Goal: Information Seeking & Learning: Learn about a topic

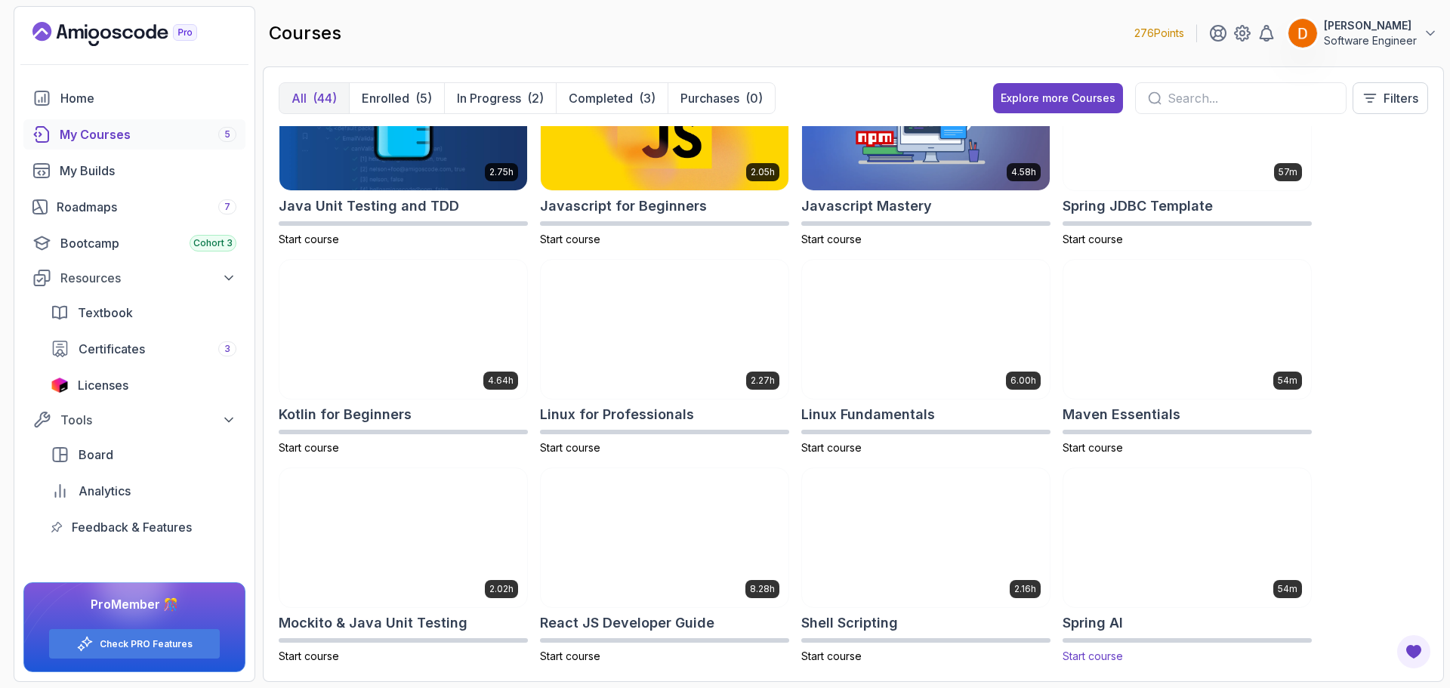
scroll to position [1586, 0]
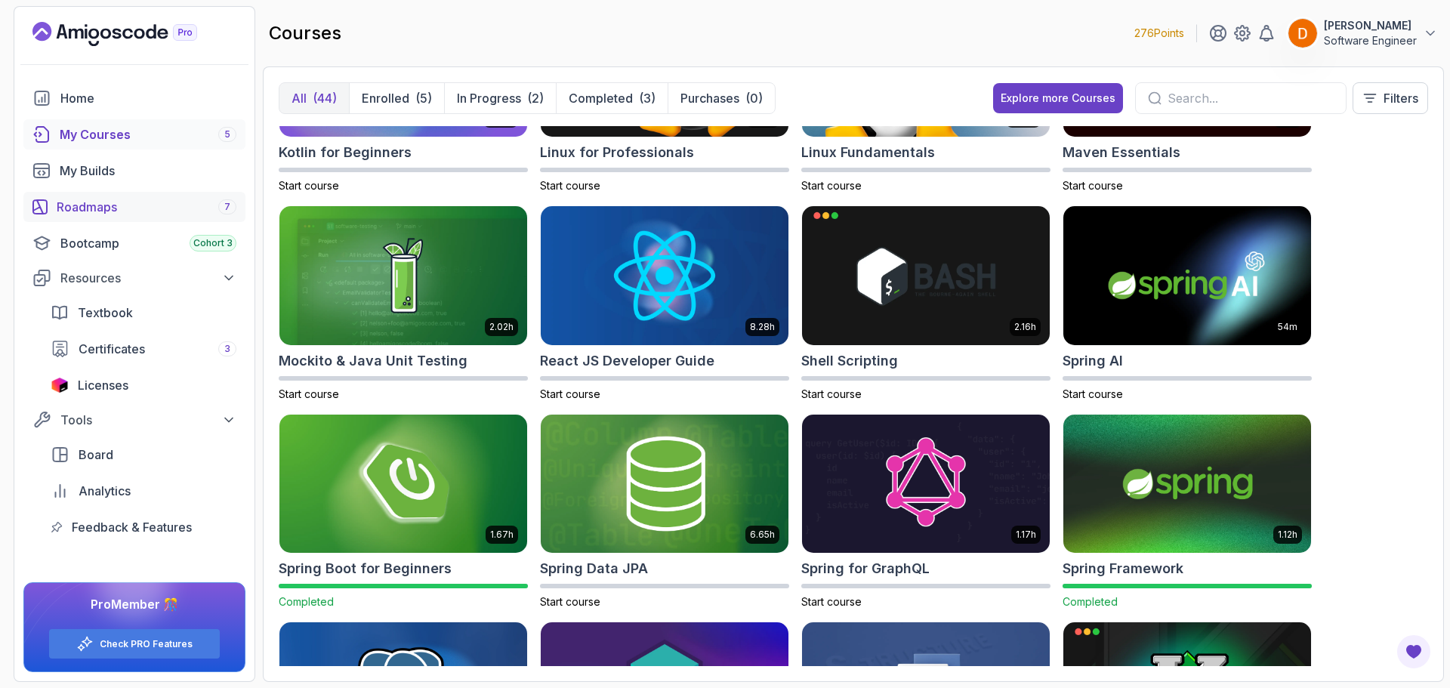
click at [120, 212] on div "Roadmaps 7" at bounding box center [147, 207] width 180 height 18
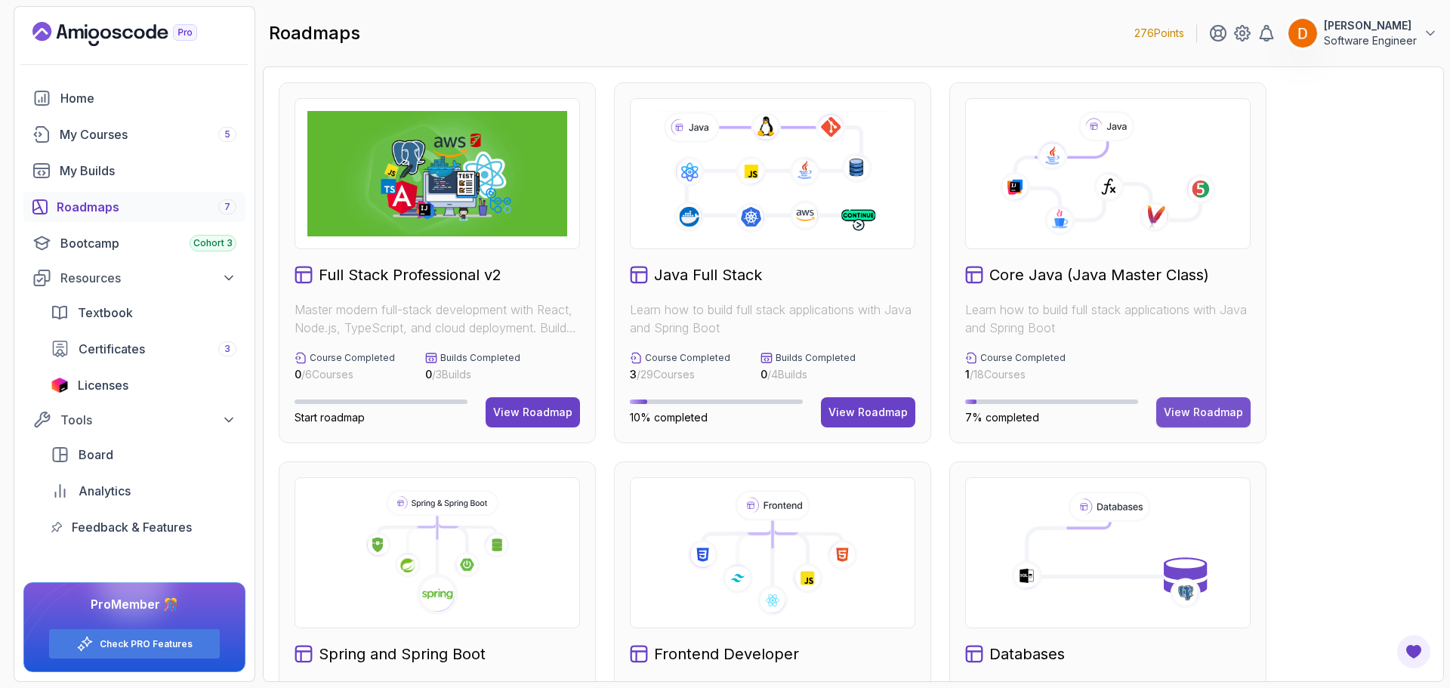
click at [1204, 406] on div "View Roadmap" at bounding box center [1203, 412] width 79 height 15
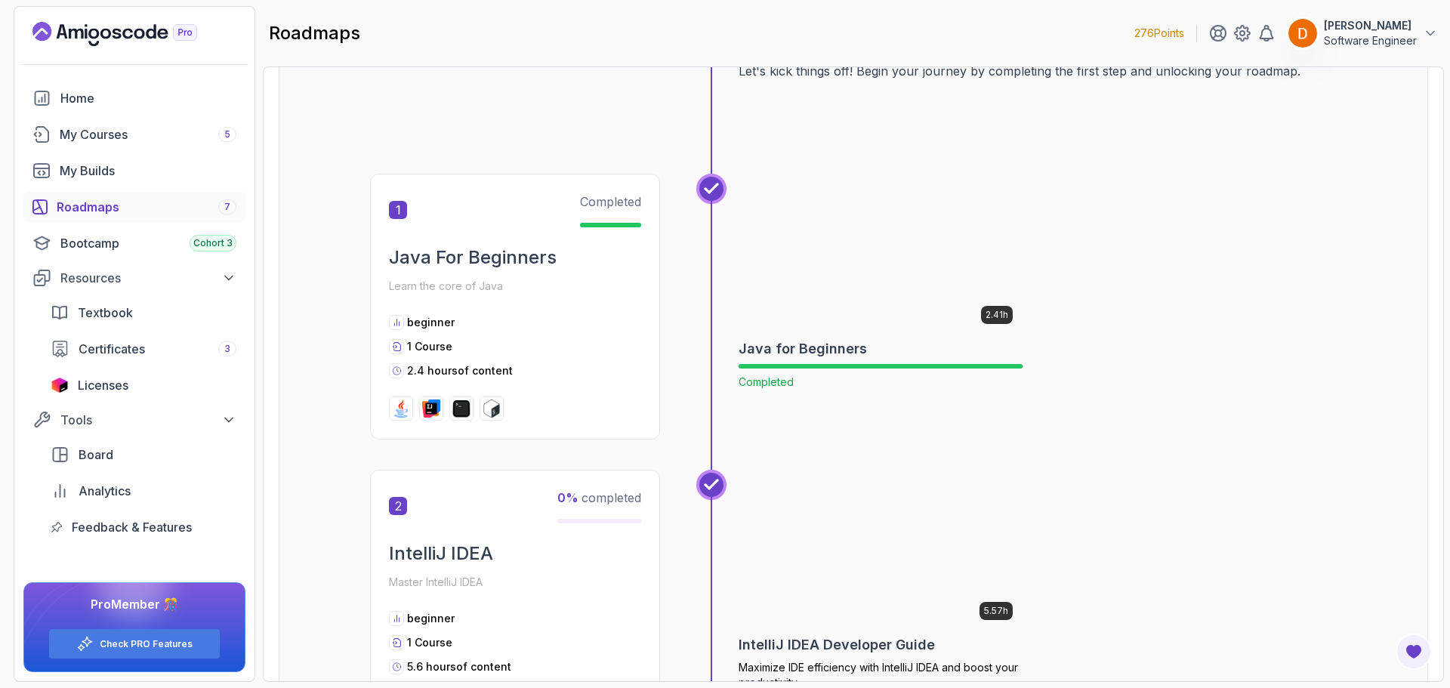
scroll to position [453, 0]
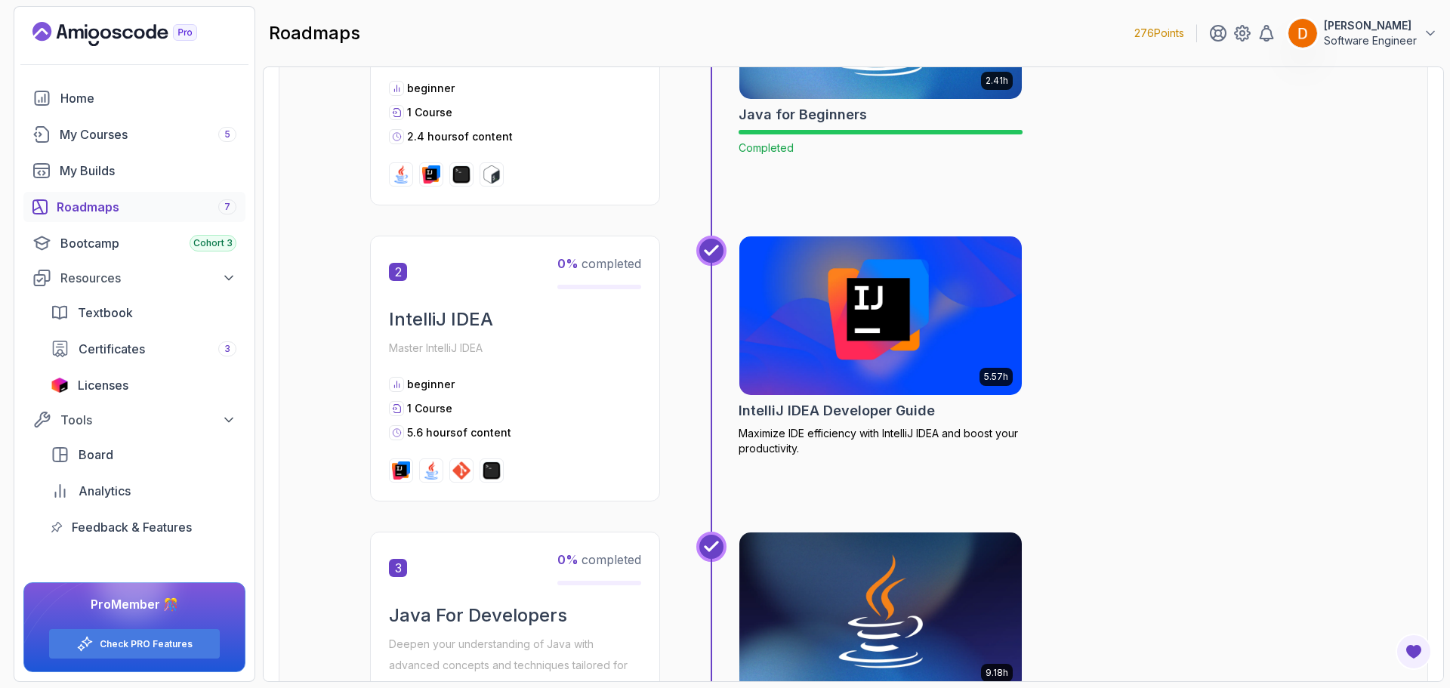
click at [874, 329] on img at bounding box center [880, 316] width 297 height 166
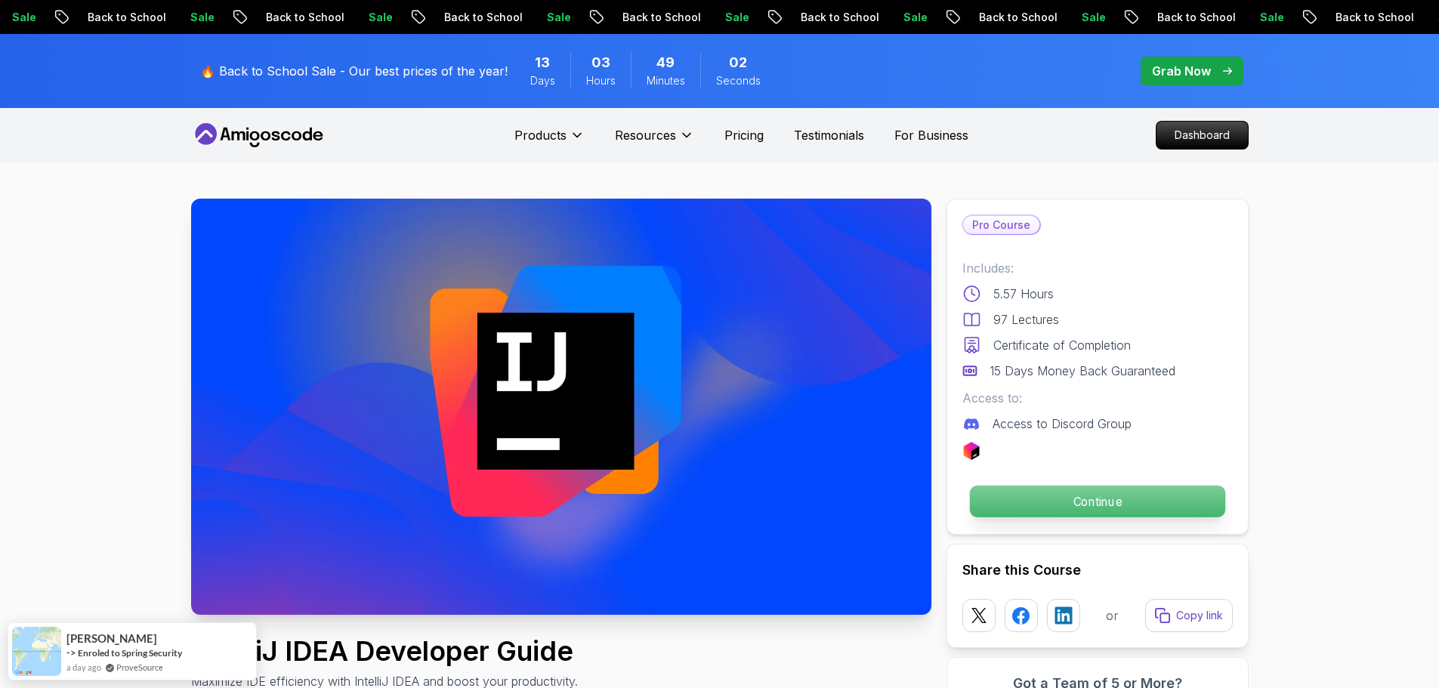
click at [1051, 493] on p "Continue" at bounding box center [1096, 502] width 255 height 32
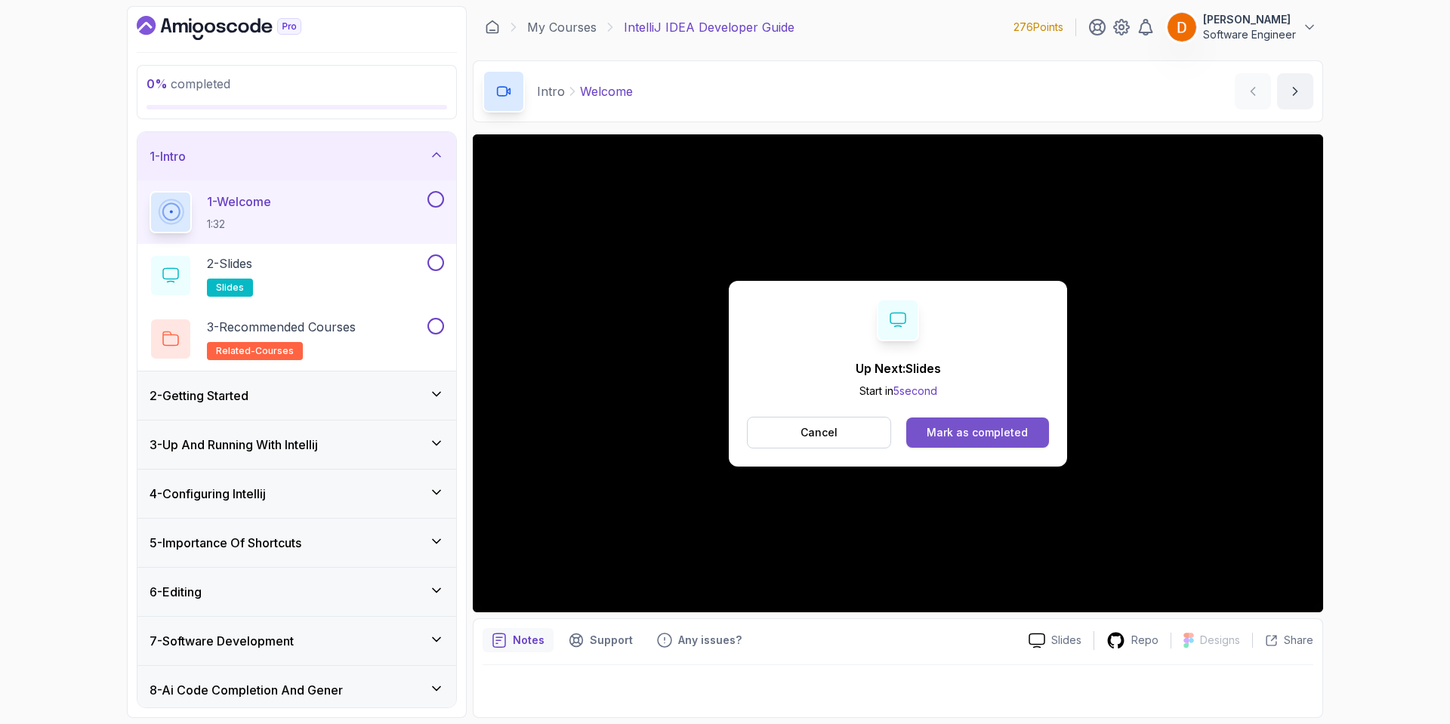
click at [992, 430] on div "Mark as completed" at bounding box center [977, 432] width 101 height 15
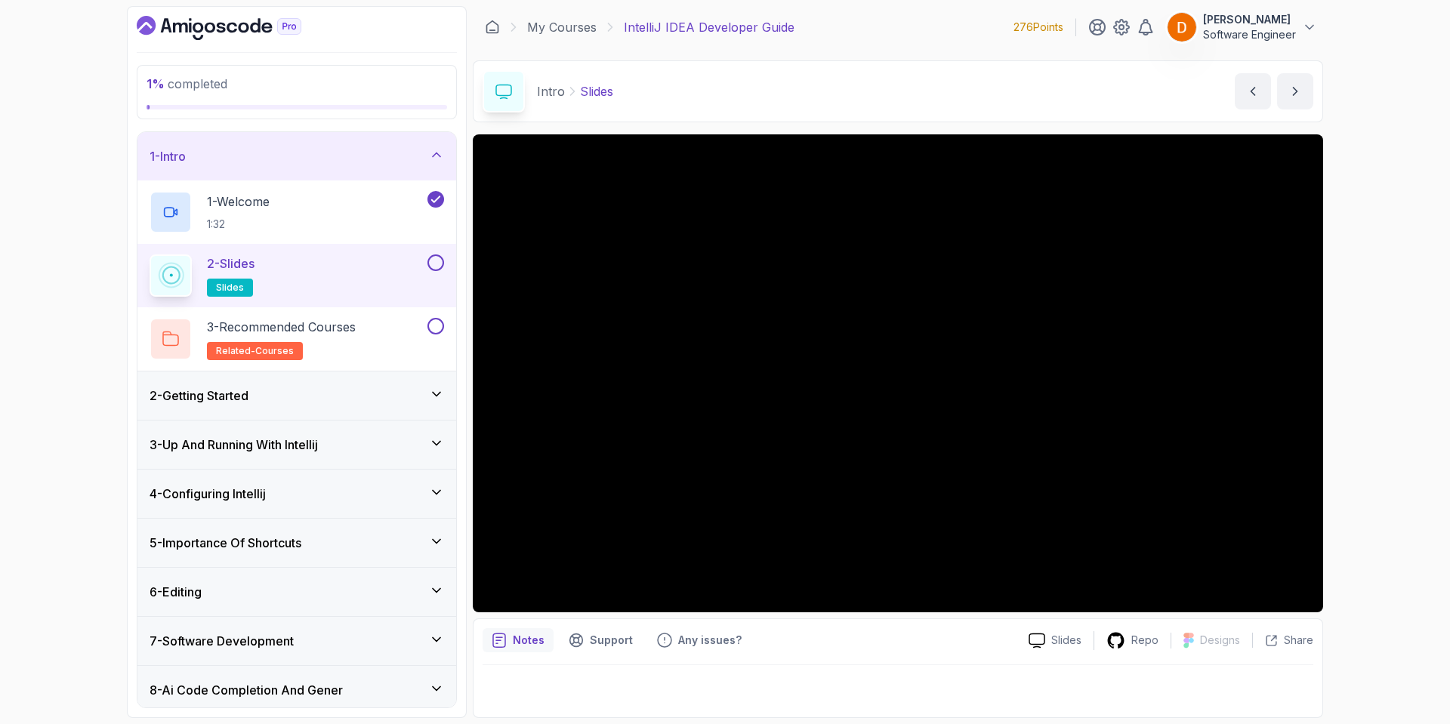
click at [439, 264] on button at bounding box center [435, 262] width 17 height 17
click at [430, 322] on button at bounding box center [435, 326] width 17 height 17
click at [310, 332] on p "3 - Recommended Courses" at bounding box center [281, 327] width 149 height 18
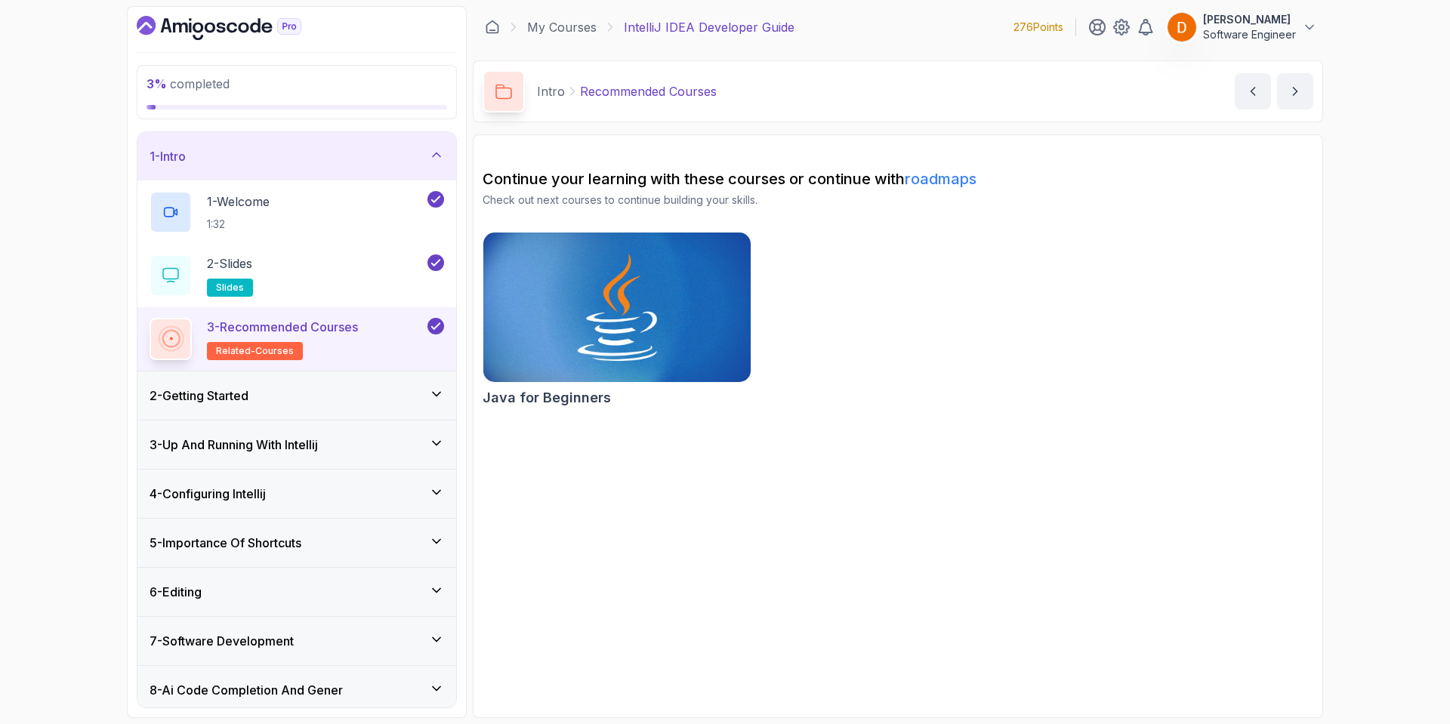
click at [430, 393] on icon at bounding box center [436, 394] width 15 height 15
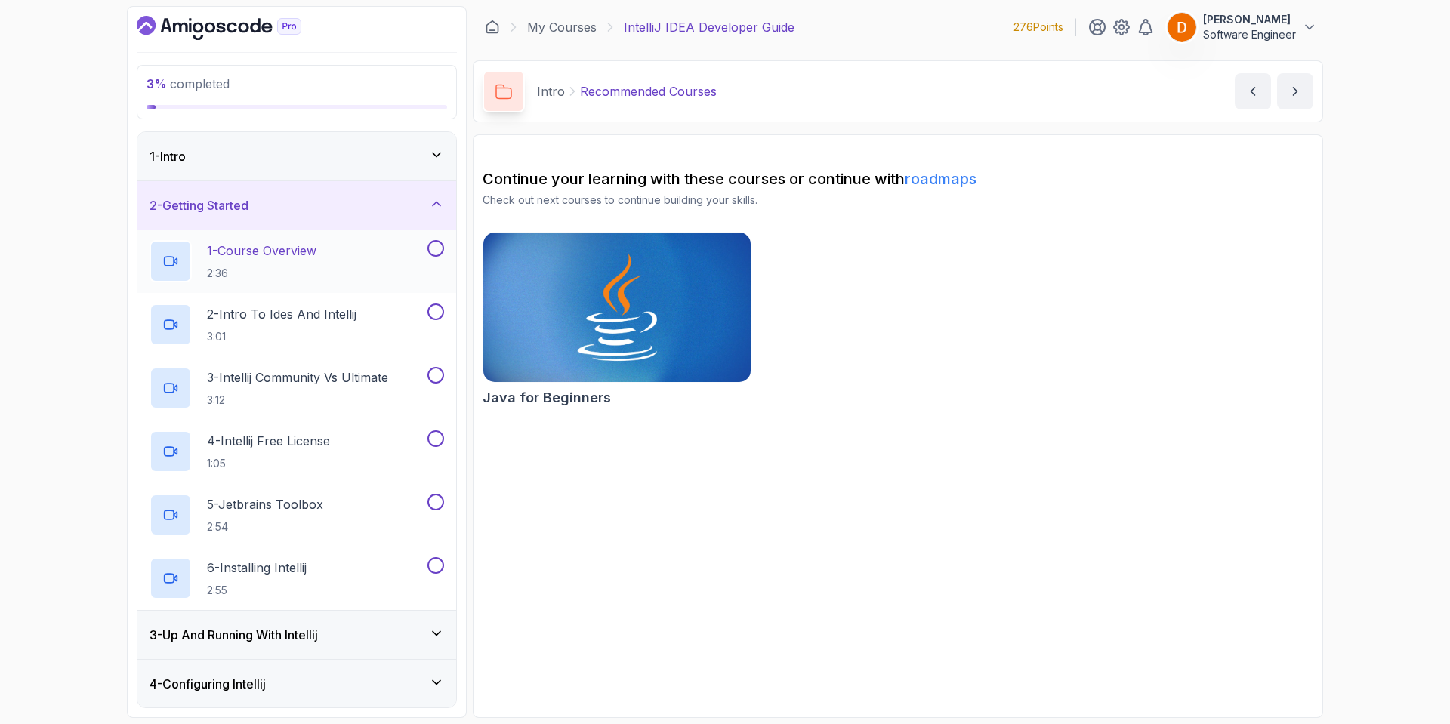
click at [288, 263] on h2 "1 - Course Overview 2:36" at bounding box center [261, 261] width 109 height 39
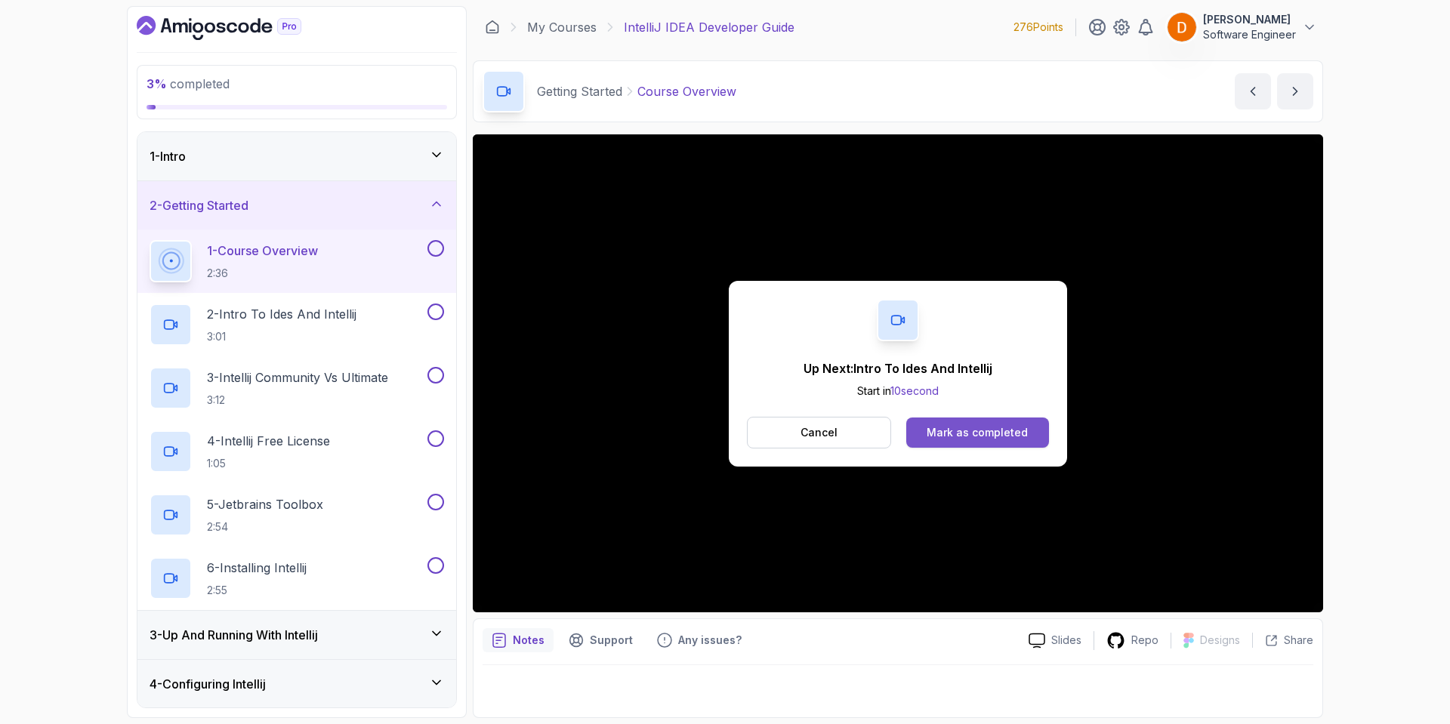
click at [945, 426] on div "Mark as completed" at bounding box center [977, 432] width 101 height 15
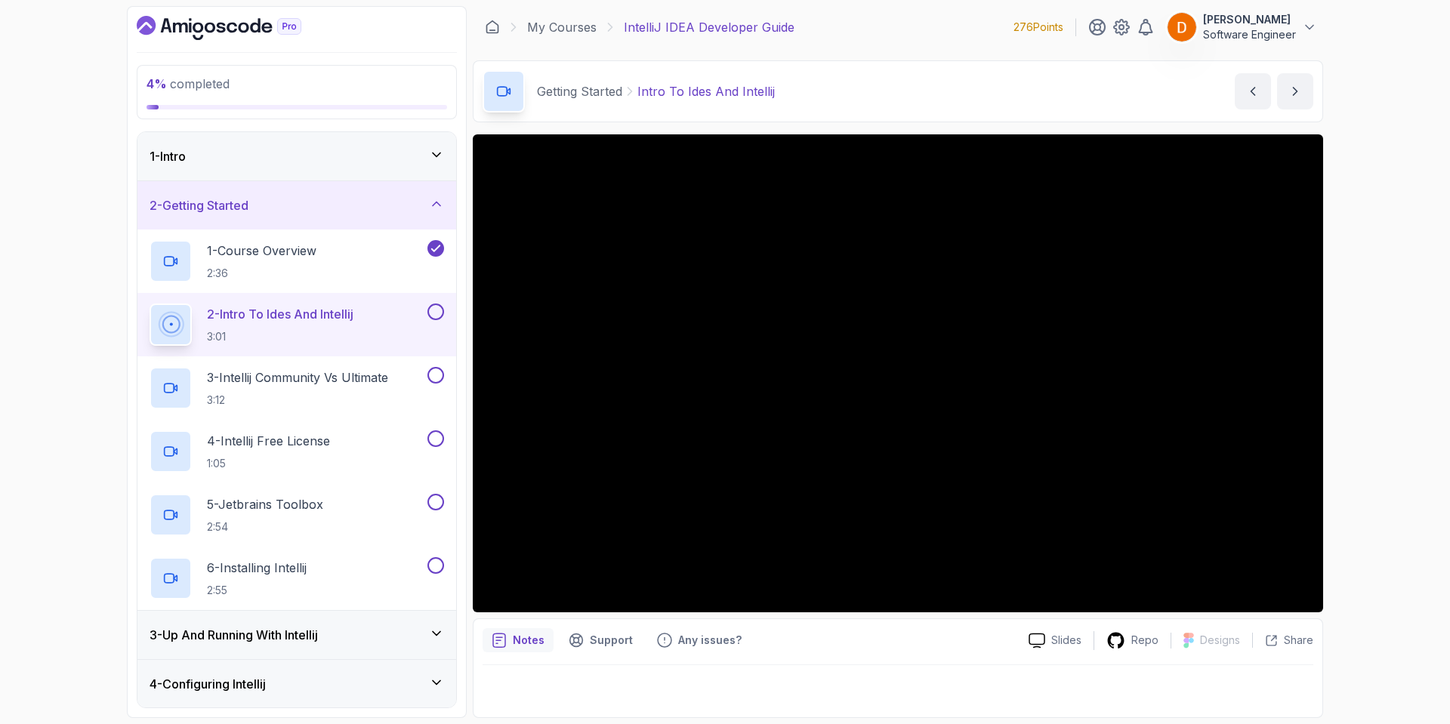
click at [1387, 484] on div "4 % completed 1 - Intro 2 - Getting Started 1 - Course Overview 2:36 2 - Intro …" at bounding box center [725, 362] width 1450 height 724
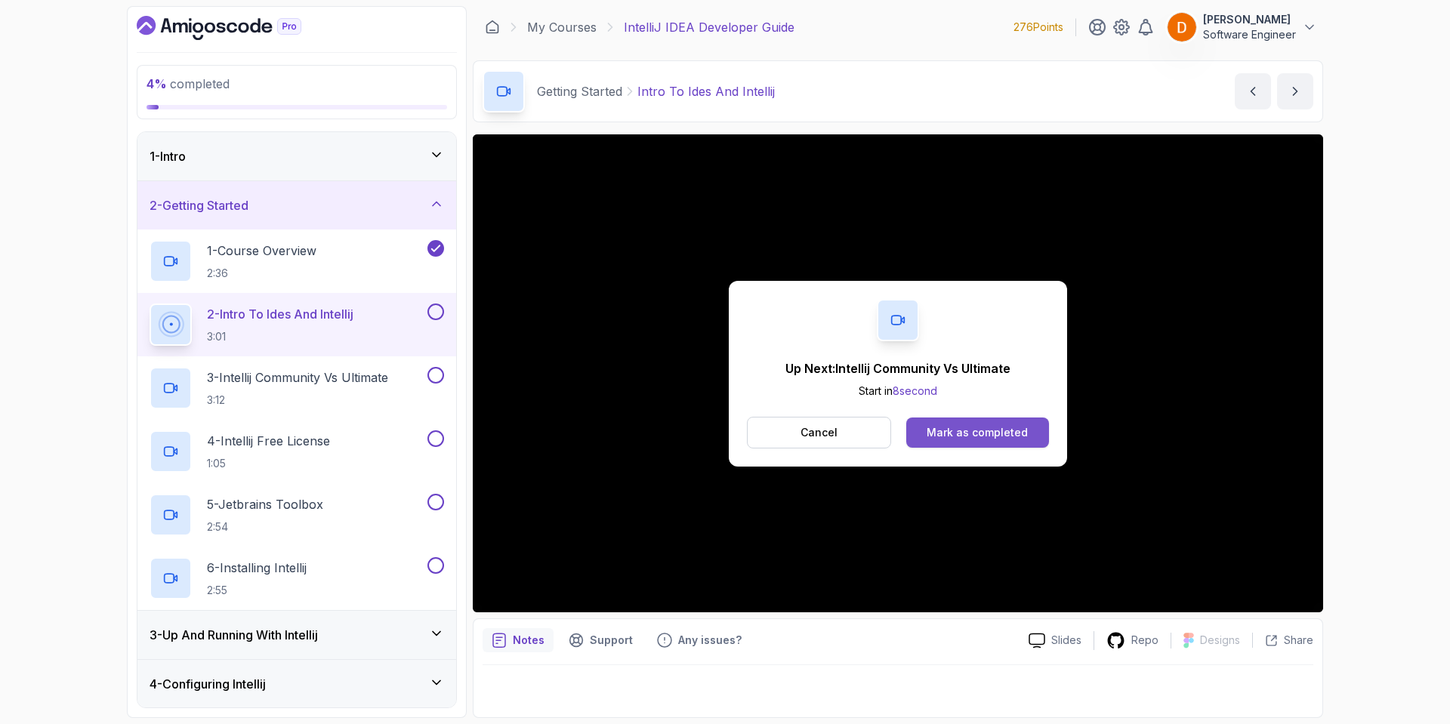
click at [974, 446] on button "Mark as completed" at bounding box center [977, 433] width 143 height 30
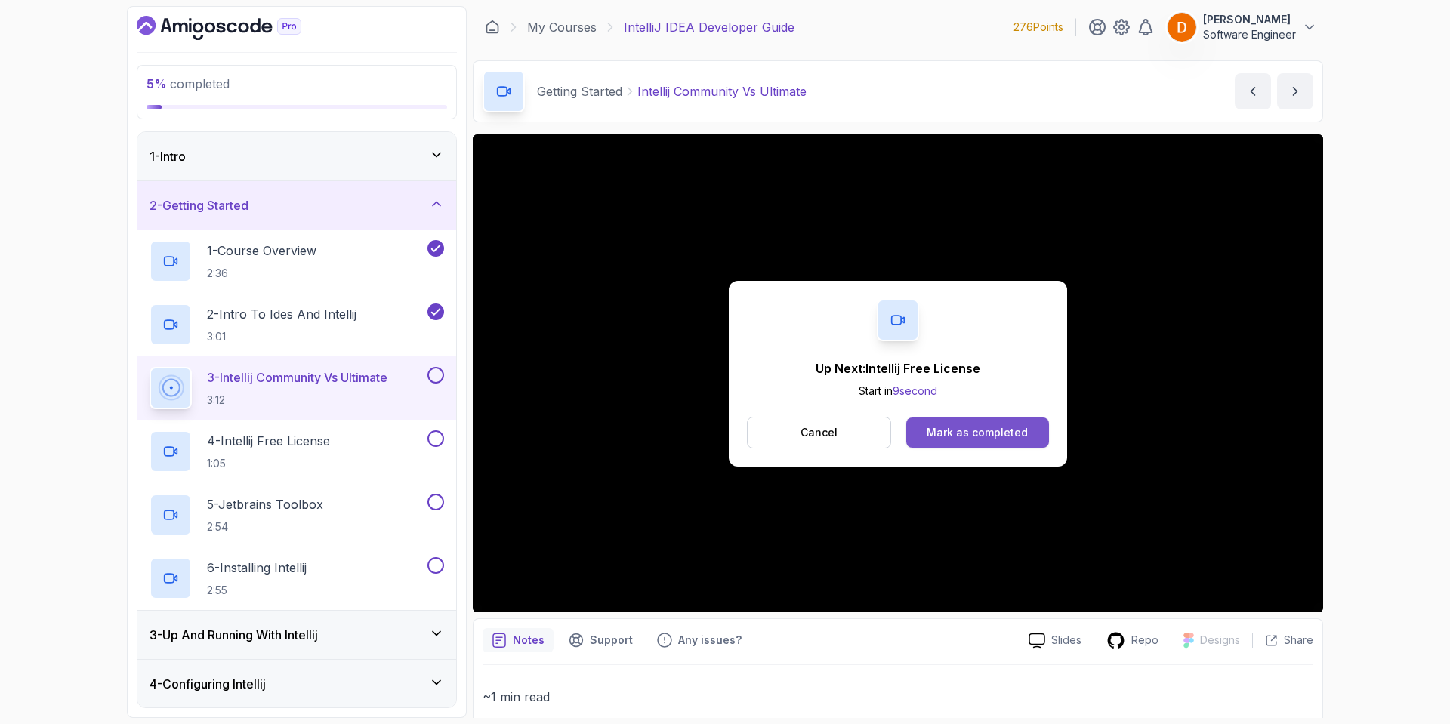
click at [979, 428] on div "Mark as completed" at bounding box center [977, 432] width 101 height 15
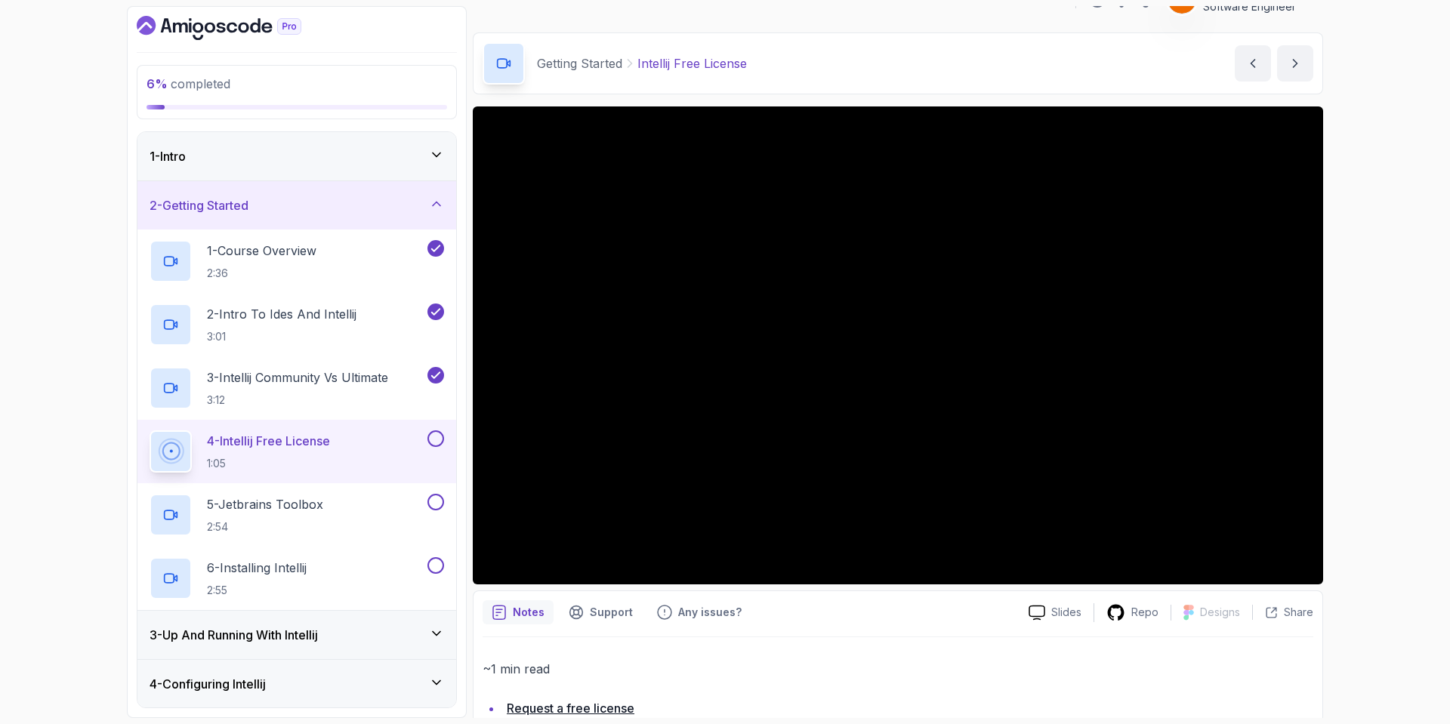
scroll to position [66, 0]
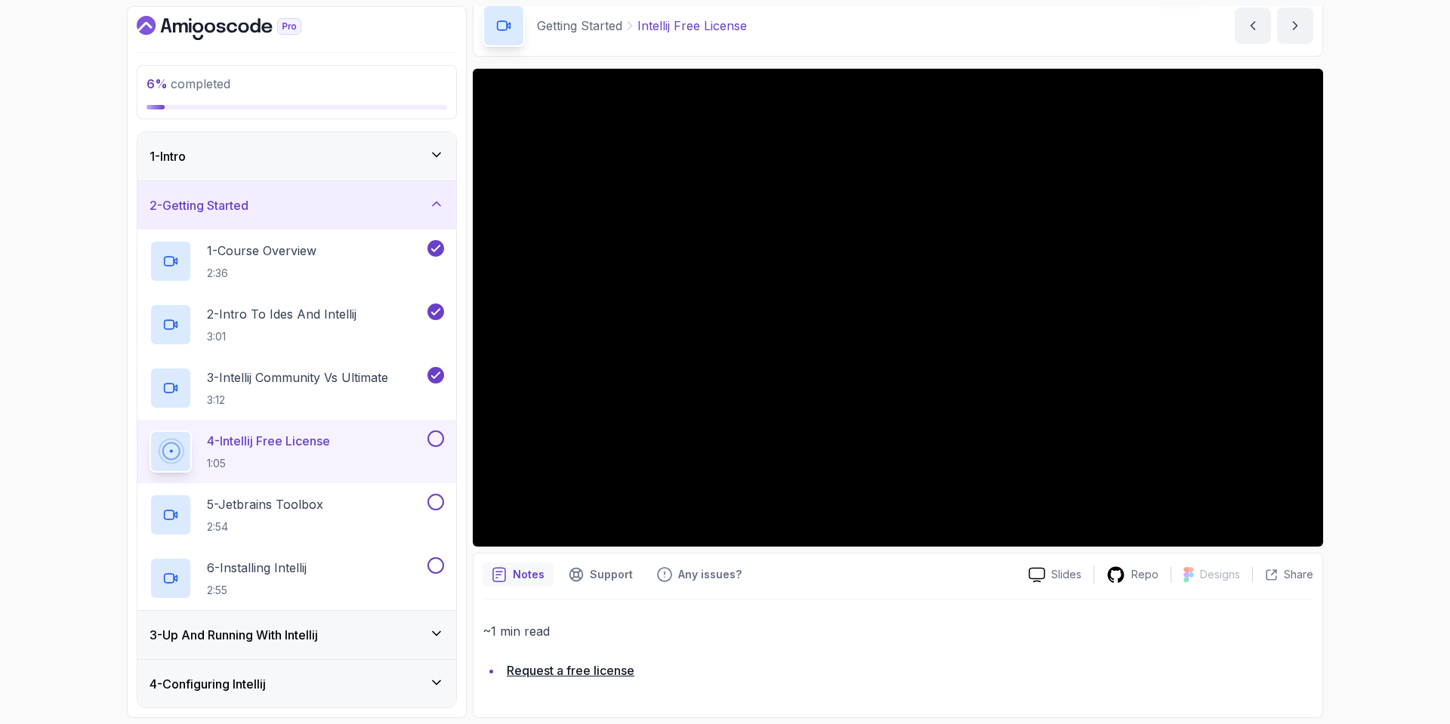
click at [554, 669] on link "Request a free license" at bounding box center [571, 670] width 128 height 15
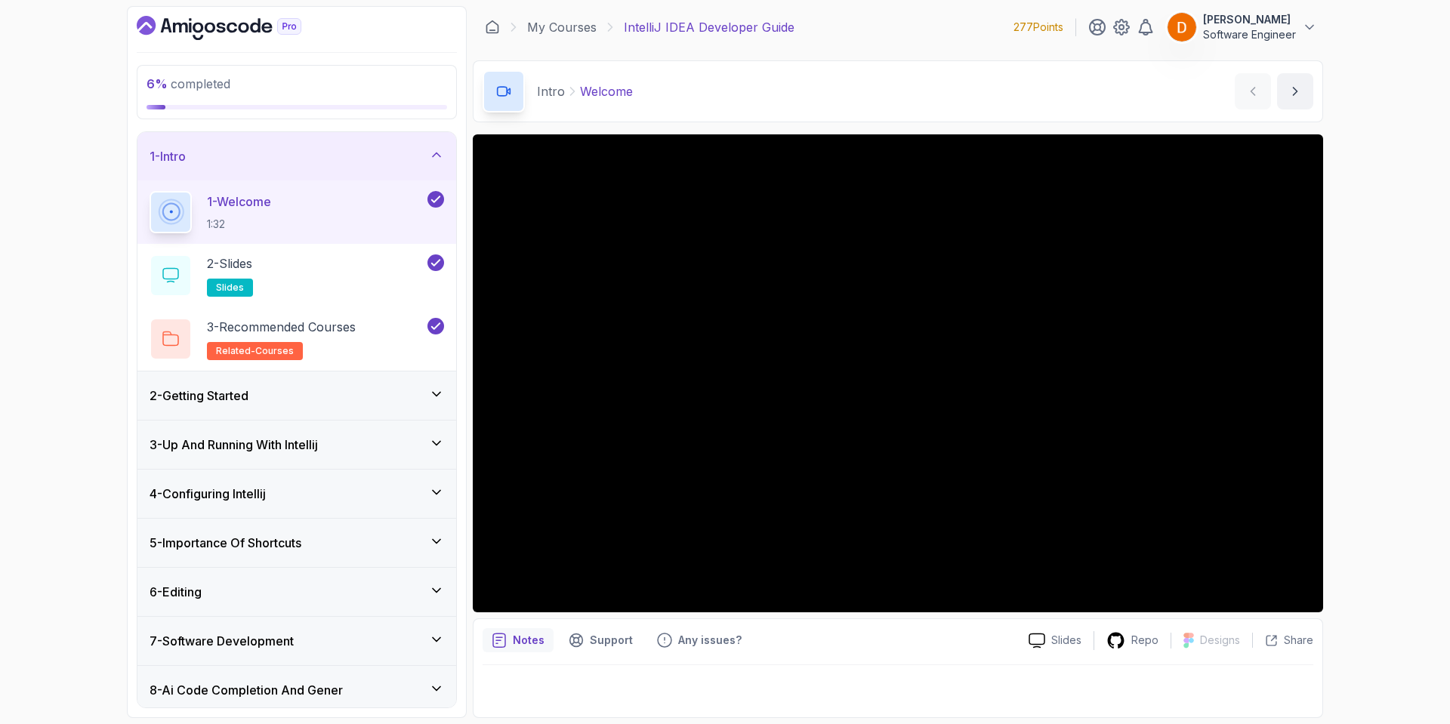
click at [316, 397] on div "2 - Getting Started" at bounding box center [297, 396] width 295 height 18
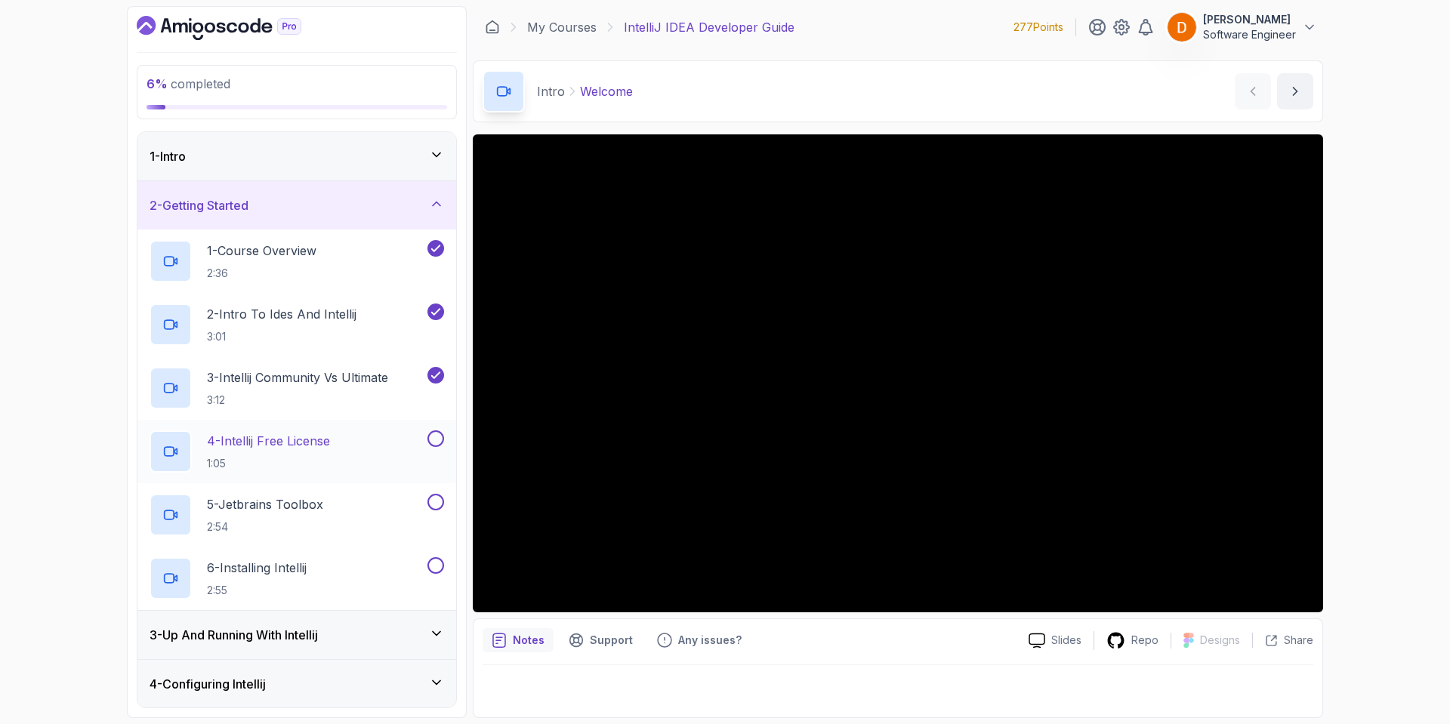
click at [385, 447] on div "4 - Intellij Free License 1:05" at bounding box center [287, 451] width 275 height 42
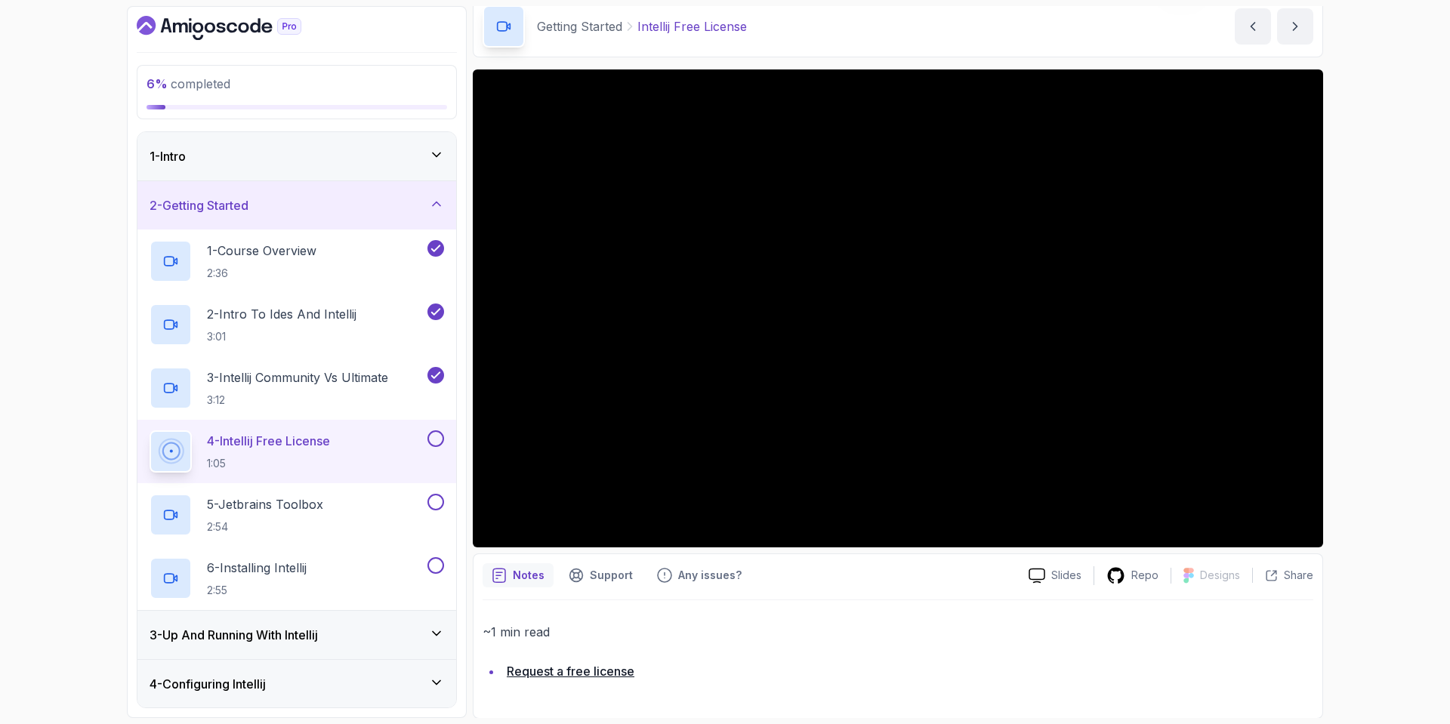
scroll to position [66, 0]
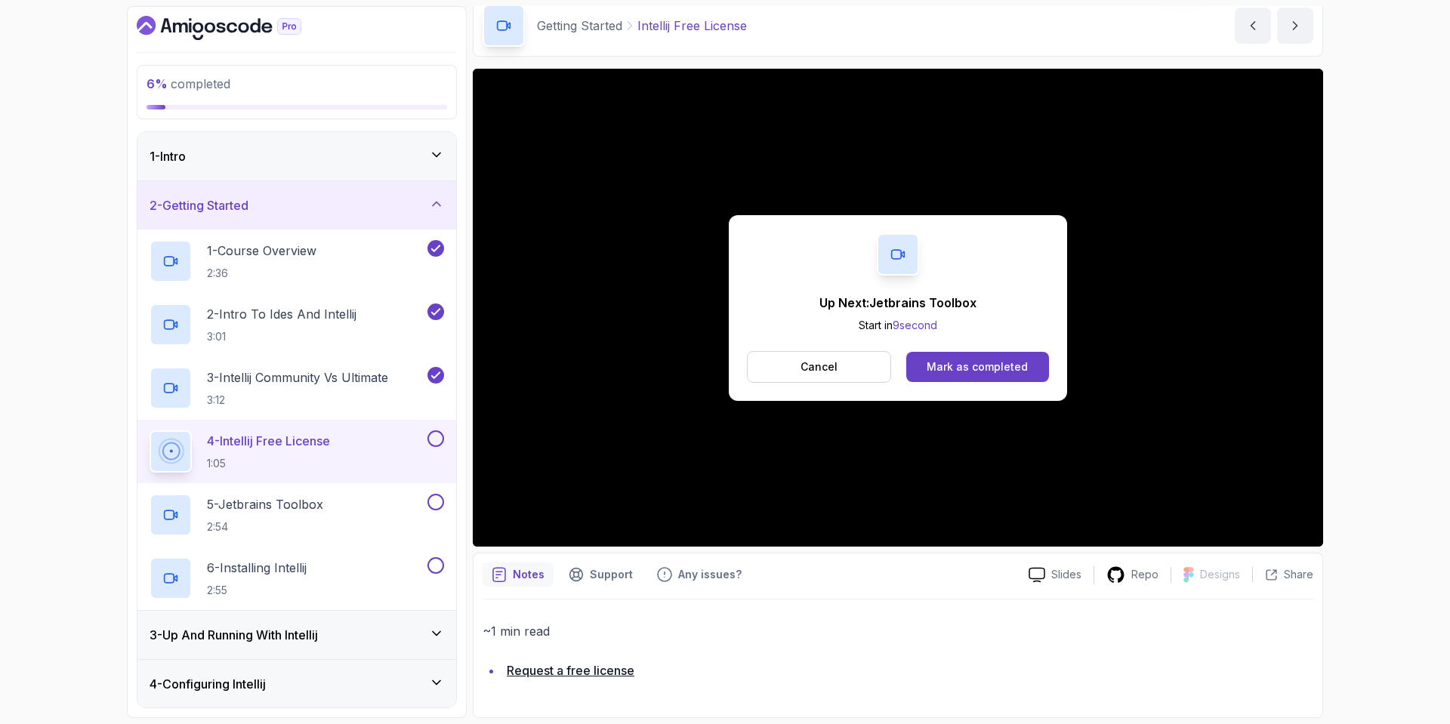
click at [366, 462] on div "4 - Intellij Free License 1:05" at bounding box center [287, 451] width 275 height 42
click at [979, 363] on div "Mark as completed" at bounding box center [977, 366] width 101 height 15
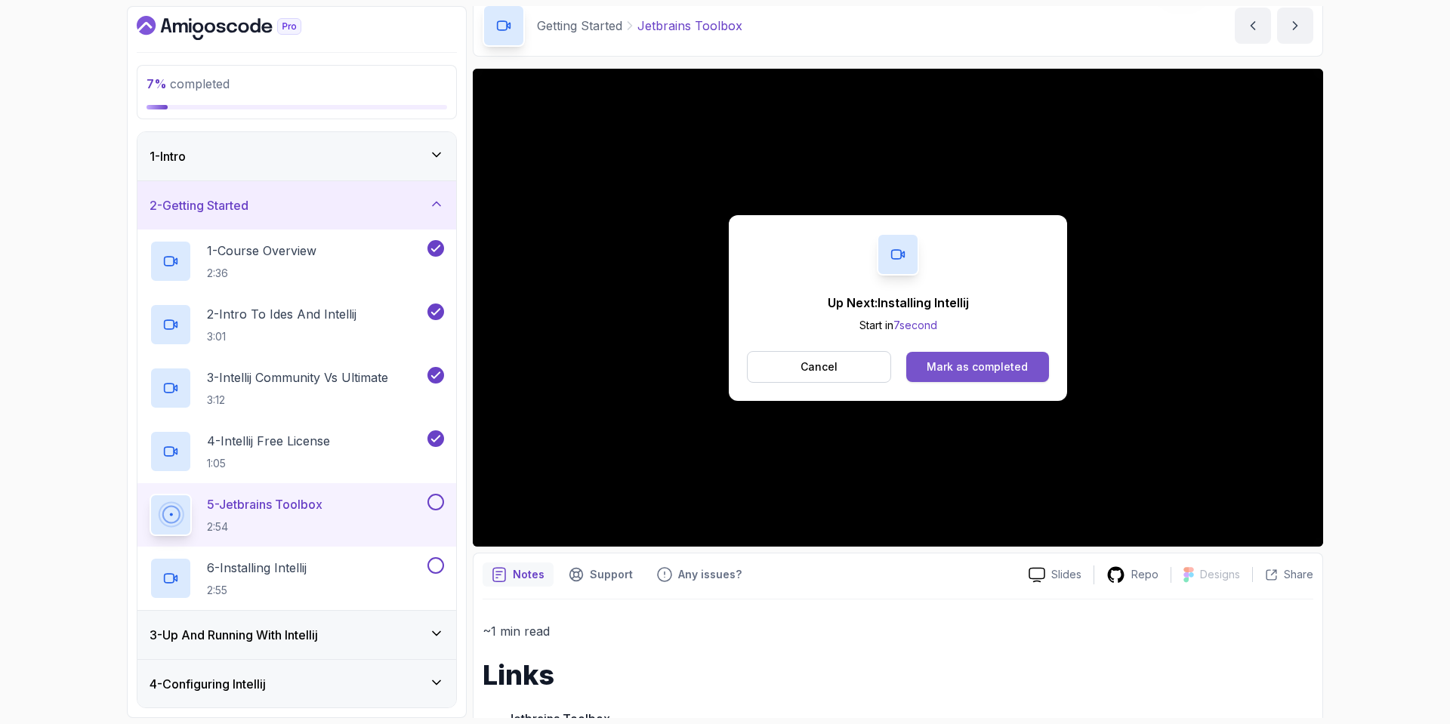
click at [951, 353] on button "Mark as completed" at bounding box center [977, 367] width 143 height 30
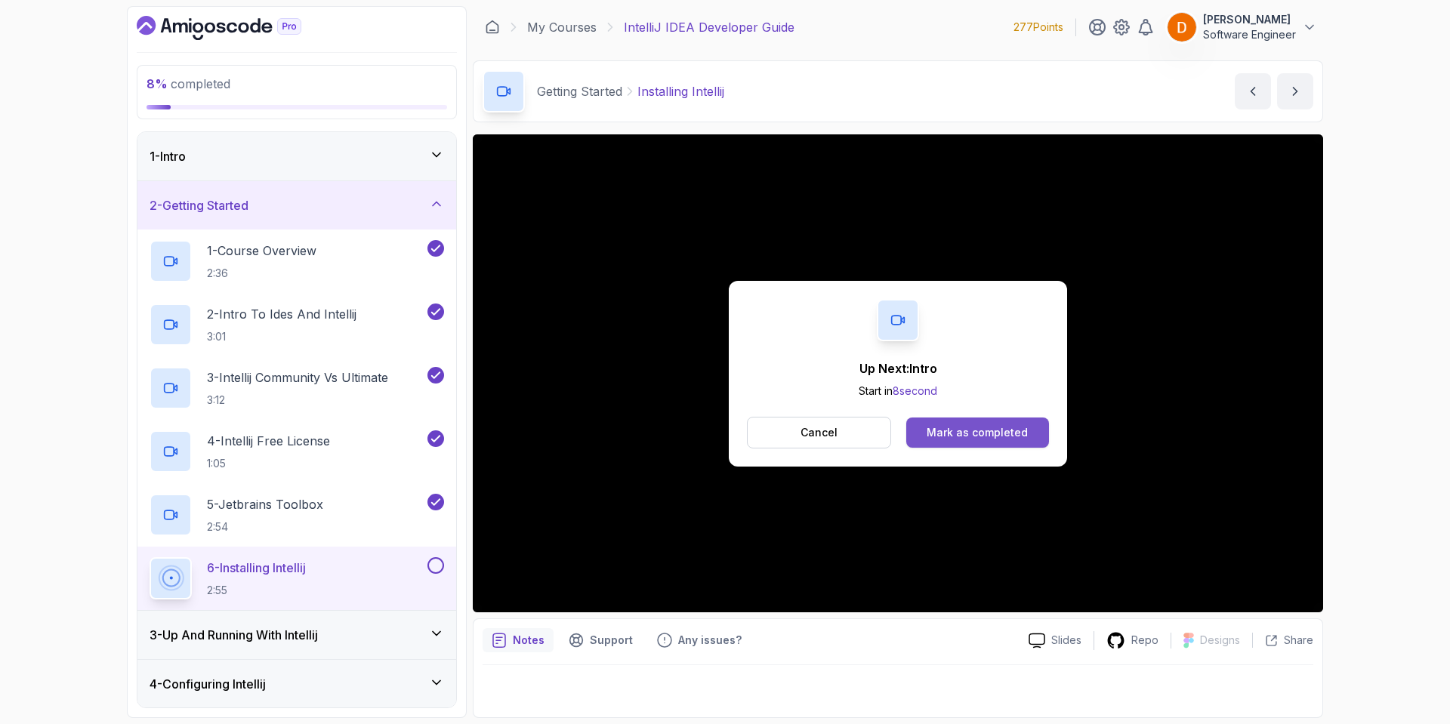
click at [970, 423] on button "Mark as completed" at bounding box center [977, 433] width 143 height 30
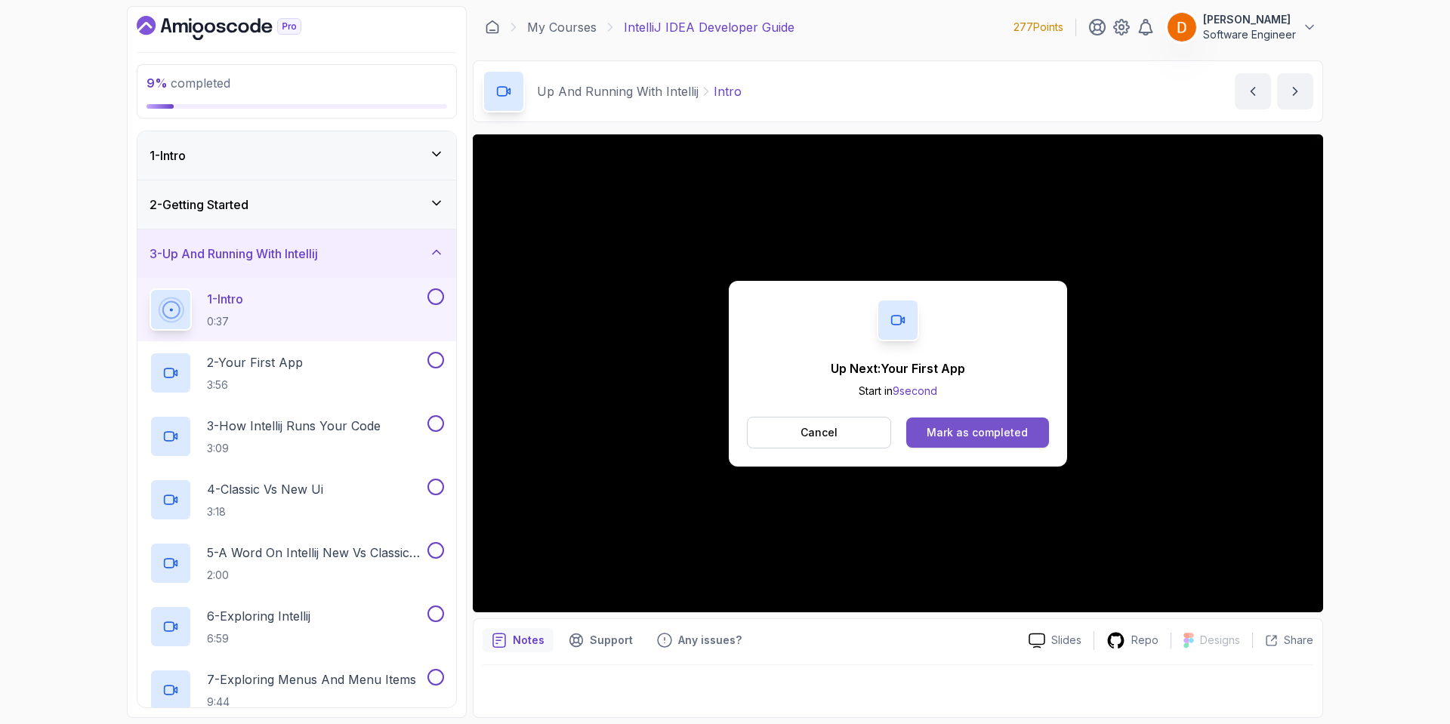
click at [974, 437] on div "Mark as completed" at bounding box center [977, 432] width 101 height 15
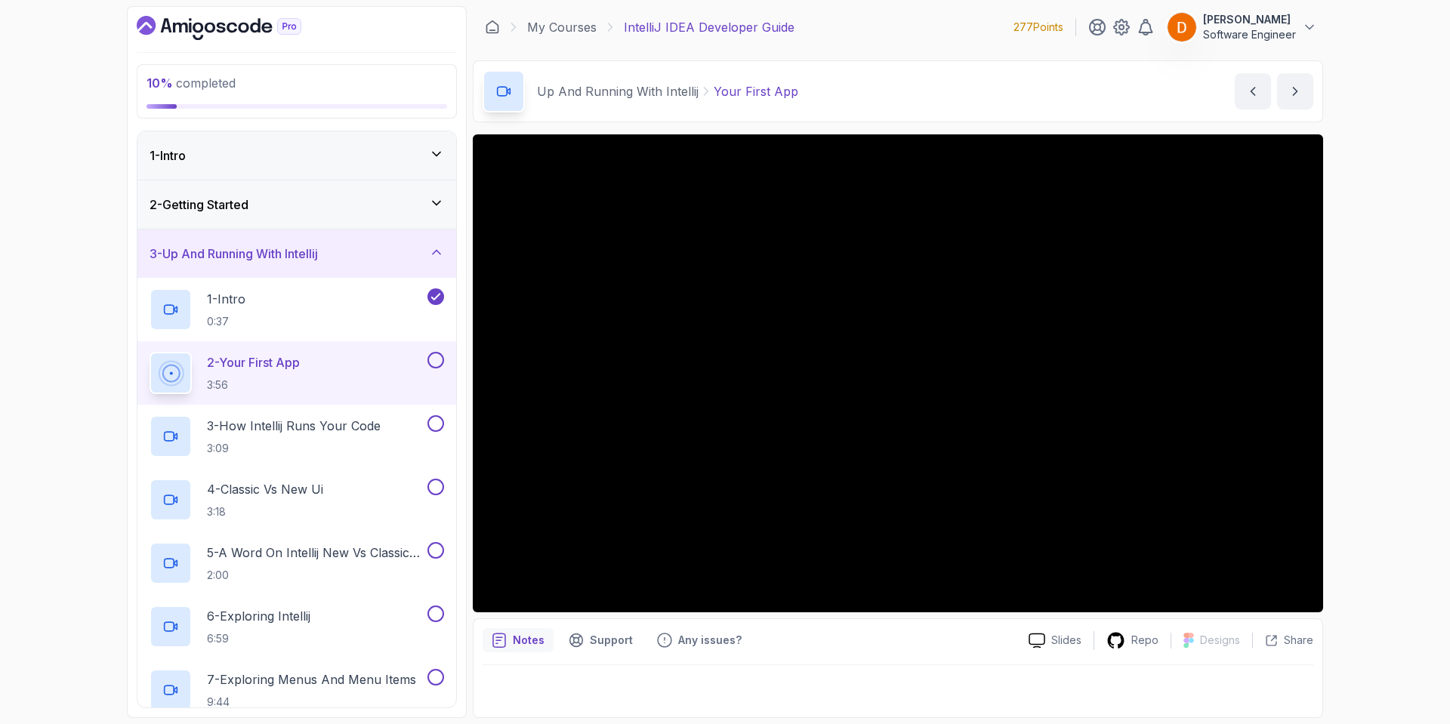
click at [914, 637] on div "Notes Support Any issues?" at bounding box center [750, 640] width 534 height 24
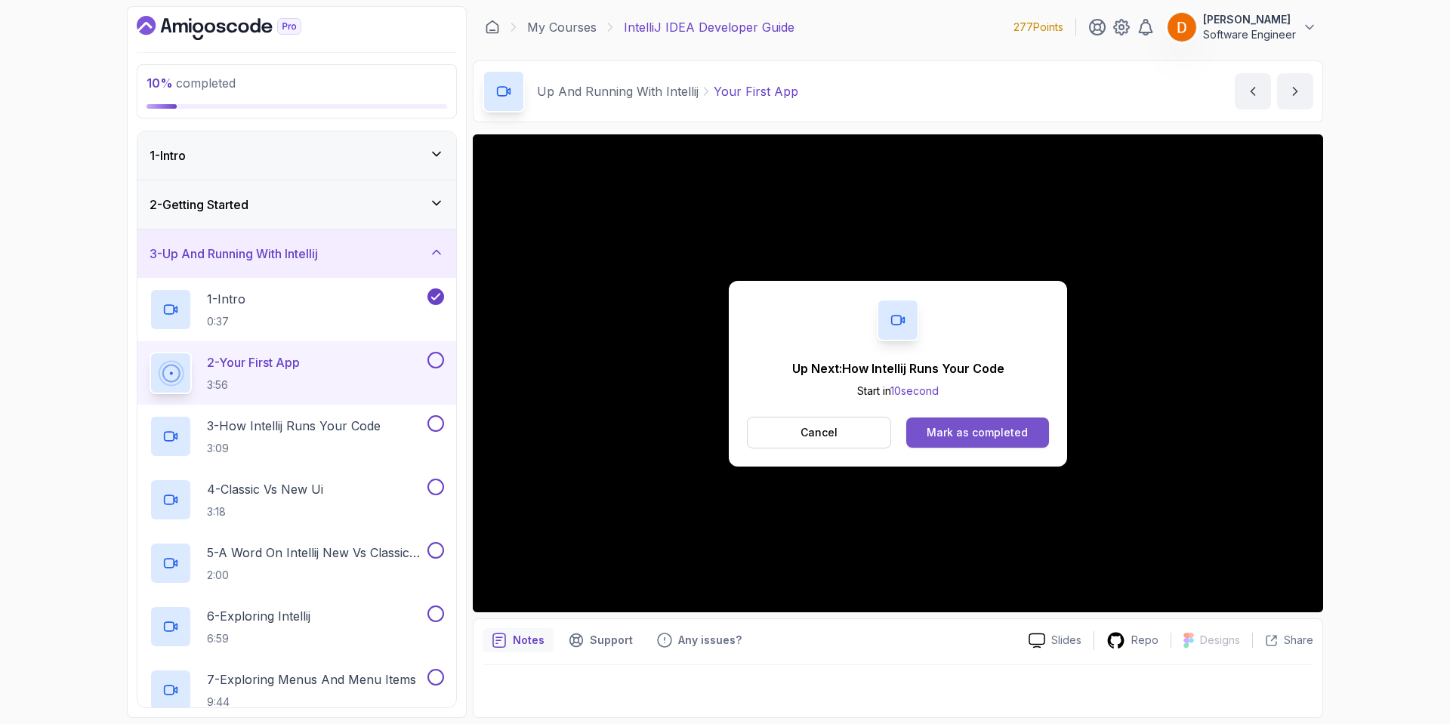
click at [1007, 421] on button "Mark as completed" at bounding box center [977, 433] width 143 height 30
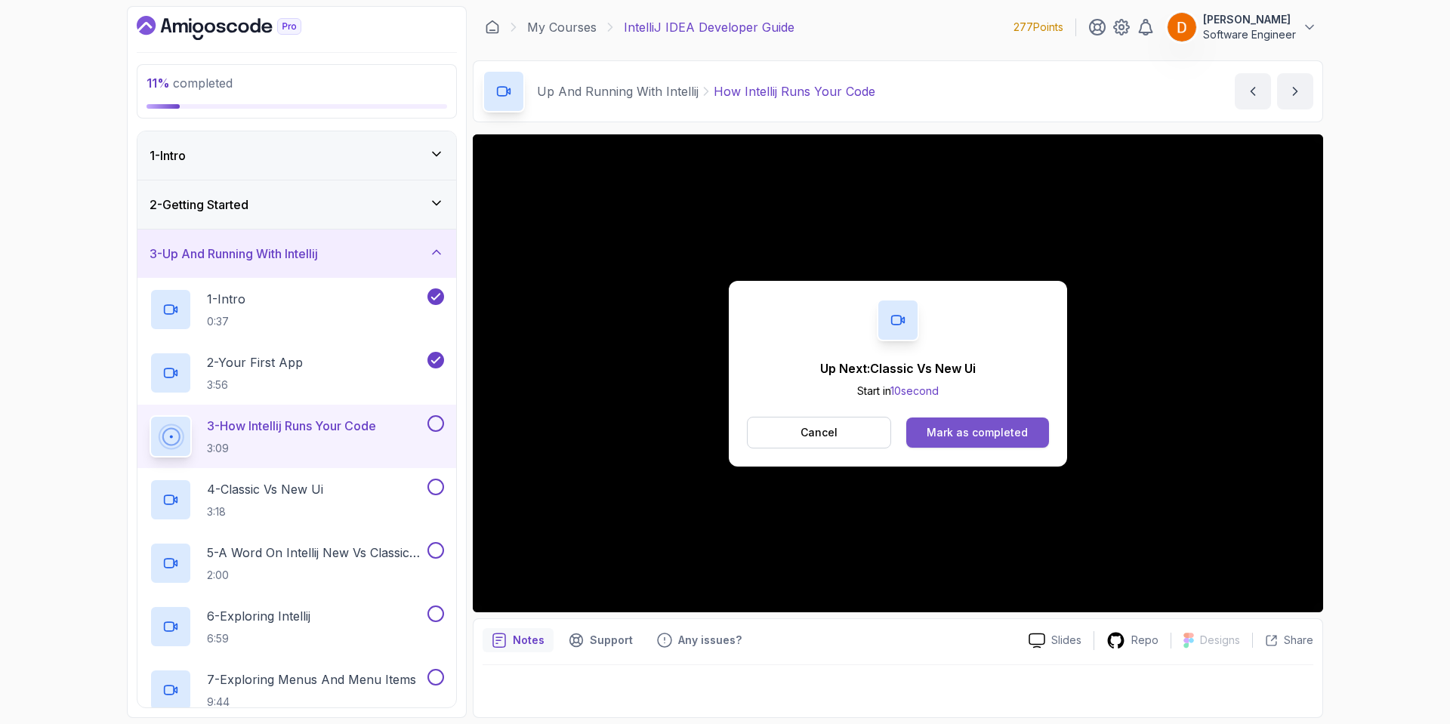
click at [1012, 439] on div "Mark as completed" at bounding box center [977, 432] width 101 height 15
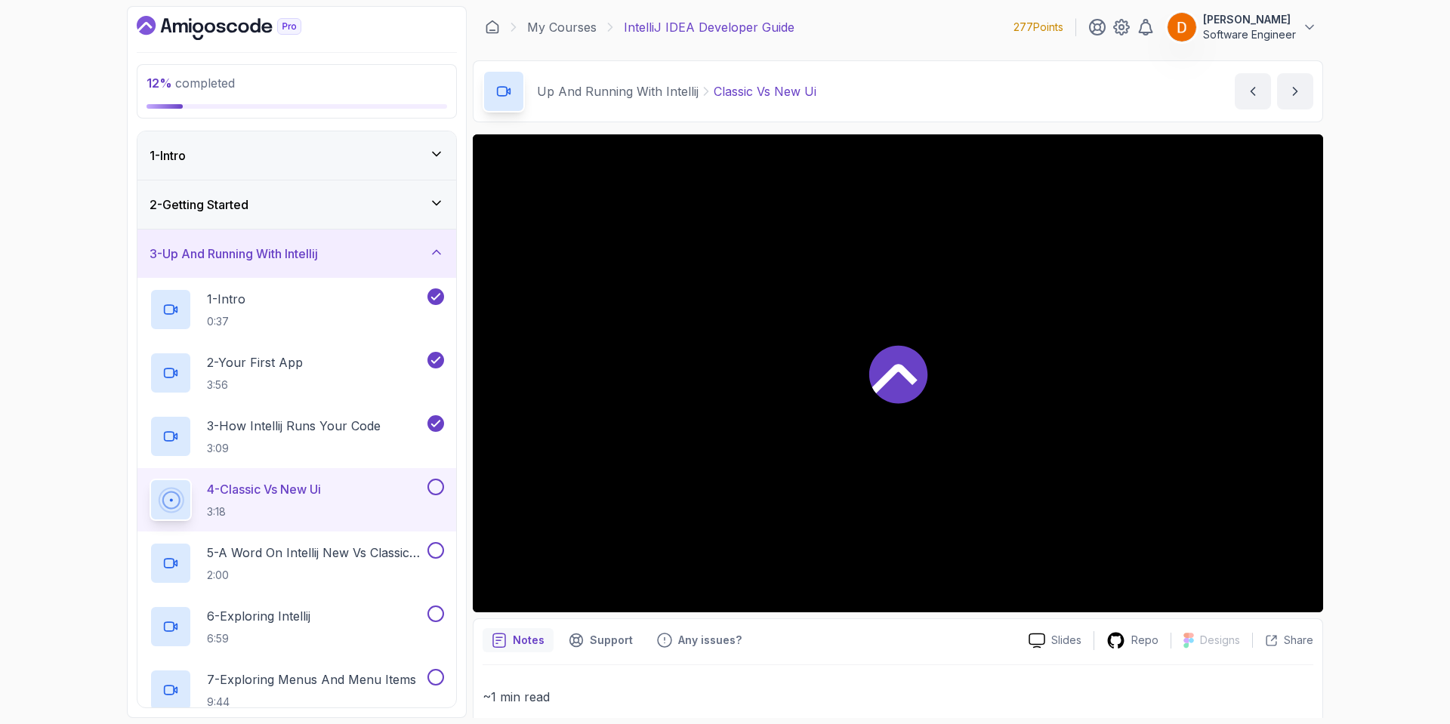
click at [313, 251] on h3 "3 - Up And Running With Intellij" at bounding box center [234, 254] width 168 height 18
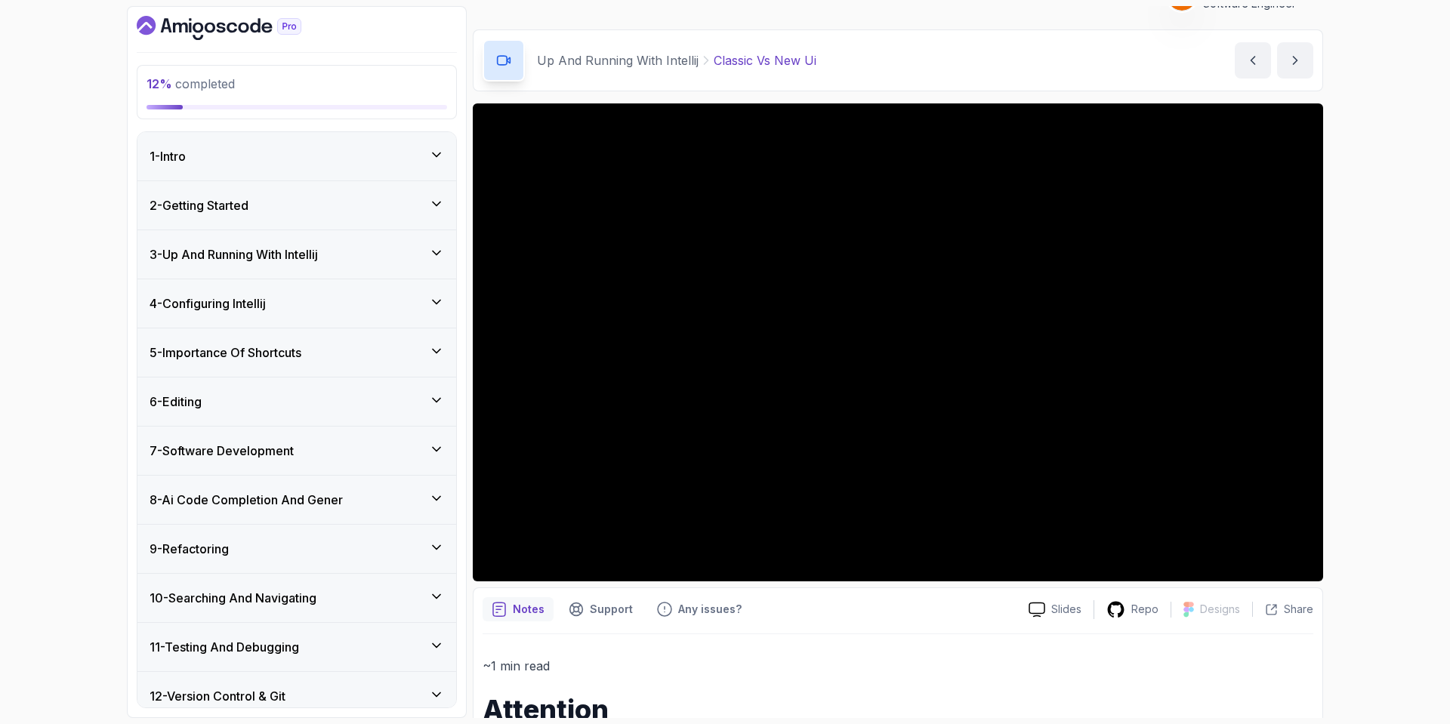
scroll to position [108, 0]
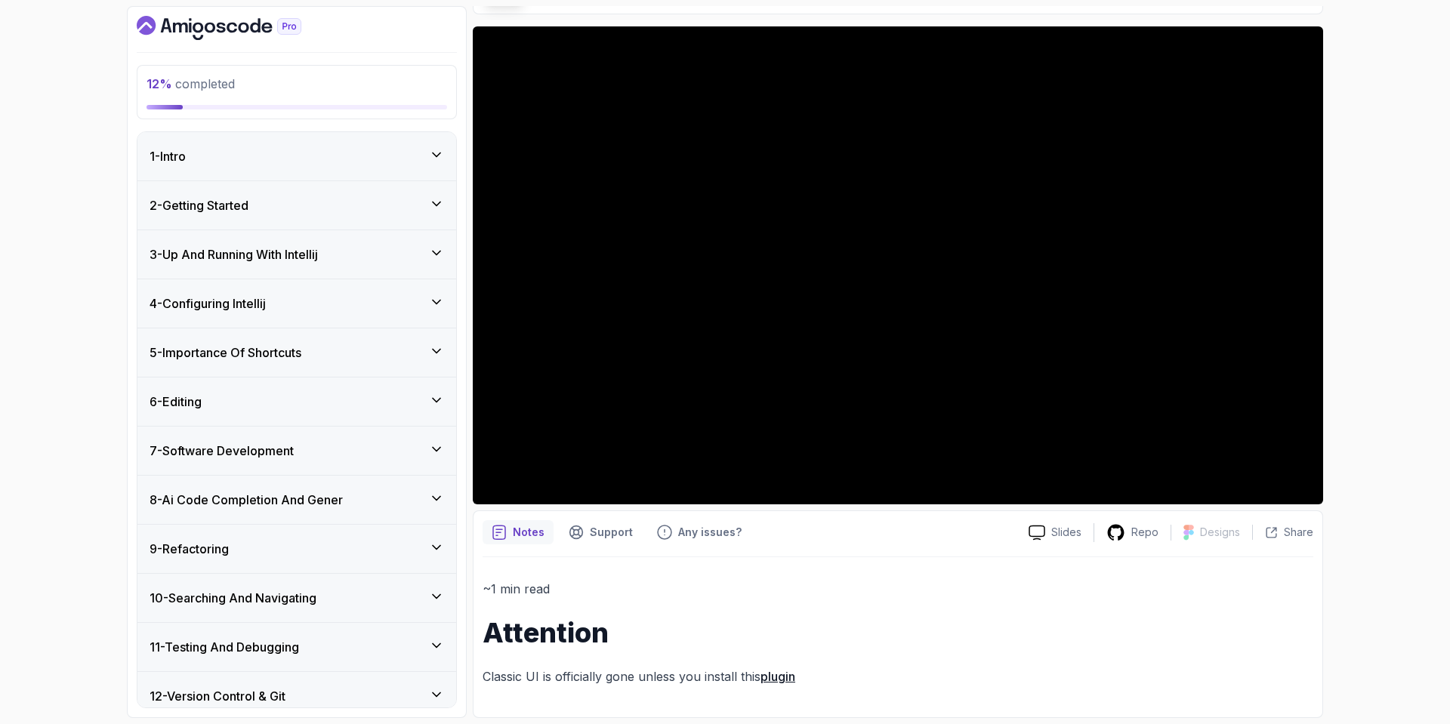
click at [299, 256] on h3 "3 - Up And Running With Intellij" at bounding box center [234, 254] width 168 height 18
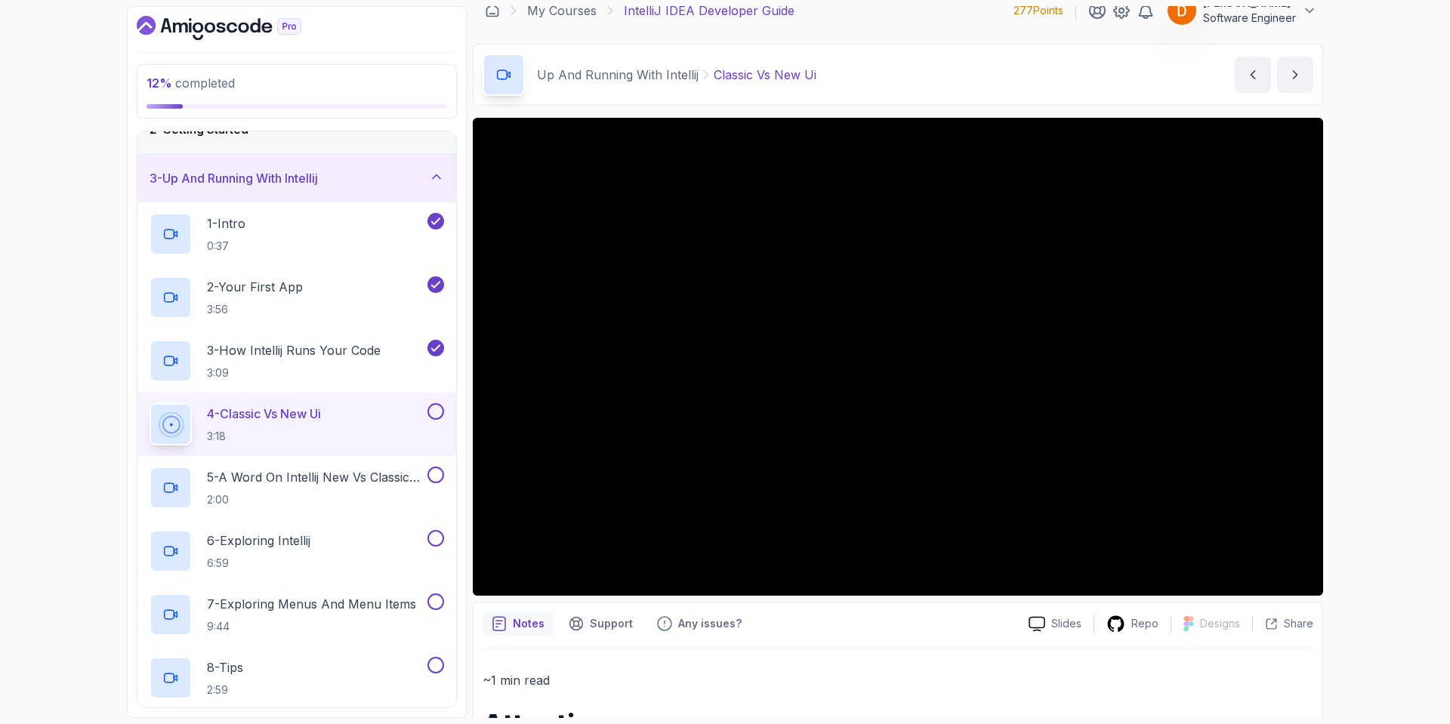
scroll to position [0, 0]
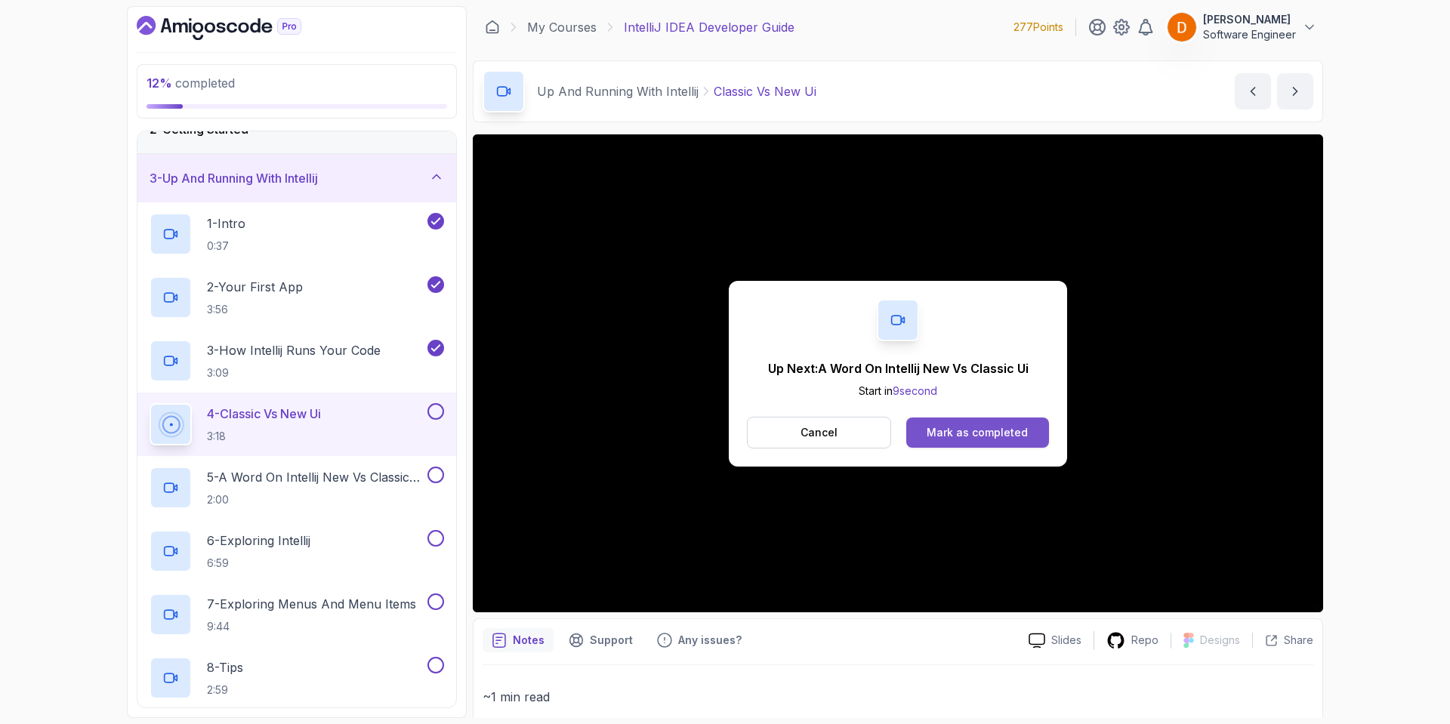
click at [980, 429] on div "Mark as completed" at bounding box center [977, 432] width 101 height 15
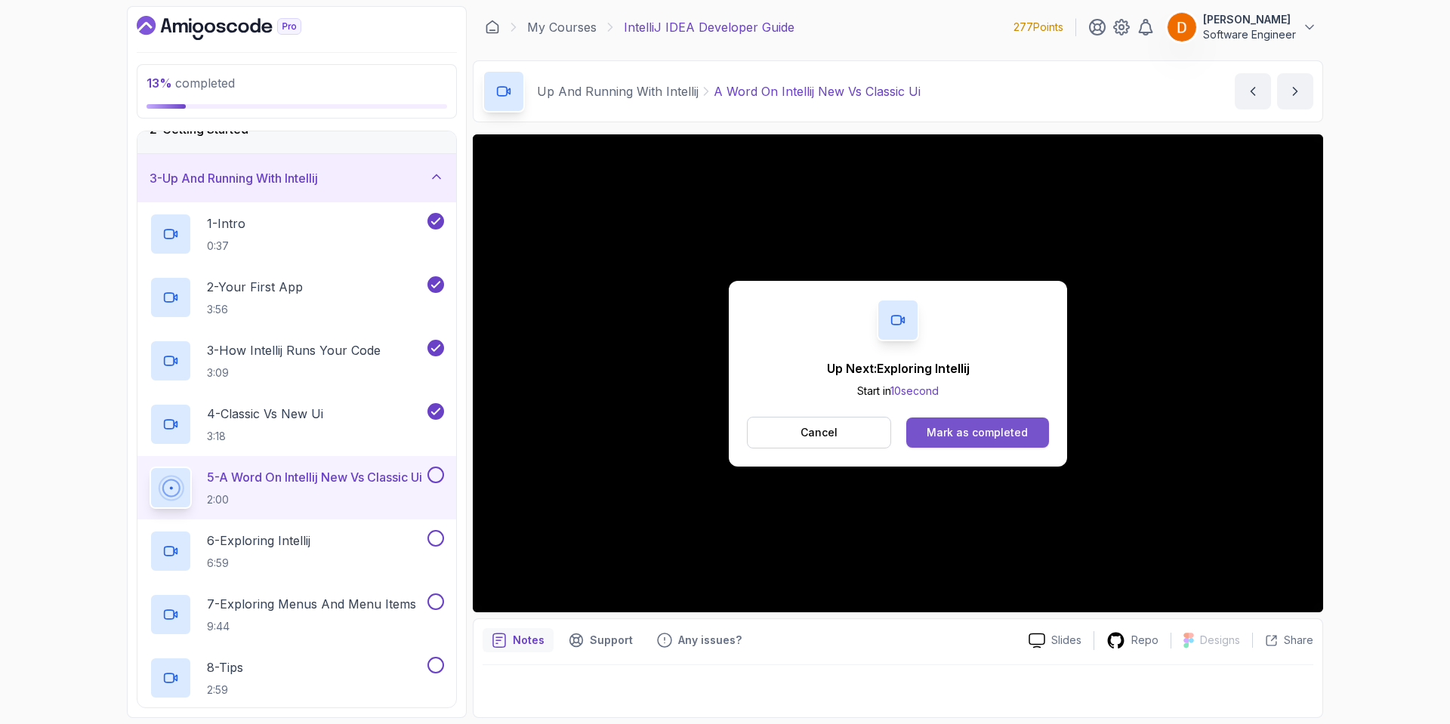
click at [958, 424] on button "Mark as completed" at bounding box center [977, 433] width 143 height 30
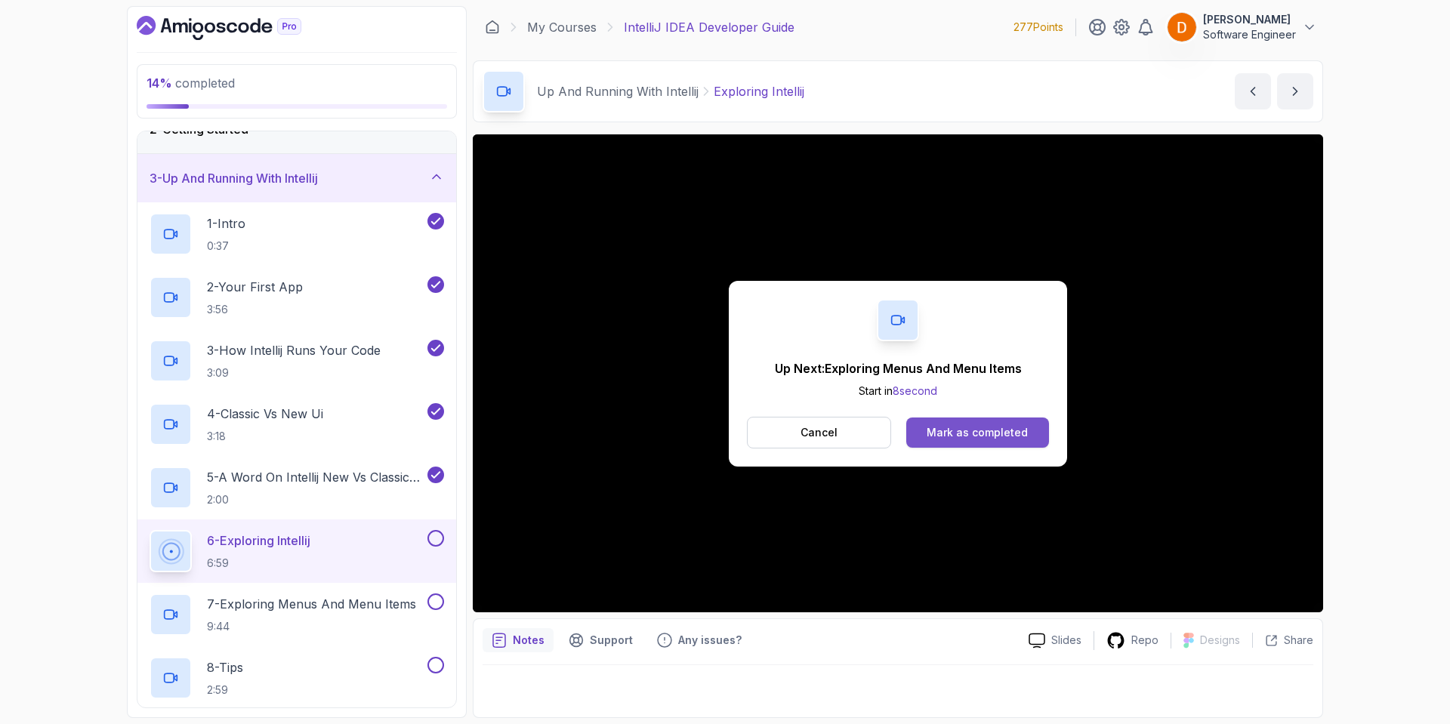
click at [966, 419] on button "Mark as completed" at bounding box center [977, 433] width 143 height 30
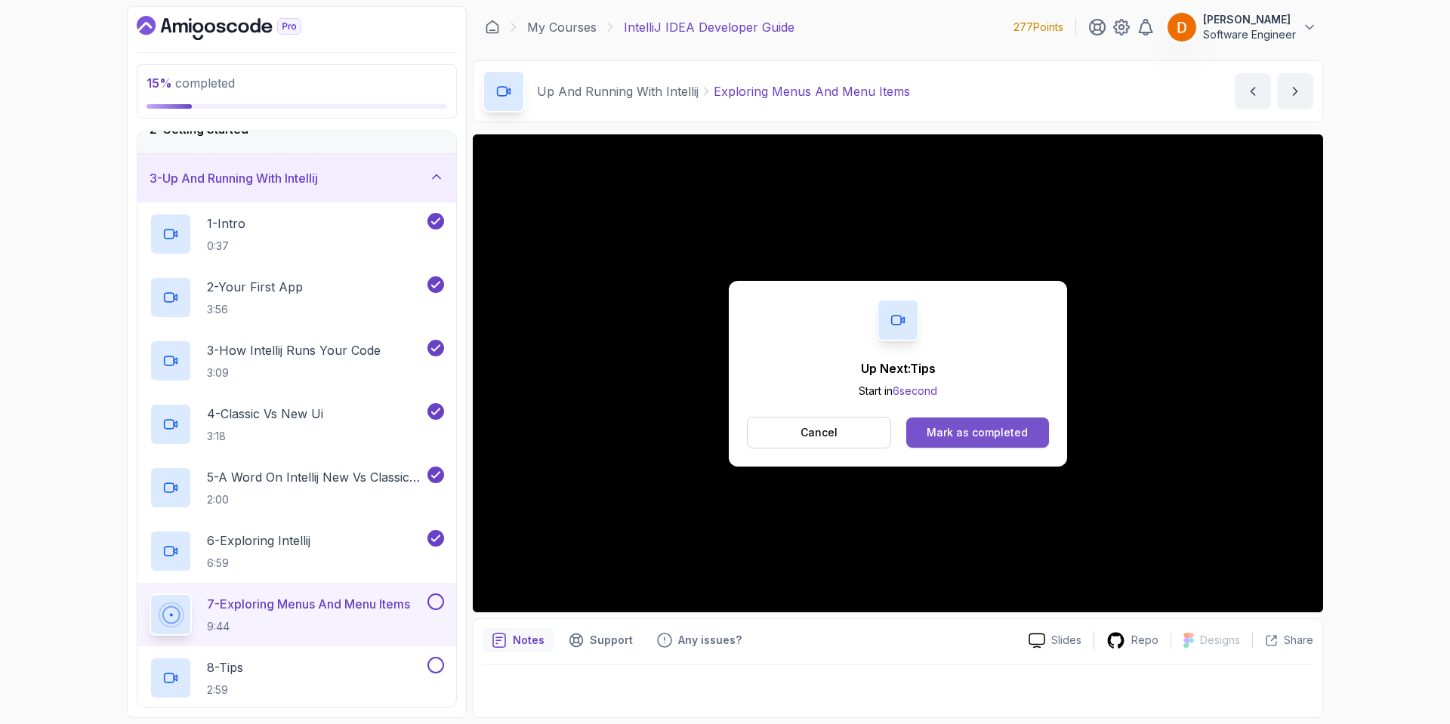
drag, startPoint x: 949, startPoint y: 430, endPoint x: 955, endPoint y: 440, distance: 12.2
click at [955, 440] on button "Mark as completed" at bounding box center [977, 433] width 143 height 30
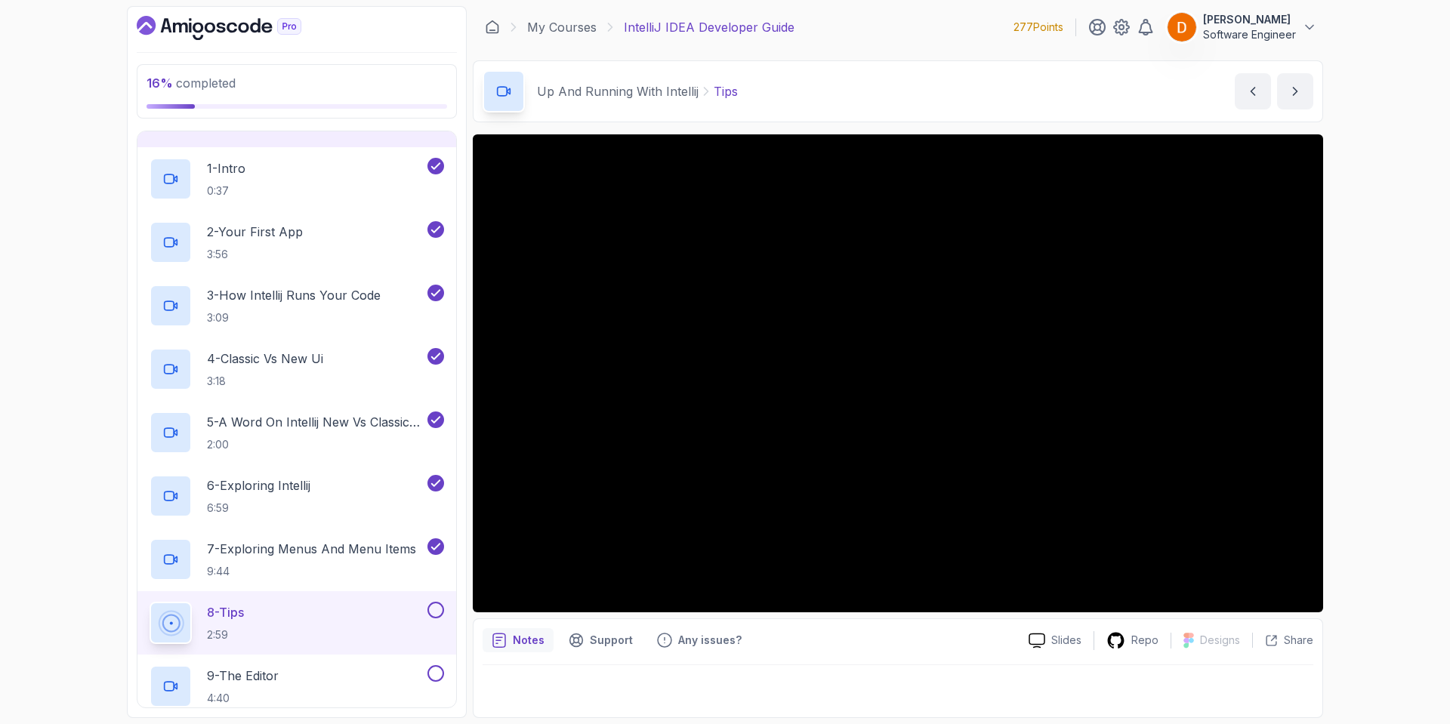
scroll to position [227, 0]
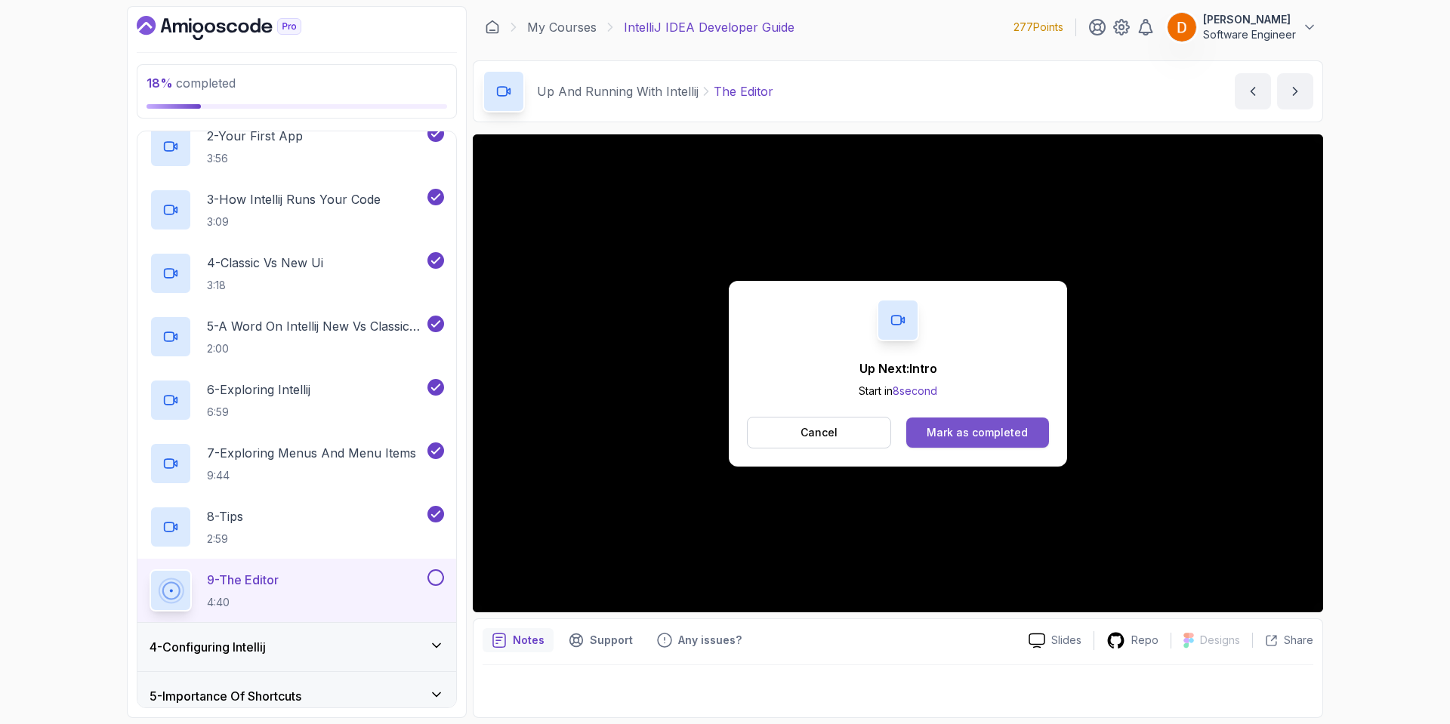
click at [946, 426] on div "Mark as completed" at bounding box center [977, 432] width 101 height 15
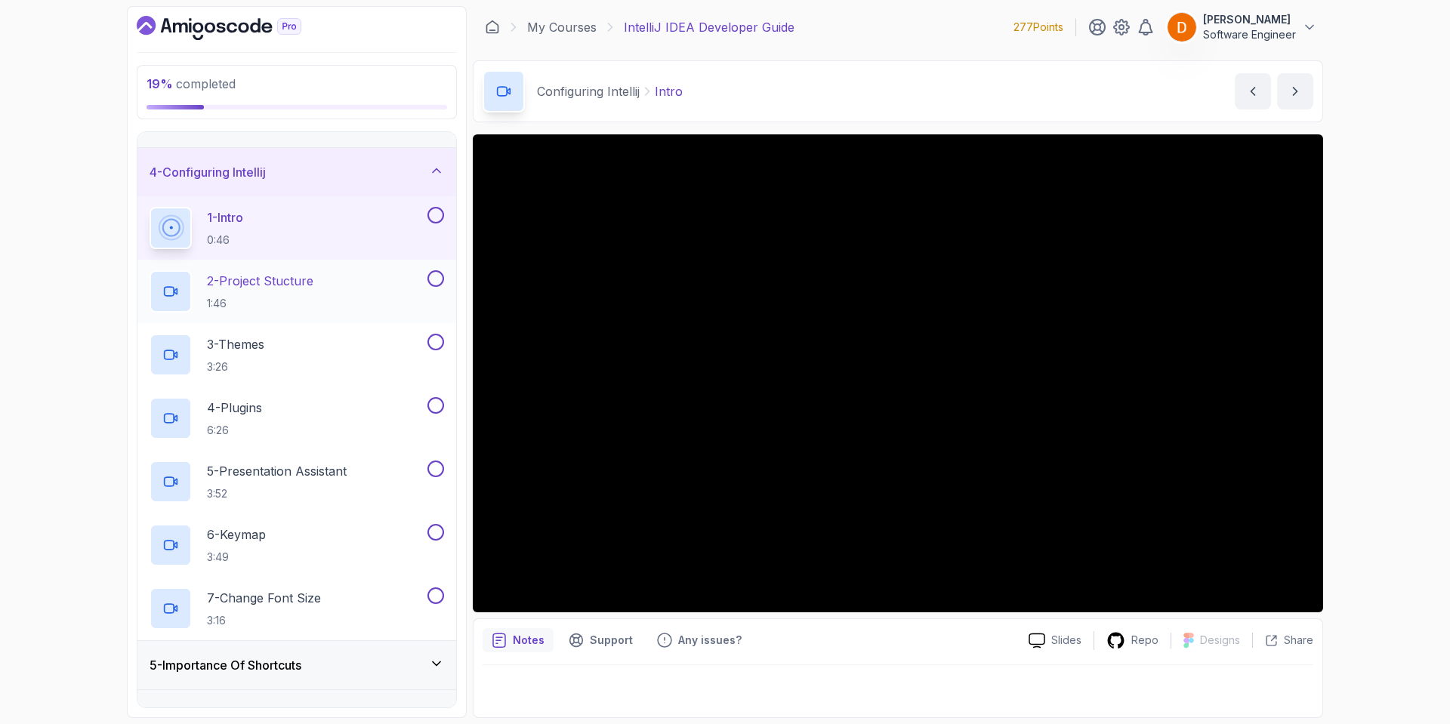
scroll to position [102, 0]
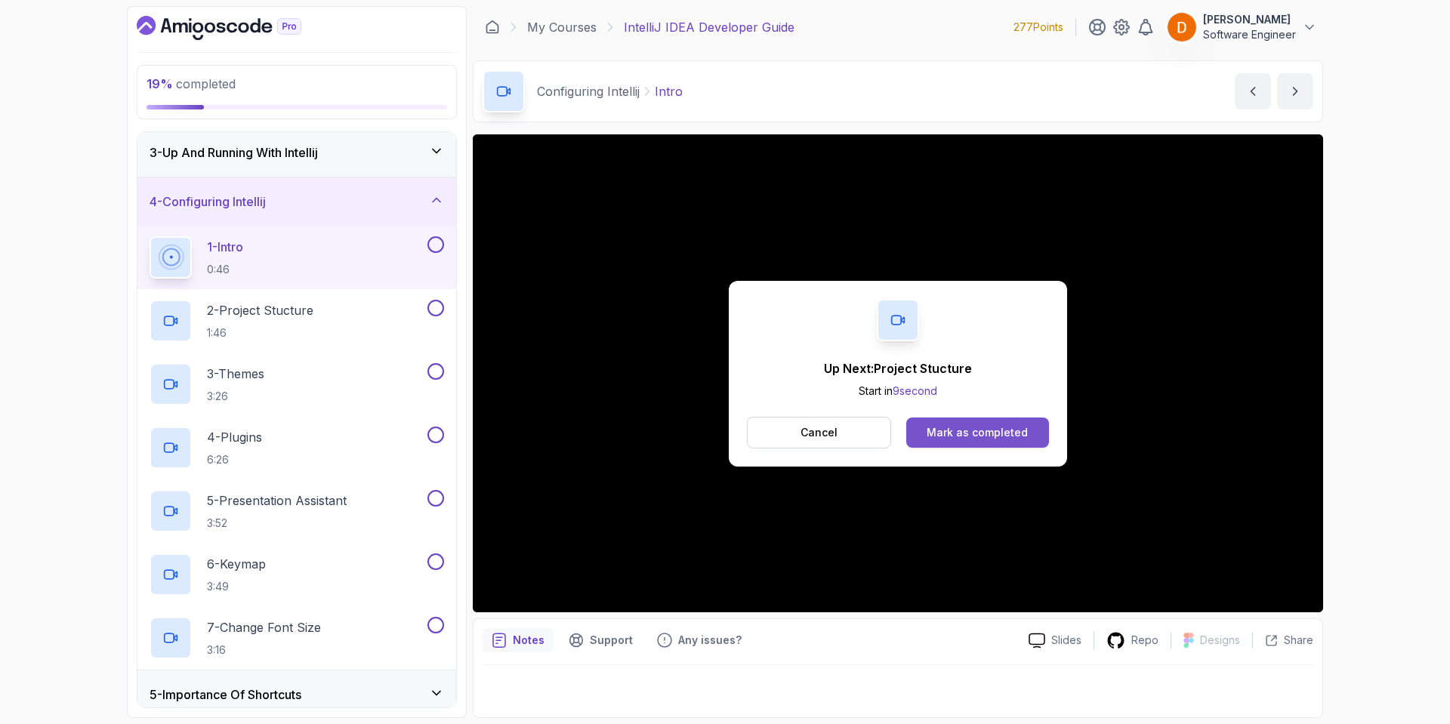
click at [990, 439] on div "Mark as completed" at bounding box center [977, 432] width 101 height 15
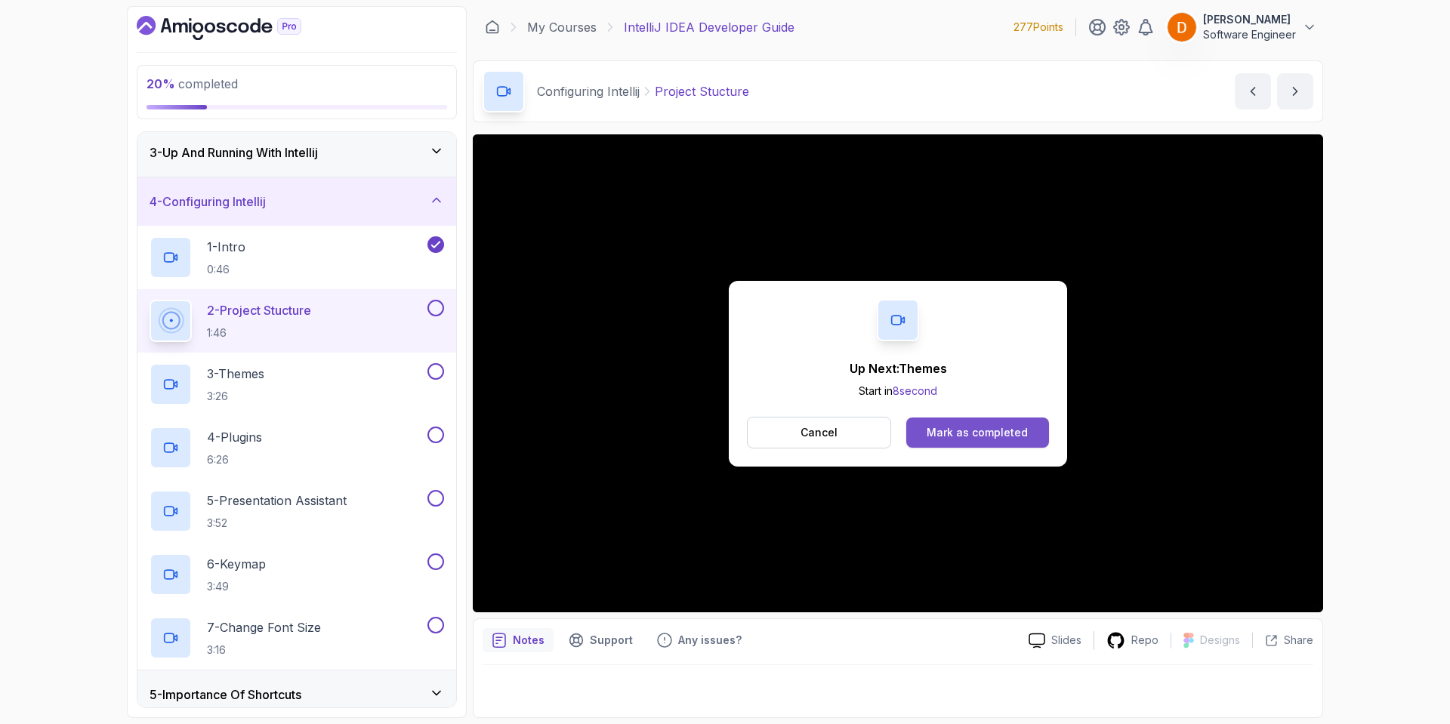
click at [958, 421] on button "Mark as completed" at bounding box center [977, 433] width 143 height 30
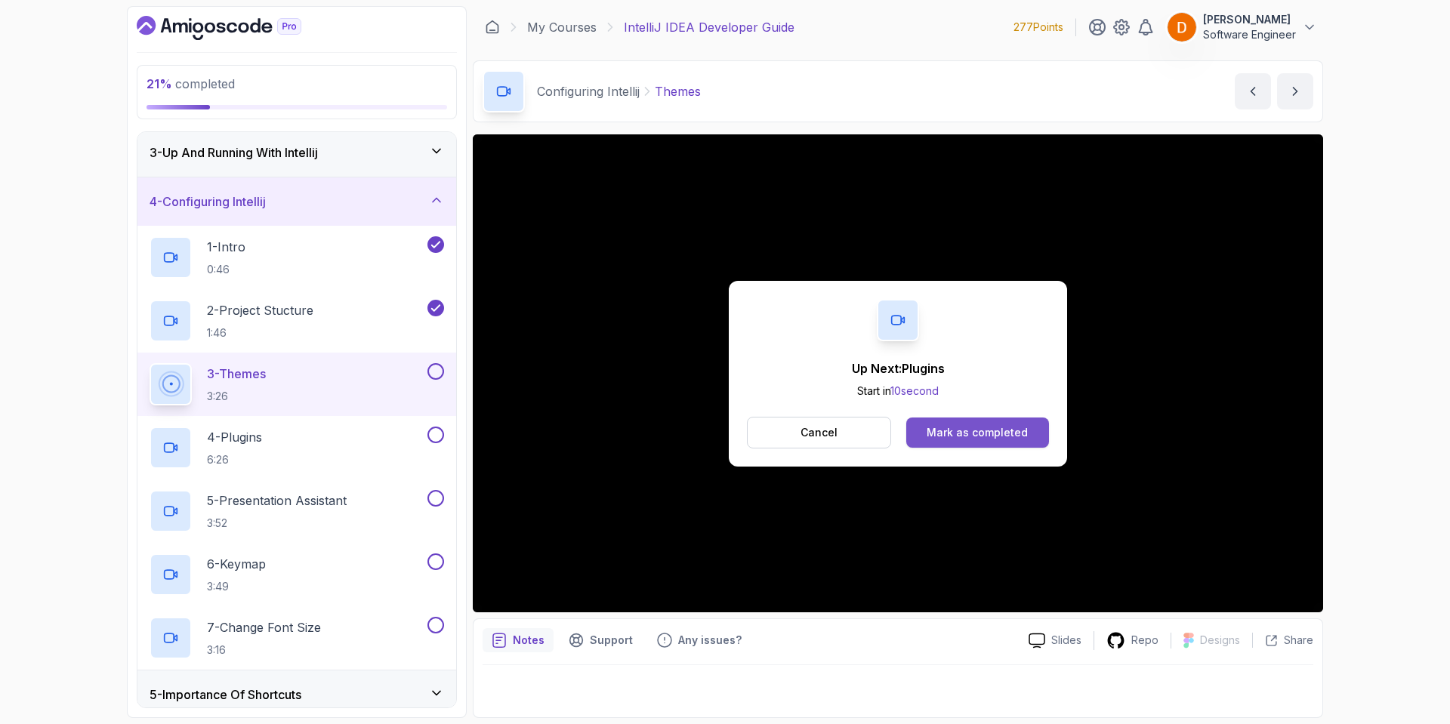
click at [933, 436] on div "Mark as completed" at bounding box center [977, 432] width 101 height 15
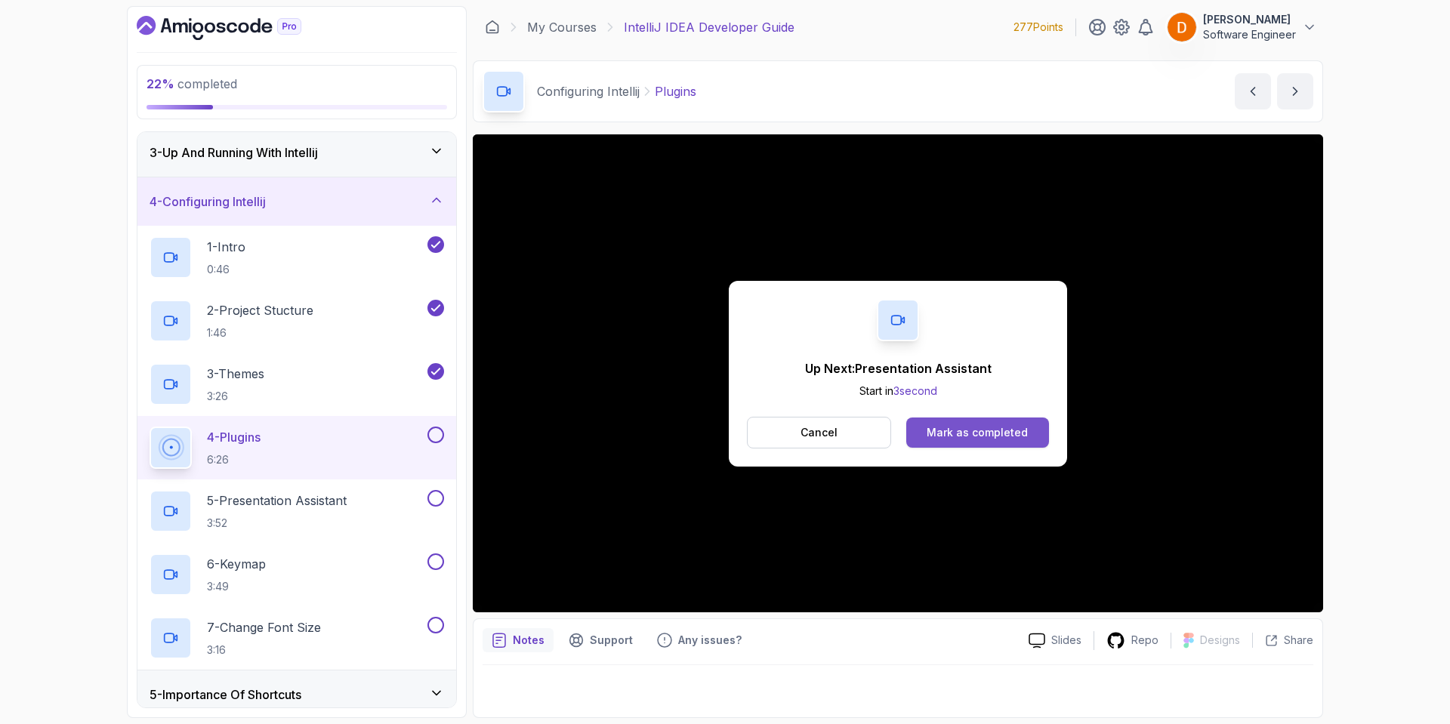
click at [994, 430] on div "Mark as completed" at bounding box center [977, 432] width 101 height 15
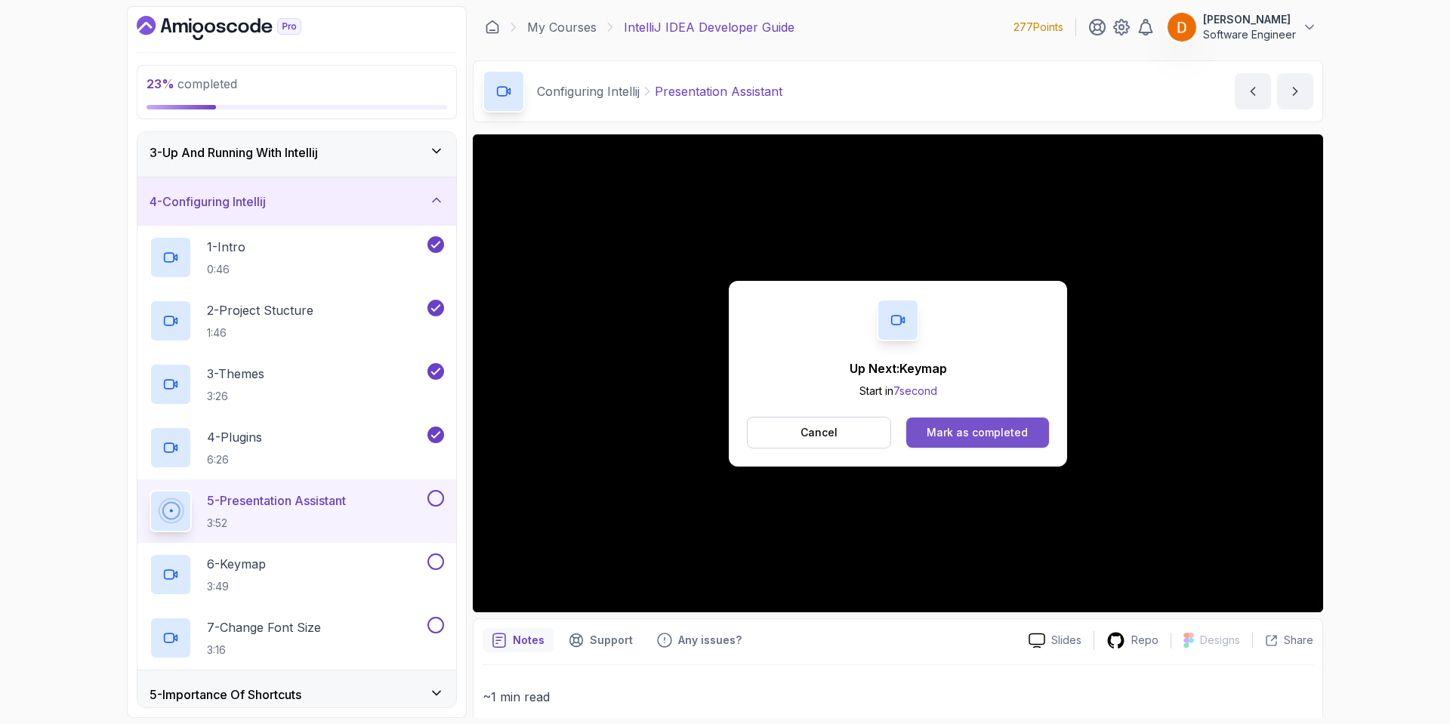
click at [984, 421] on button "Mark as completed" at bounding box center [977, 433] width 143 height 30
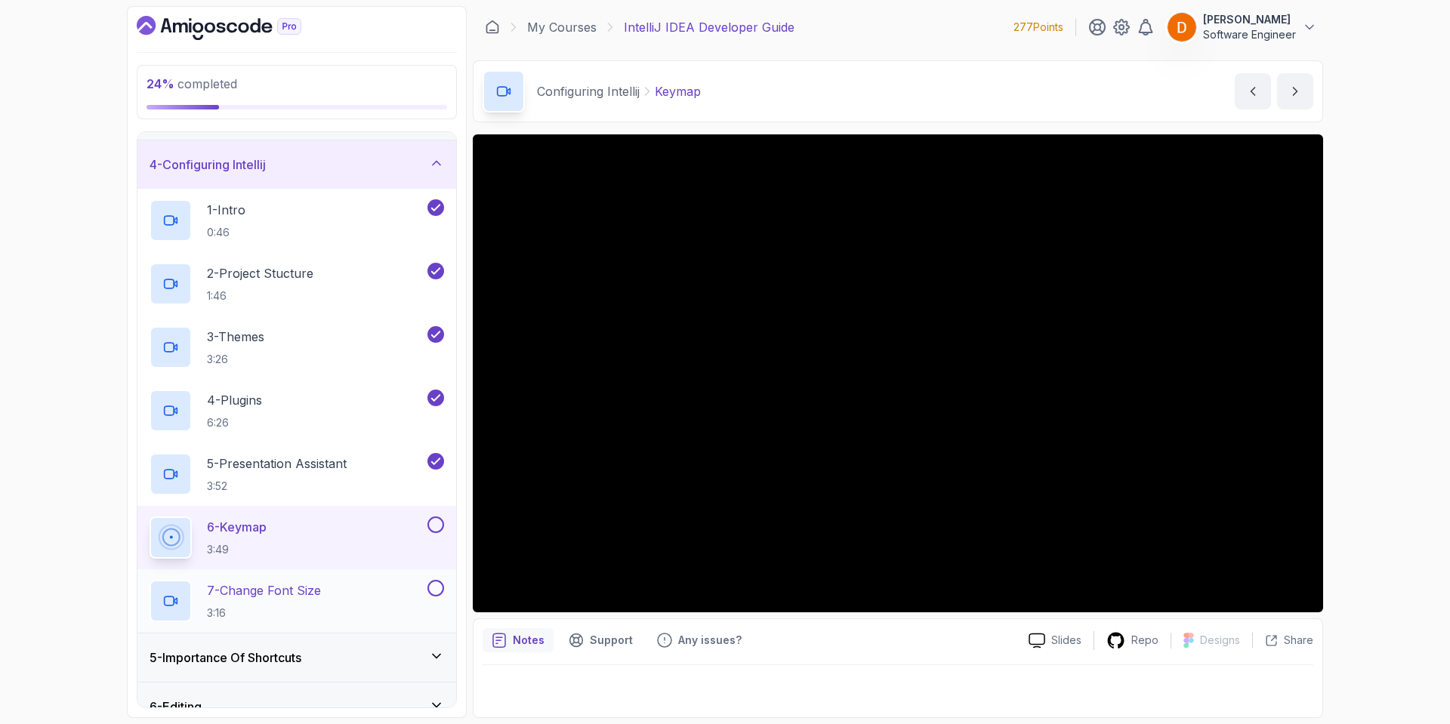
scroll to position [177, 0]
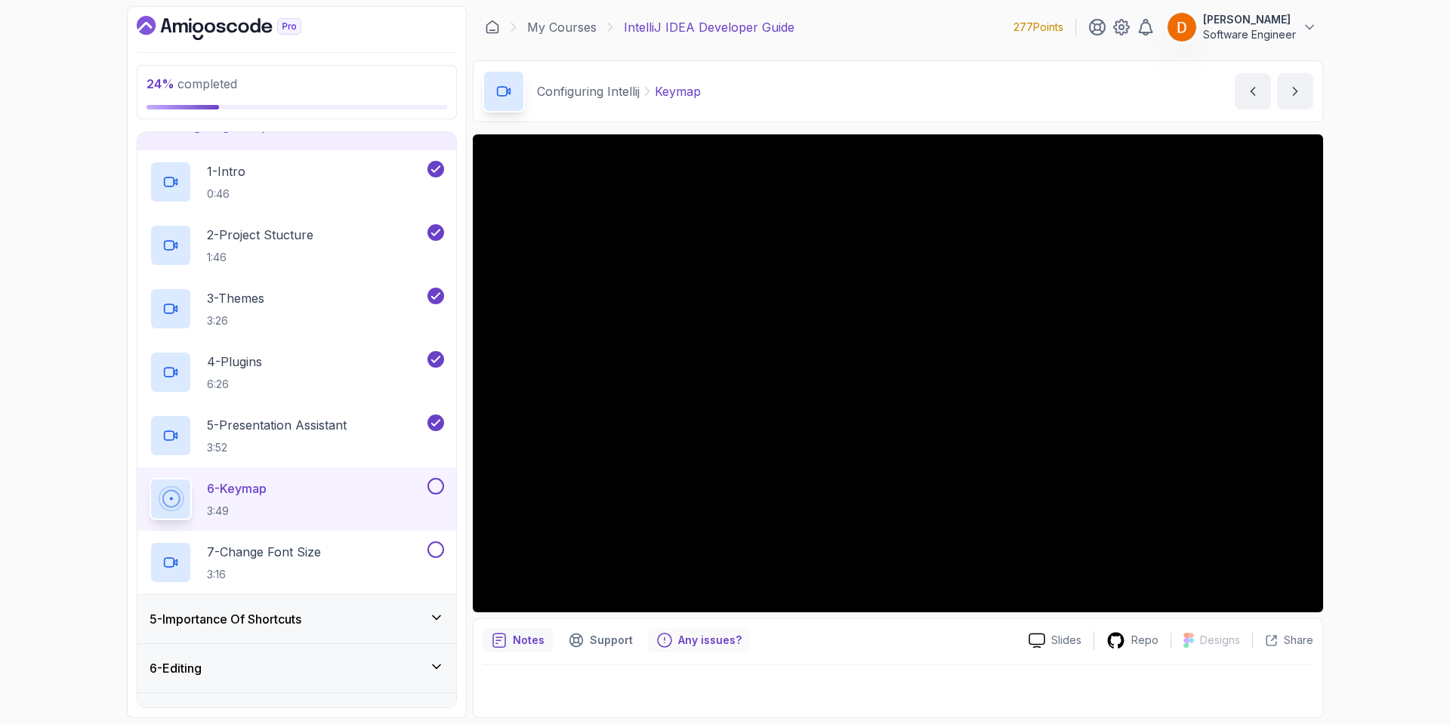
click at [672, 640] on div "Any issues?" at bounding box center [699, 640] width 103 height 24
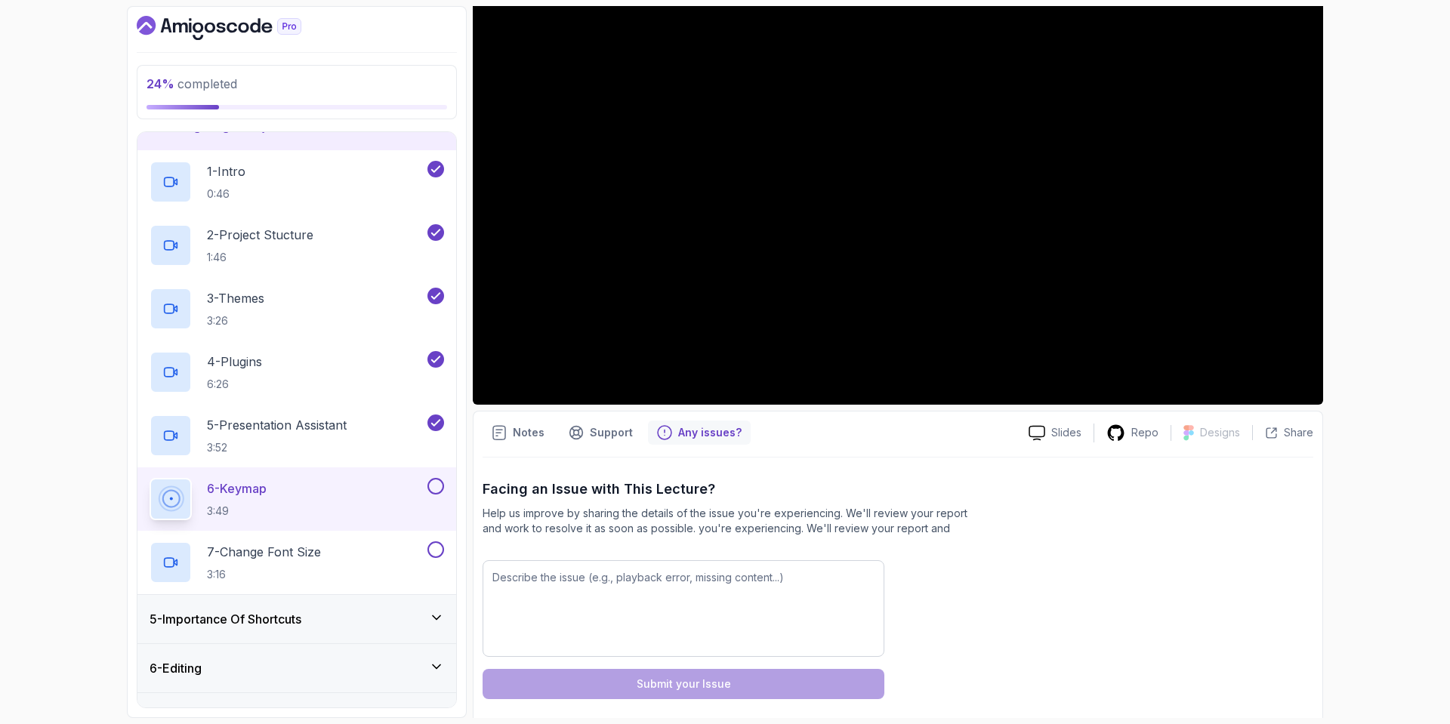
scroll to position [220, 0]
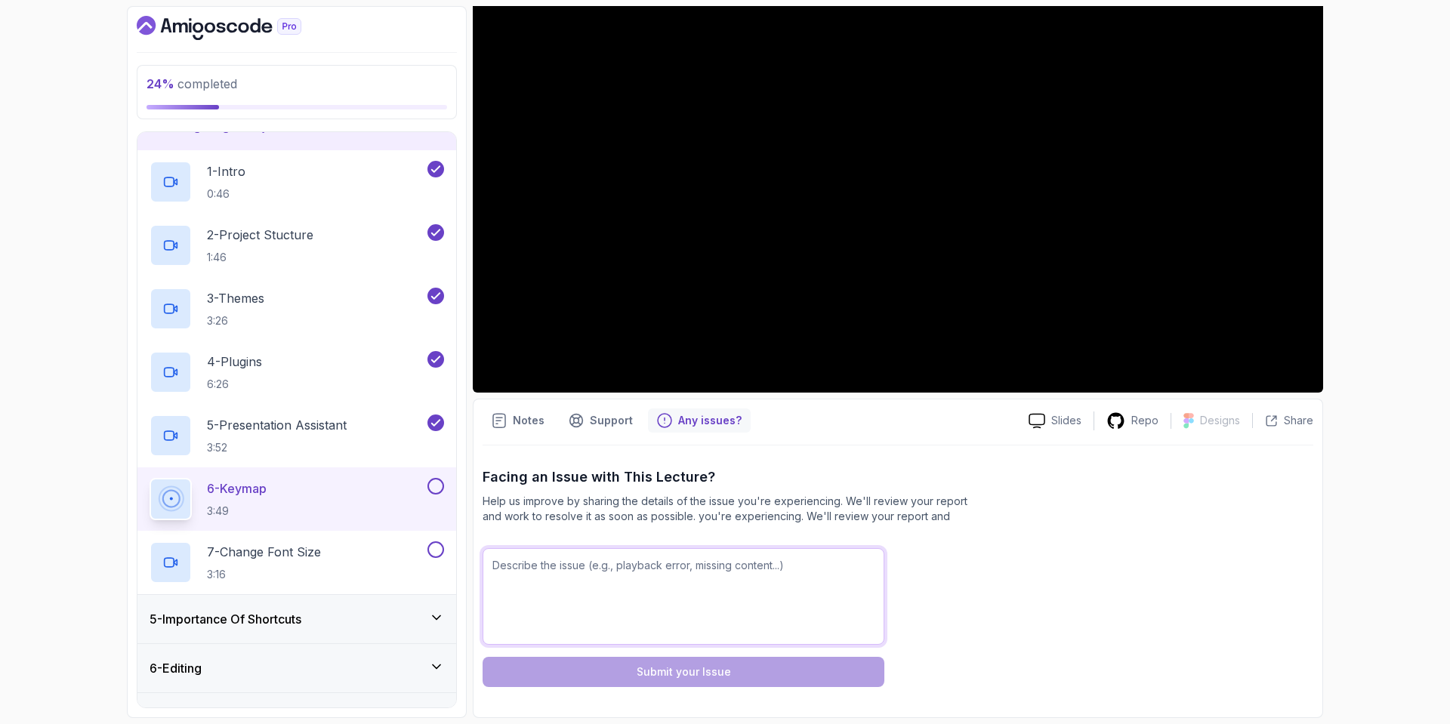
click at [640, 570] on textarea at bounding box center [684, 596] width 402 height 97
click at [561, 578] on textarea at bounding box center [684, 596] width 402 height 97
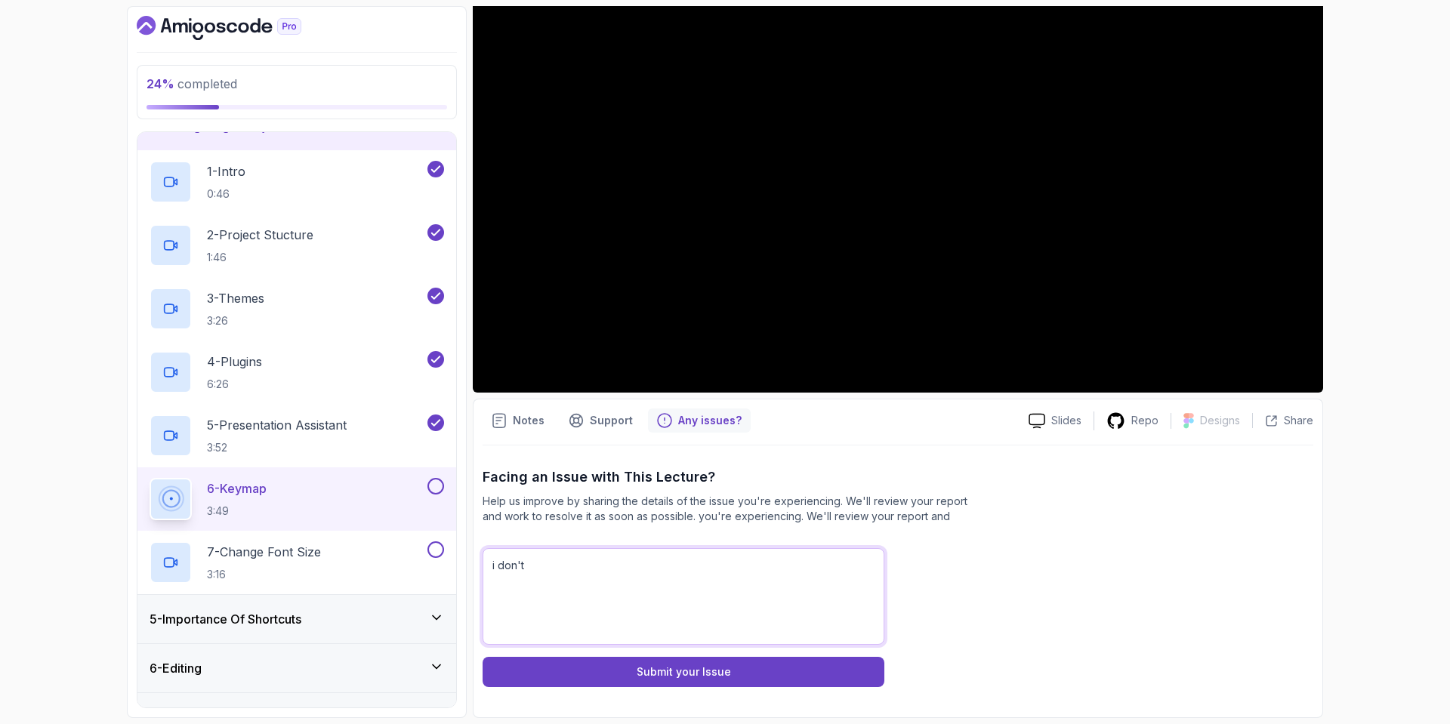
type textarea "i"
type textarea "I"
type textarea "Hi, i don't see the keymap for Intellij Classic. Also in the MarketPlace i can'…"
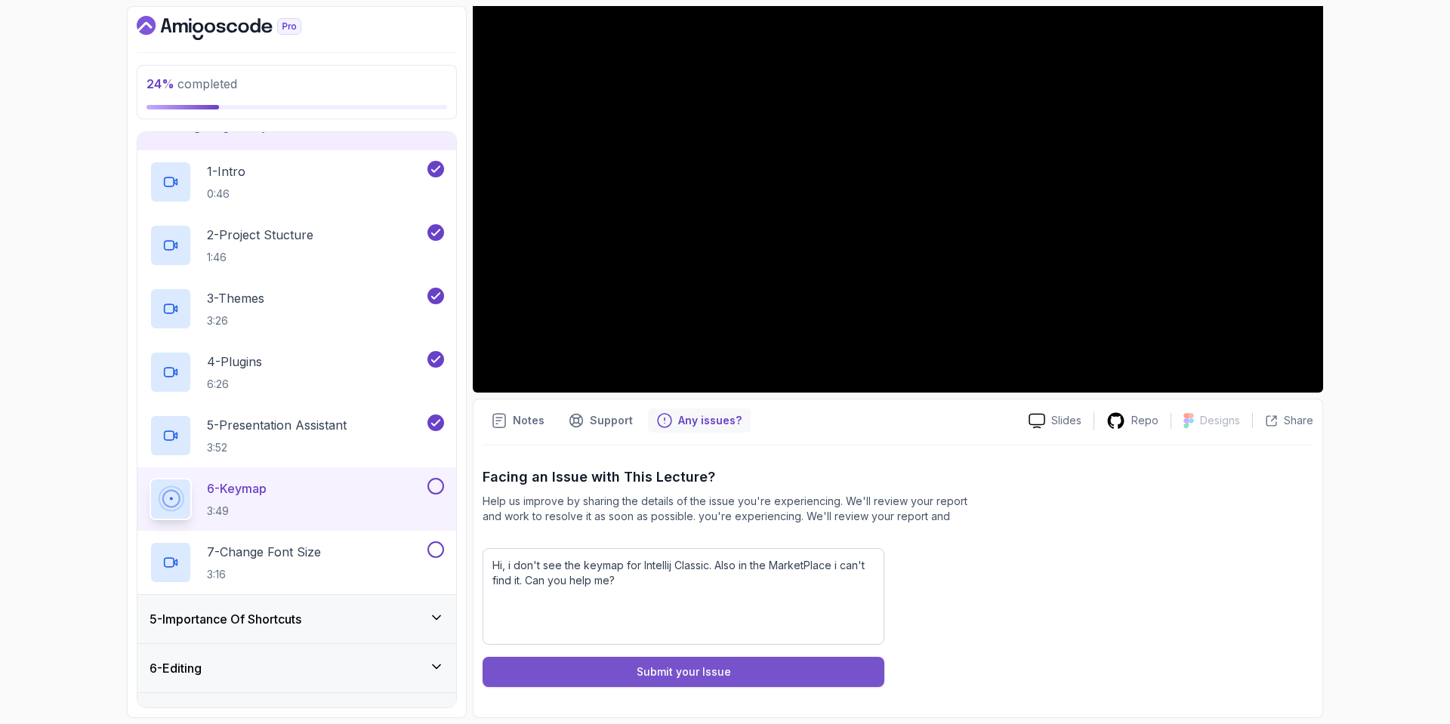
click at [700, 671] on div "Submit your Issue" at bounding box center [684, 672] width 94 height 15
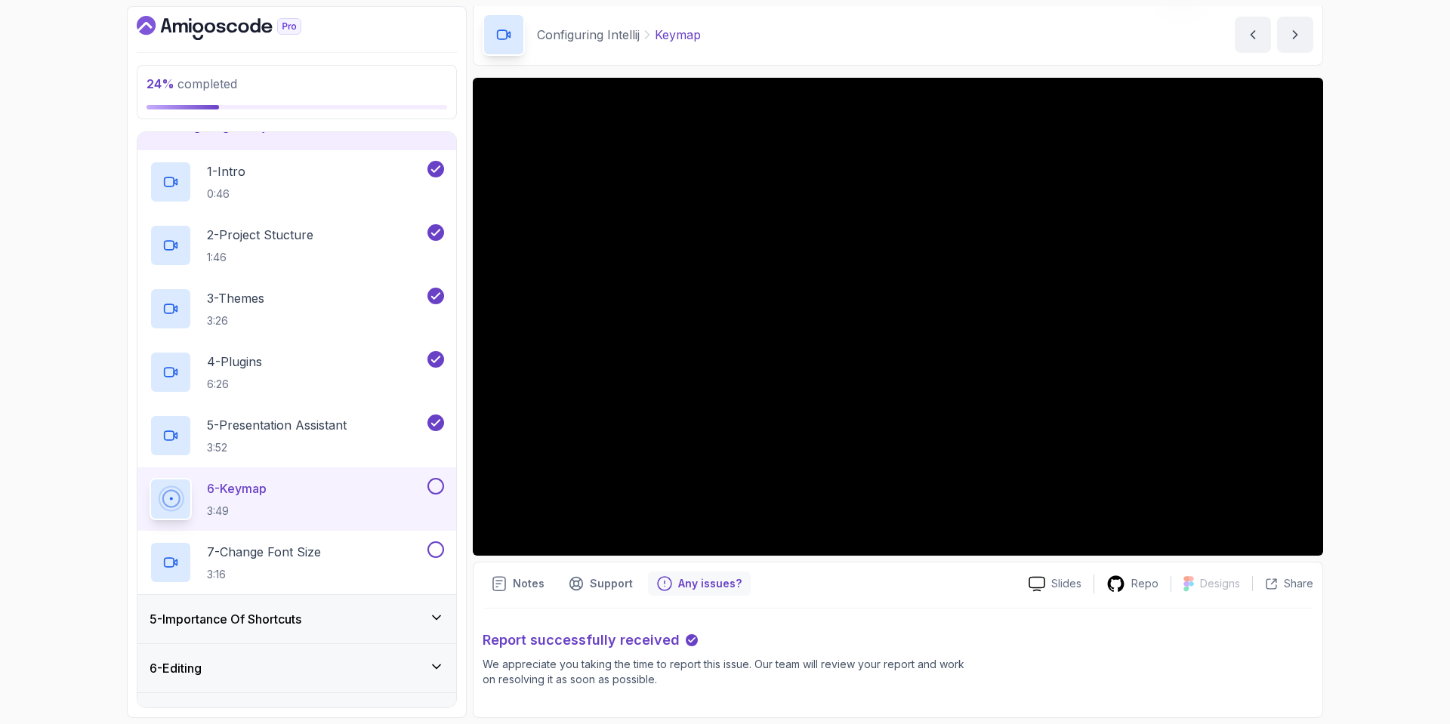
scroll to position [57, 0]
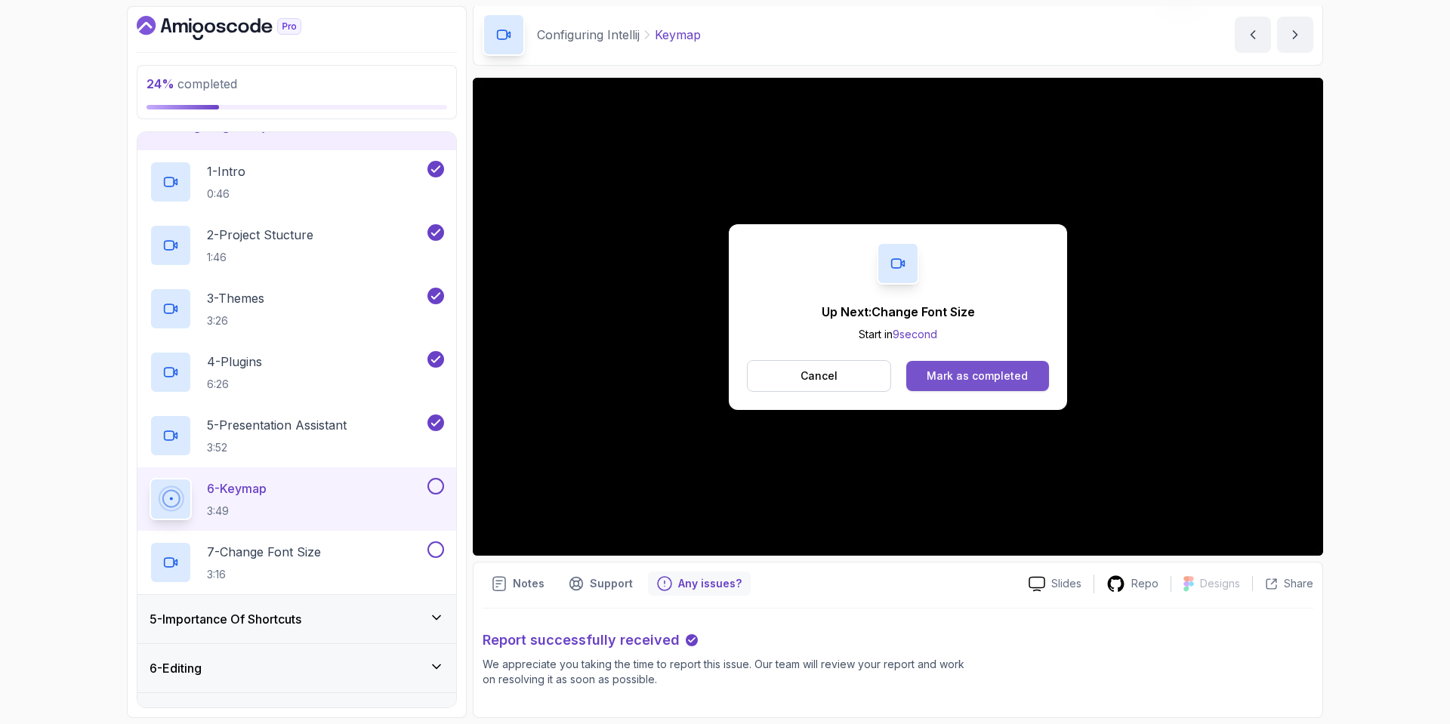
click at [1003, 381] on div "Mark as completed" at bounding box center [977, 376] width 101 height 15
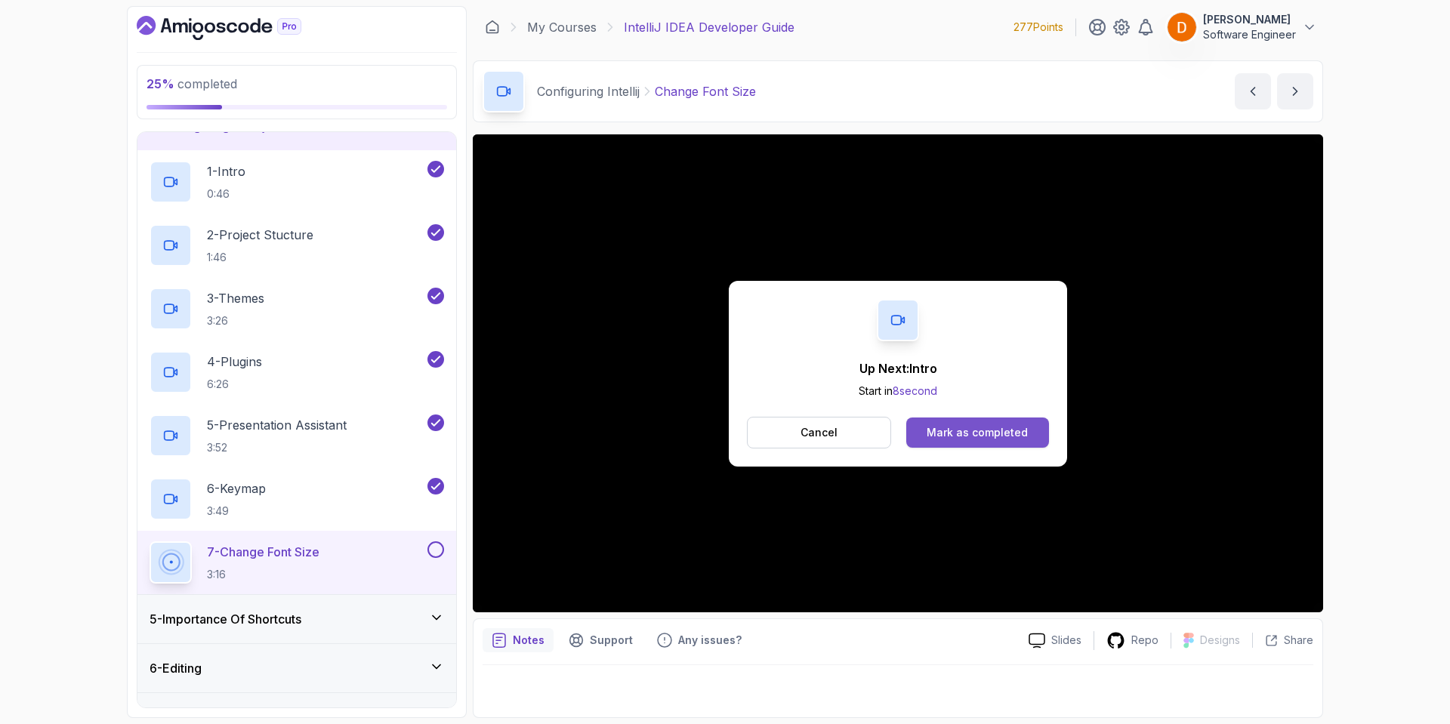
click at [988, 425] on div "Mark as completed" at bounding box center [977, 432] width 101 height 15
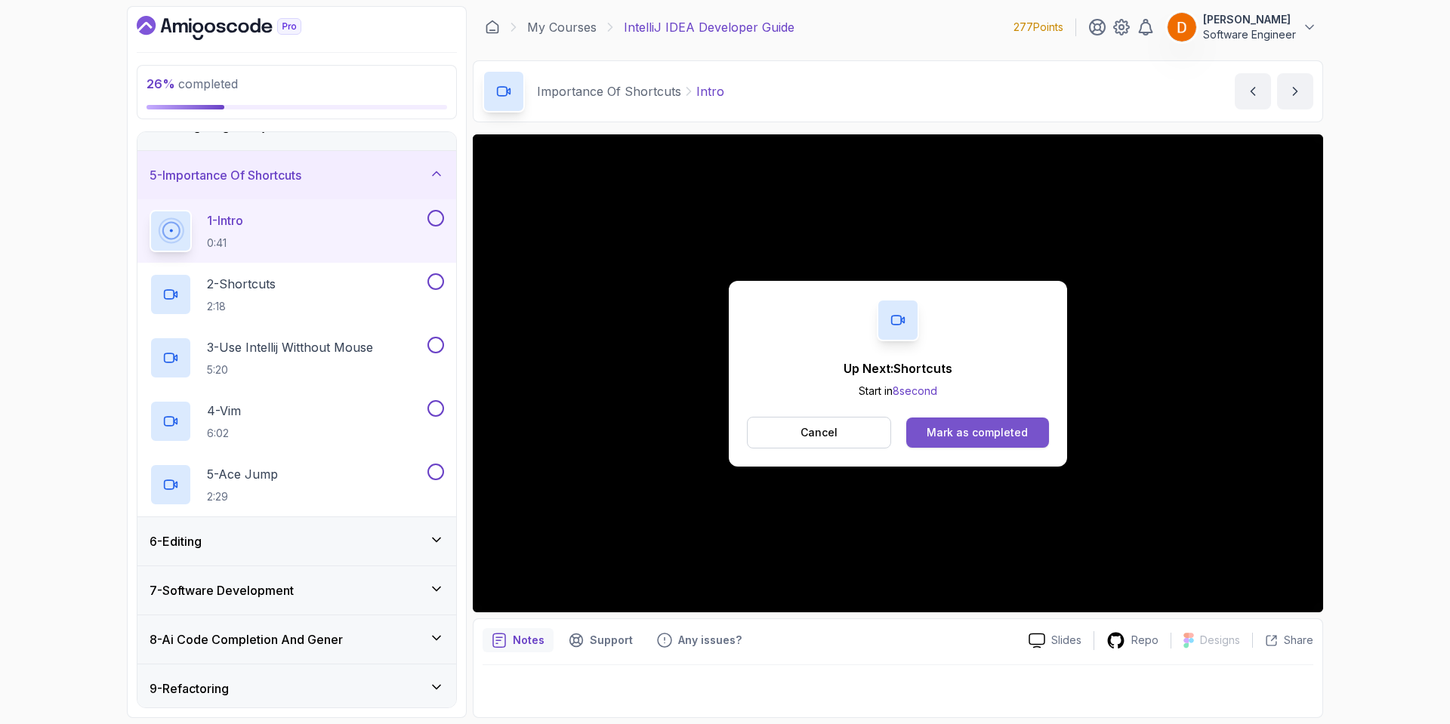
click at [980, 424] on button "Mark as completed" at bounding box center [977, 433] width 143 height 30
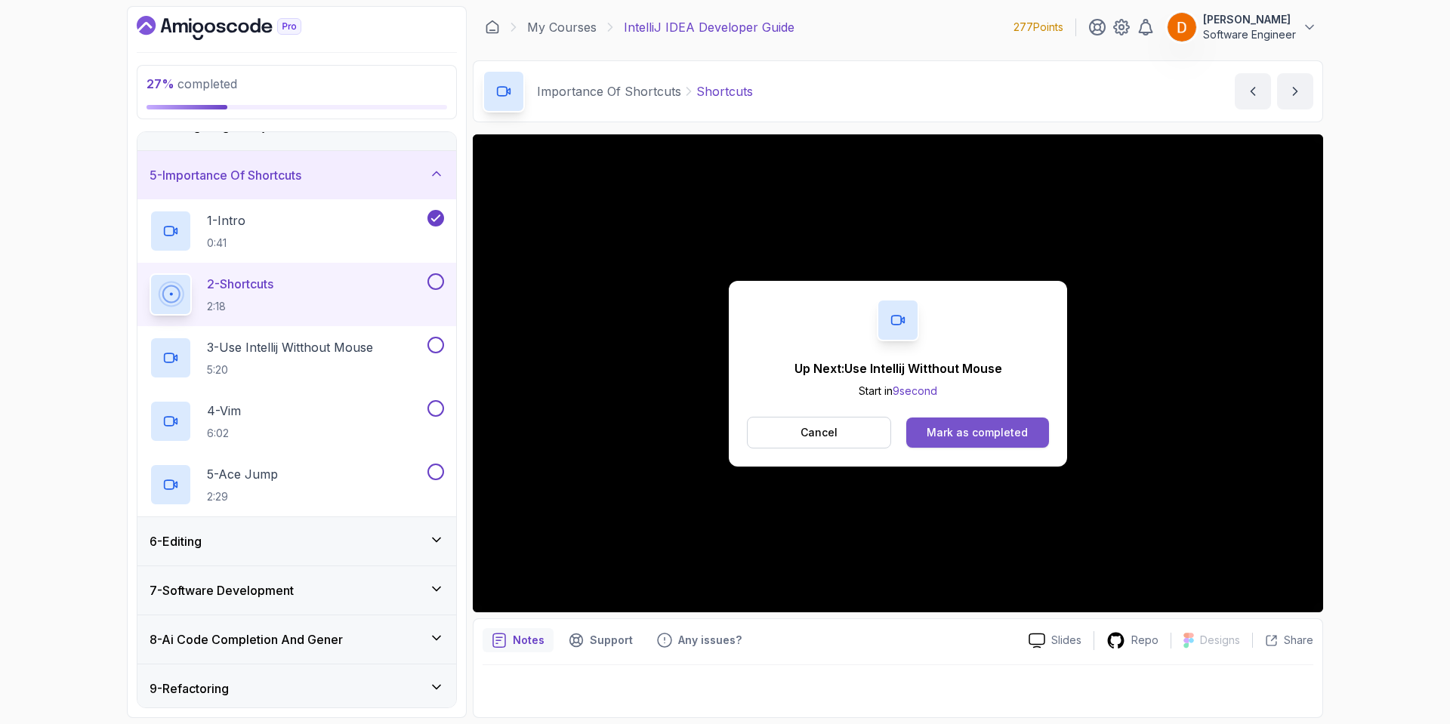
click at [1013, 433] on div "Mark as completed" at bounding box center [977, 432] width 101 height 15
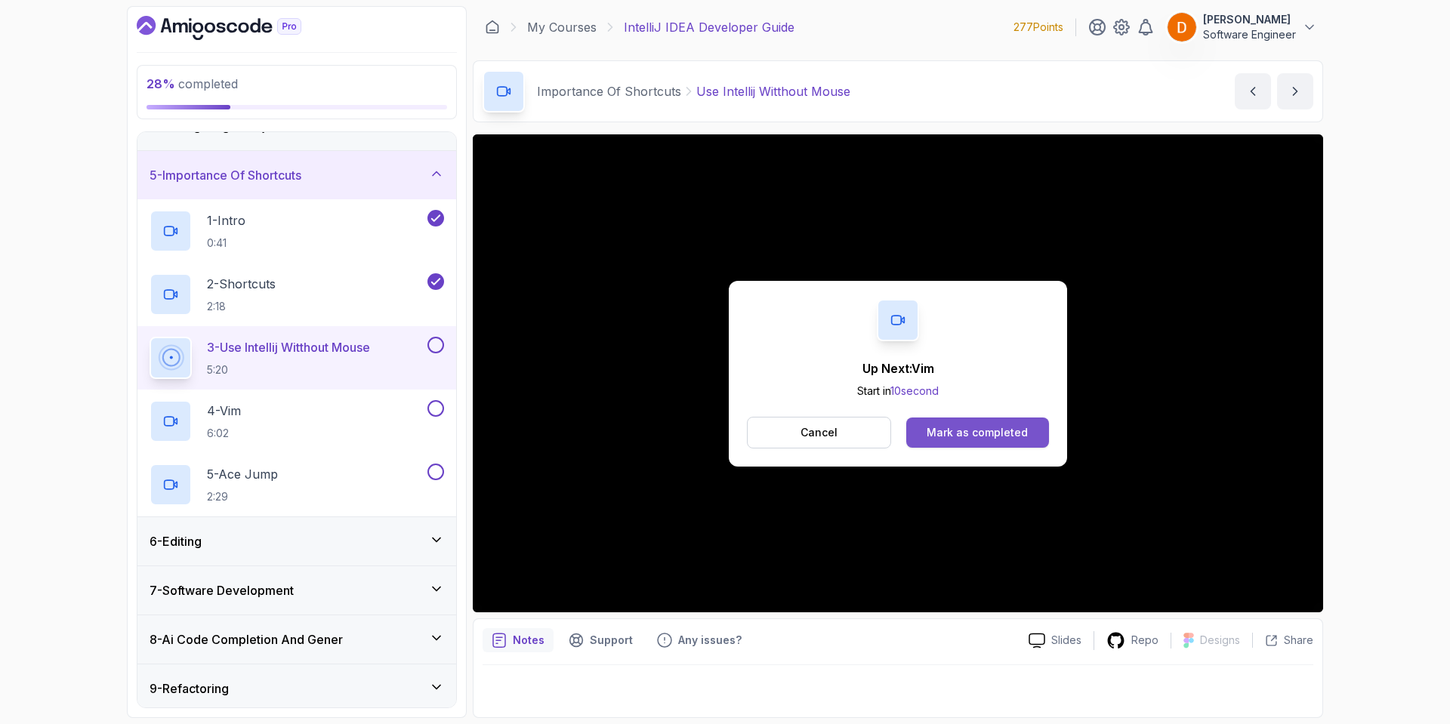
click at [950, 425] on div "Mark as completed" at bounding box center [977, 432] width 101 height 15
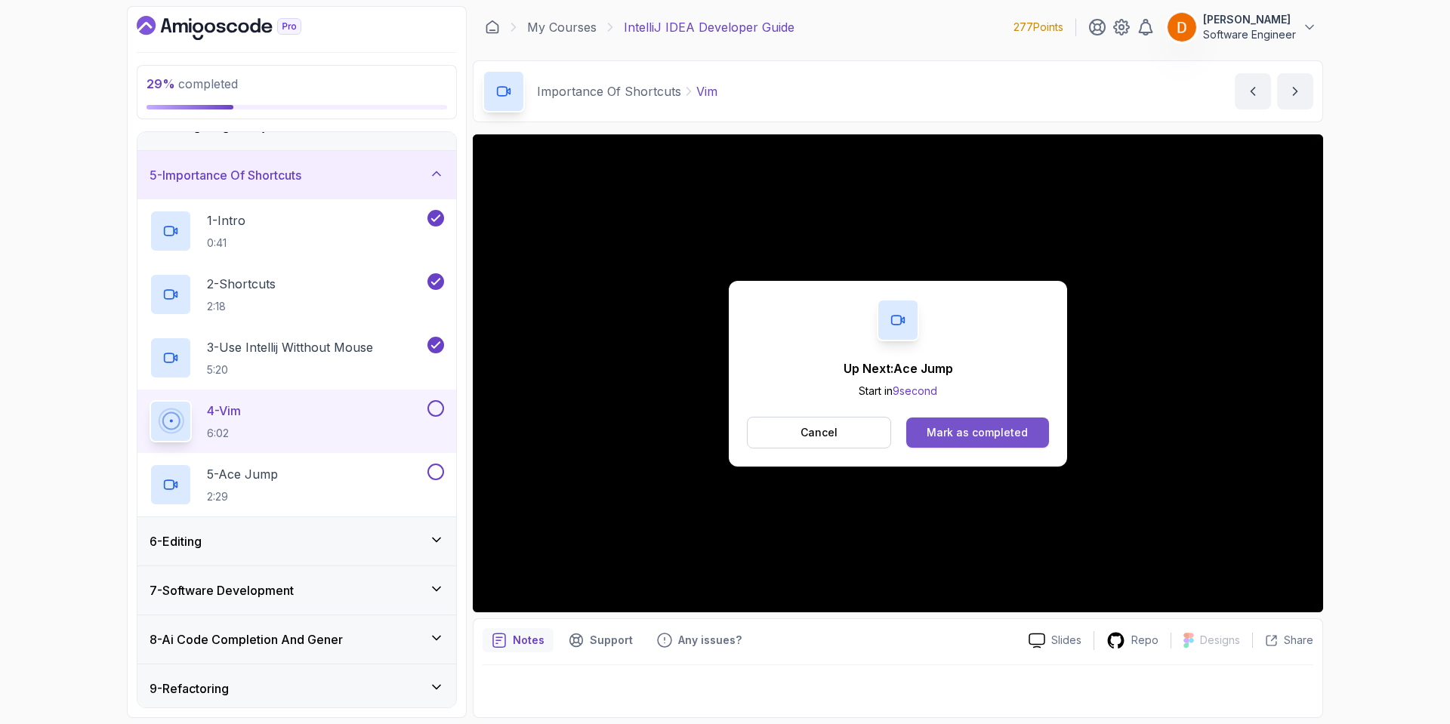
click at [990, 425] on div "Mark as completed" at bounding box center [977, 432] width 101 height 15
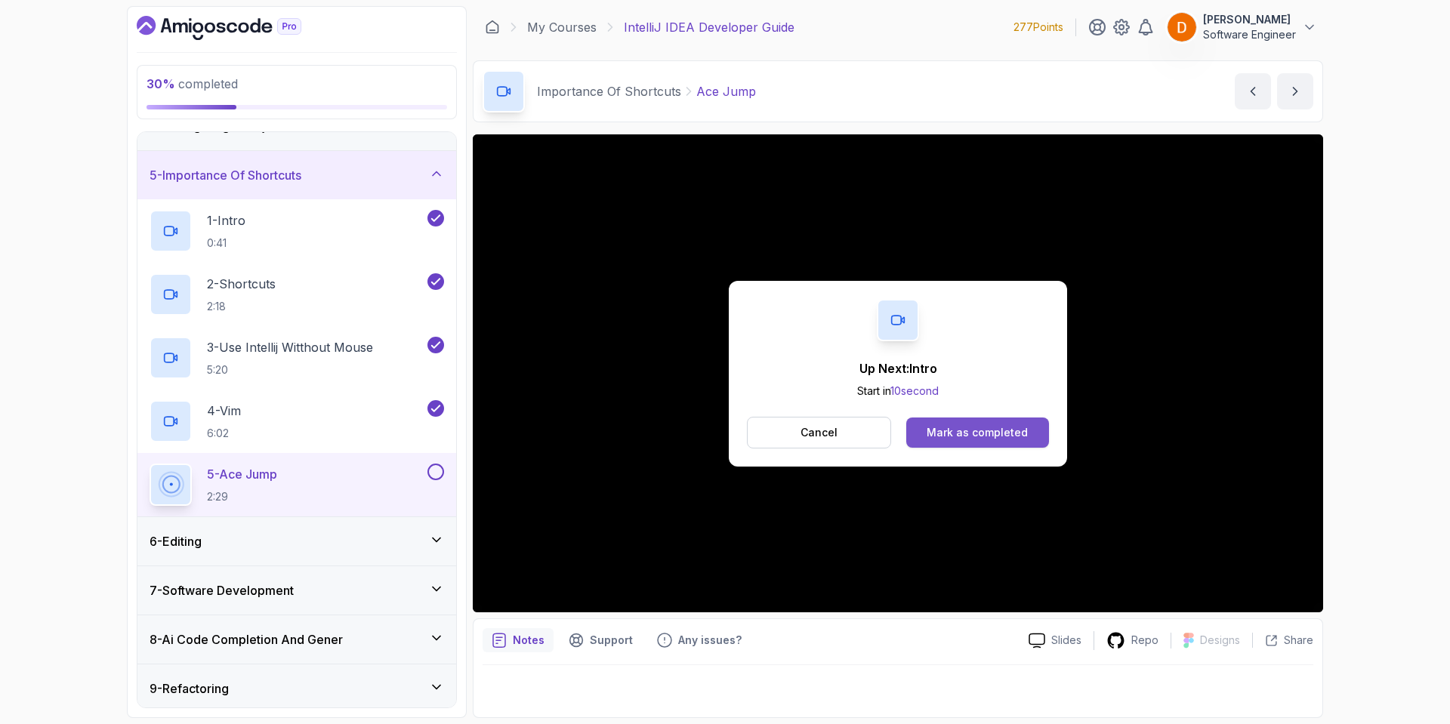
click at [909, 427] on button "Mark as completed" at bounding box center [977, 433] width 143 height 30
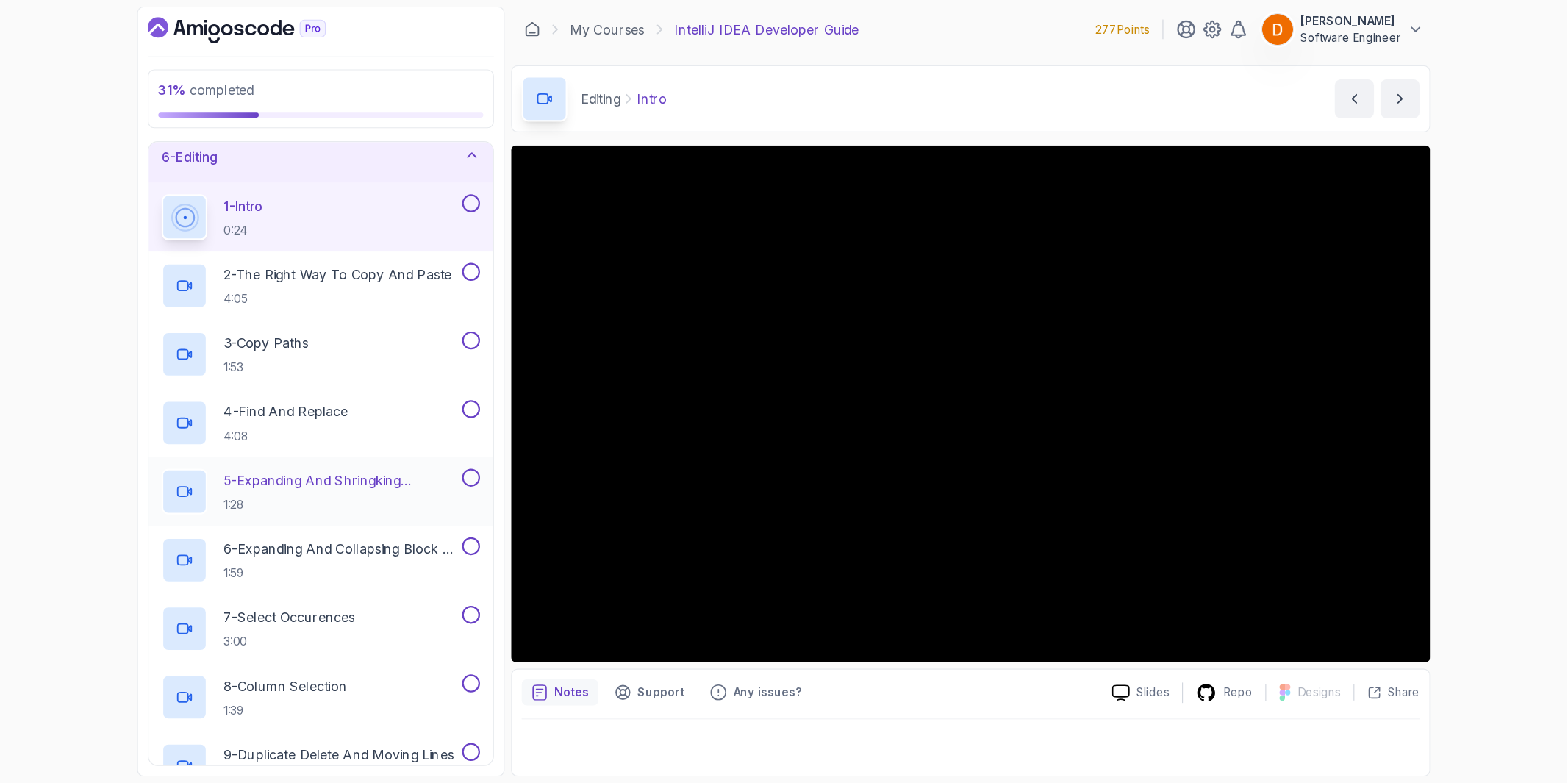
scroll to position [296, 0]
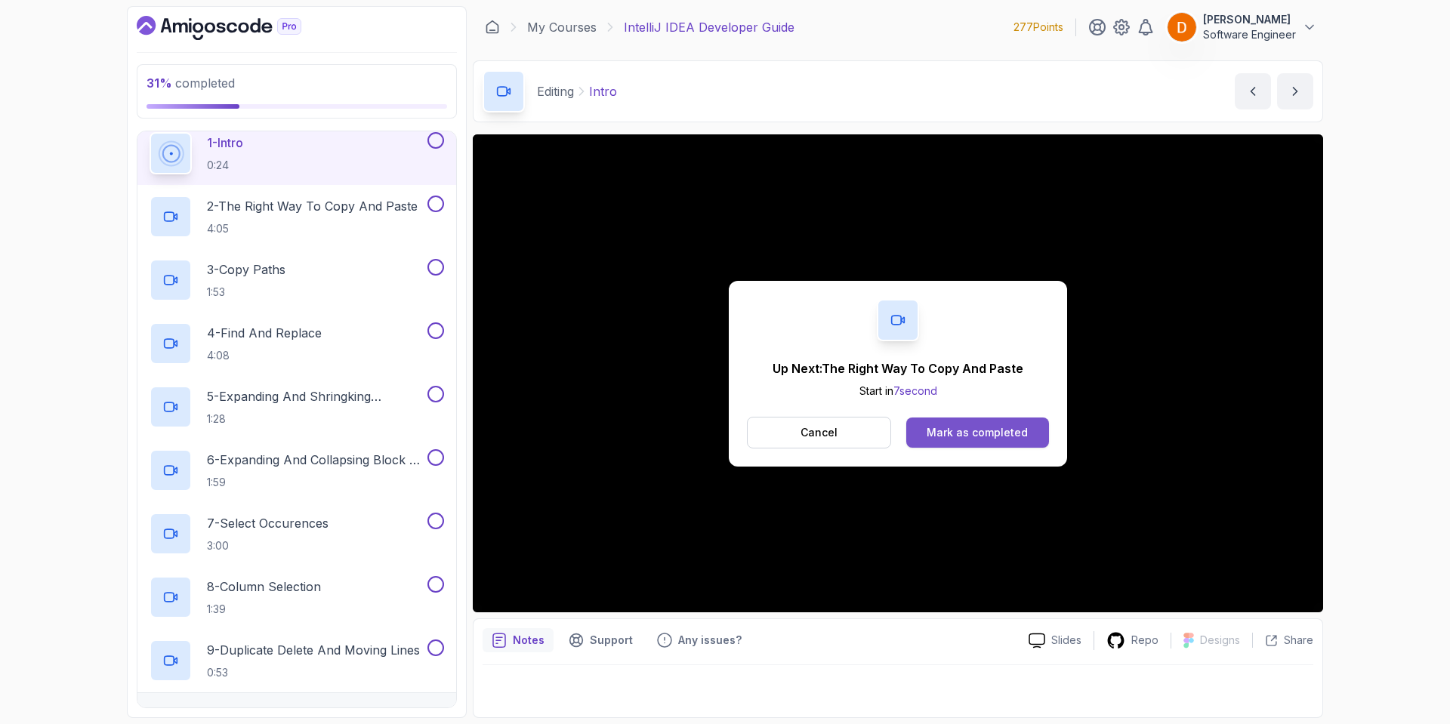
click at [919, 440] on button "Mark as completed" at bounding box center [977, 433] width 143 height 30
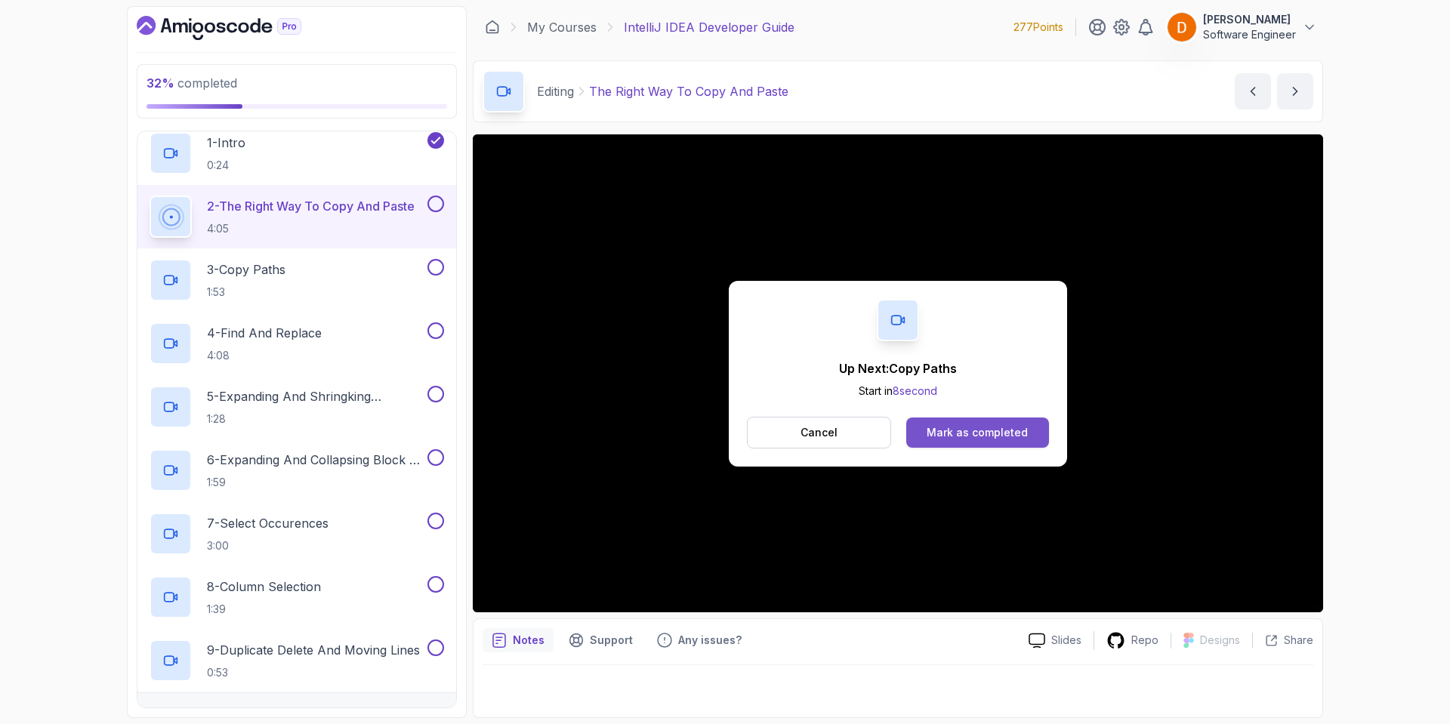
click at [918, 429] on button "Mark as completed" at bounding box center [977, 433] width 143 height 30
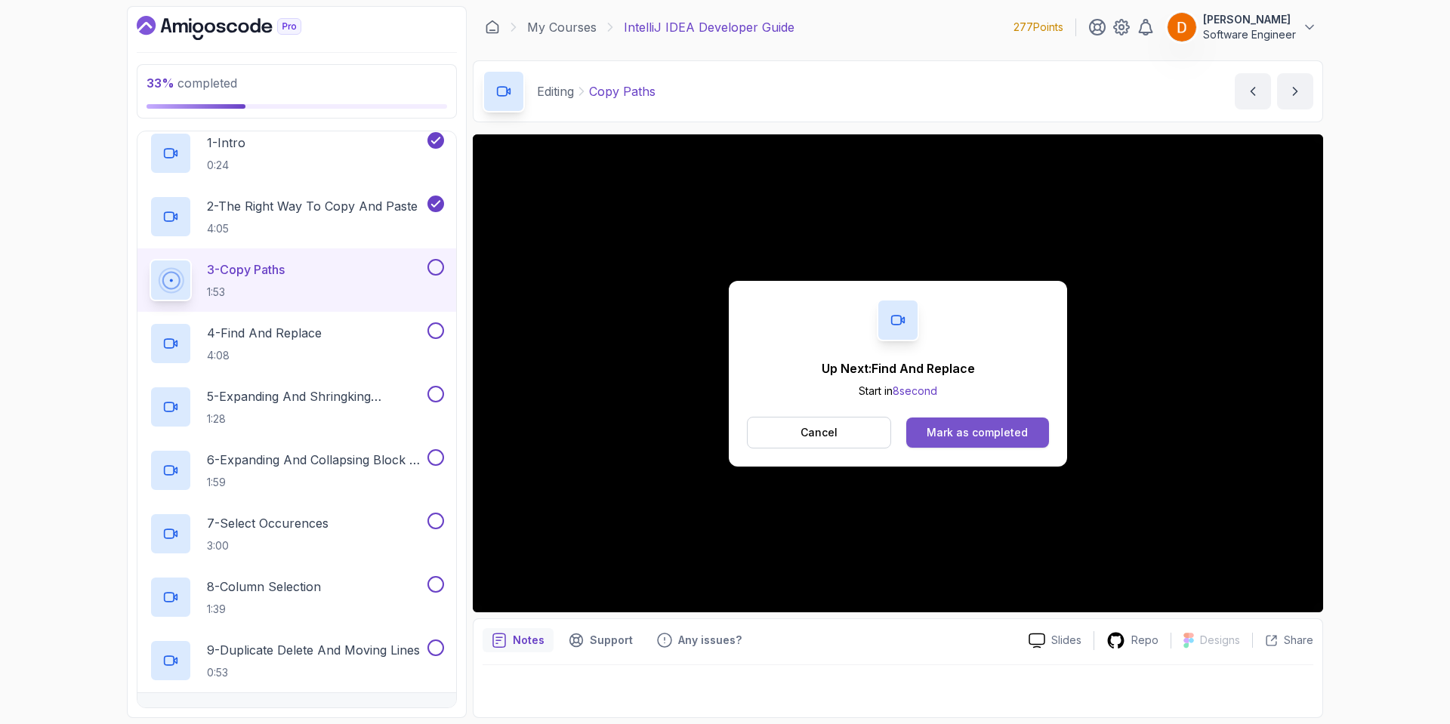
click at [958, 430] on div "Mark as completed" at bounding box center [977, 432] width 101 height 15
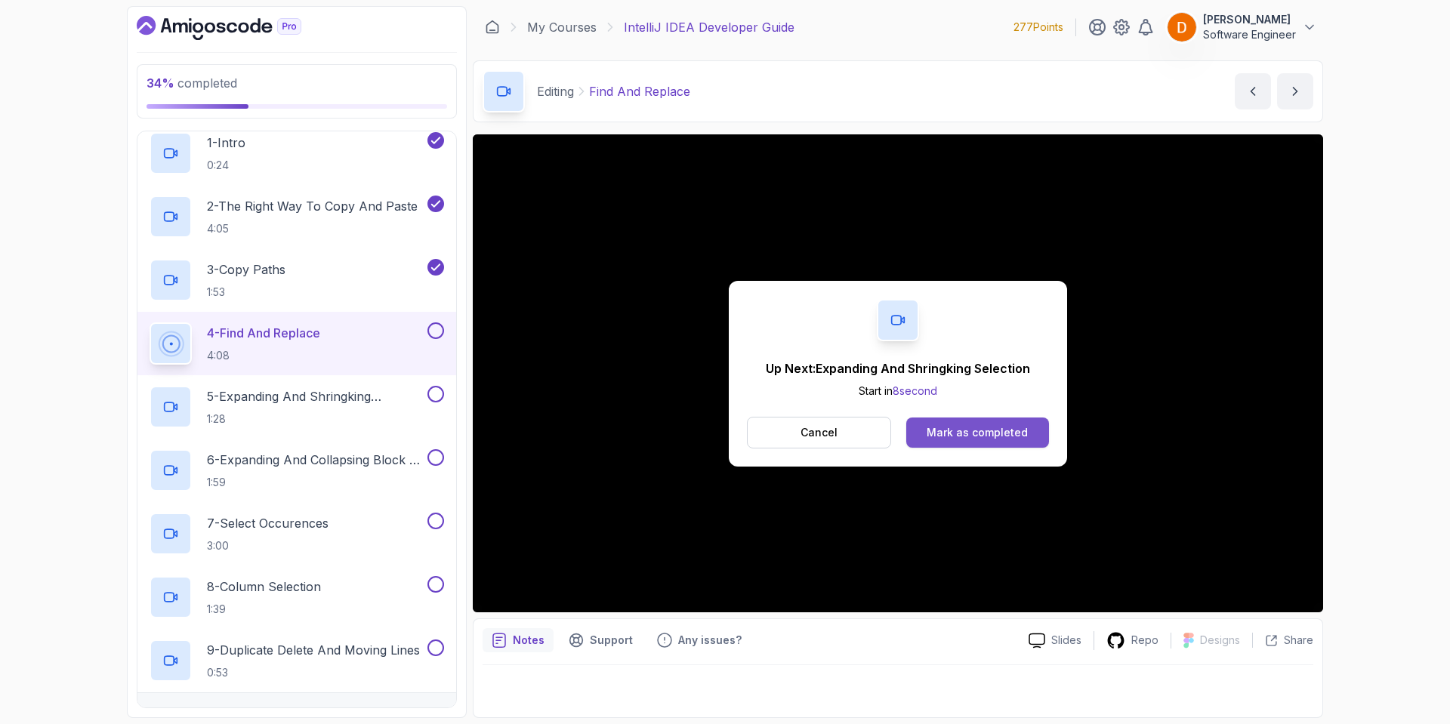
click at [953, 433] on div "Mark as completed" at bounding box center [977, 432] width 101 height 15
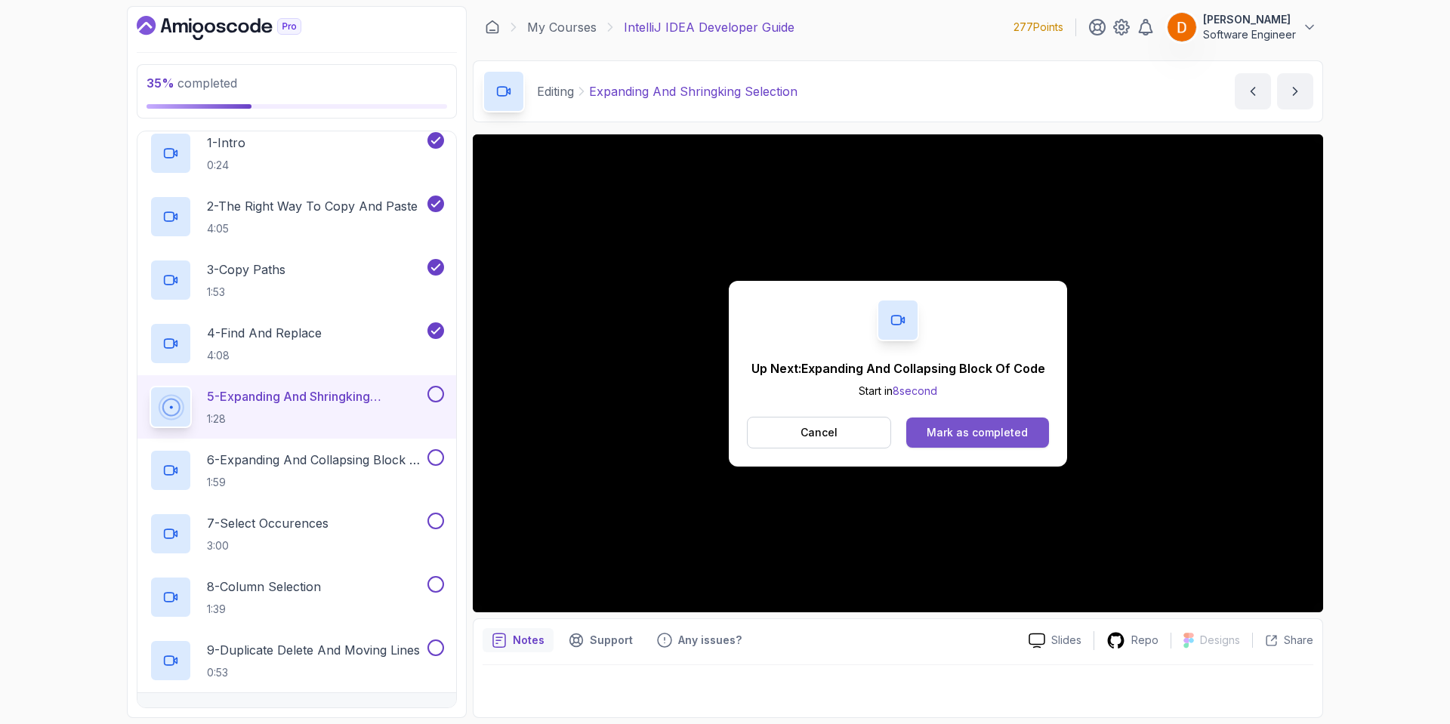
click at [936, 425] on div "Mark as completed" at bounding box center [977, 432] width 101 height 15
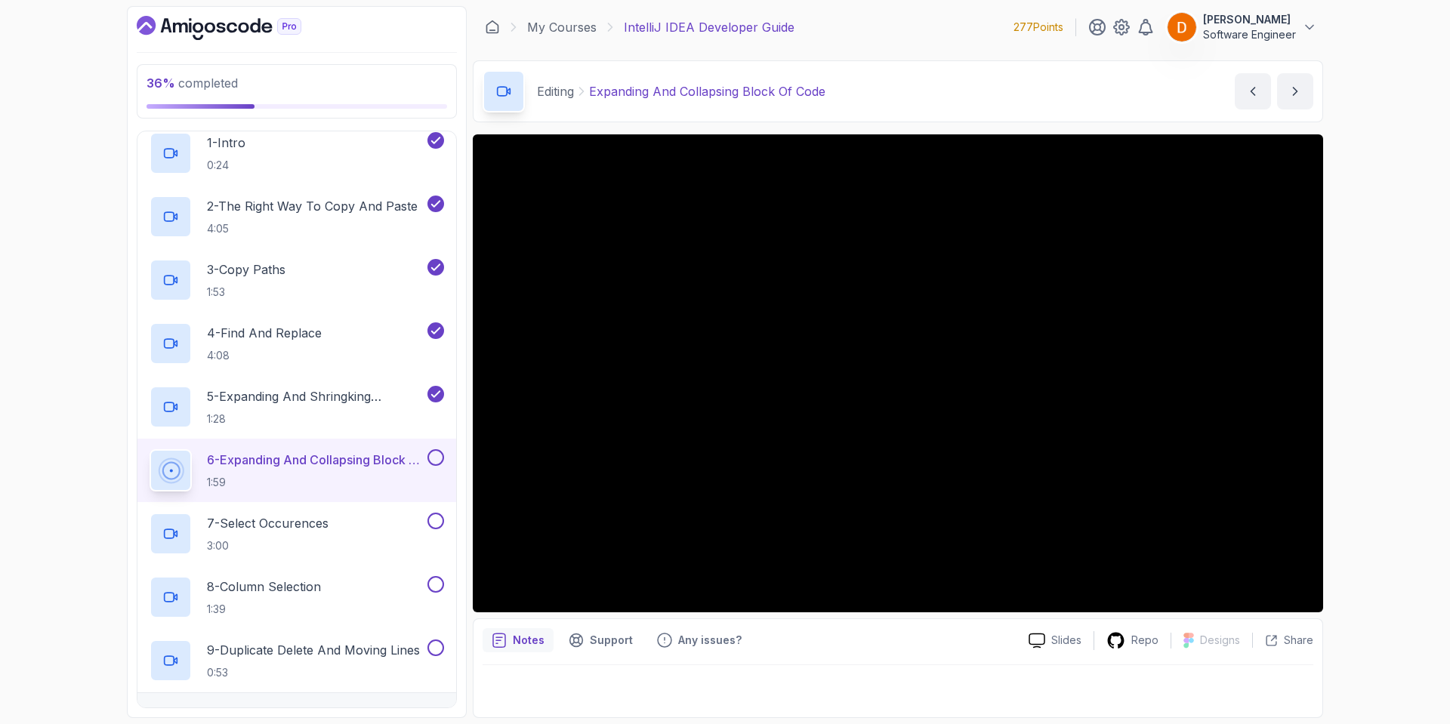
scroll to position [304, 0]
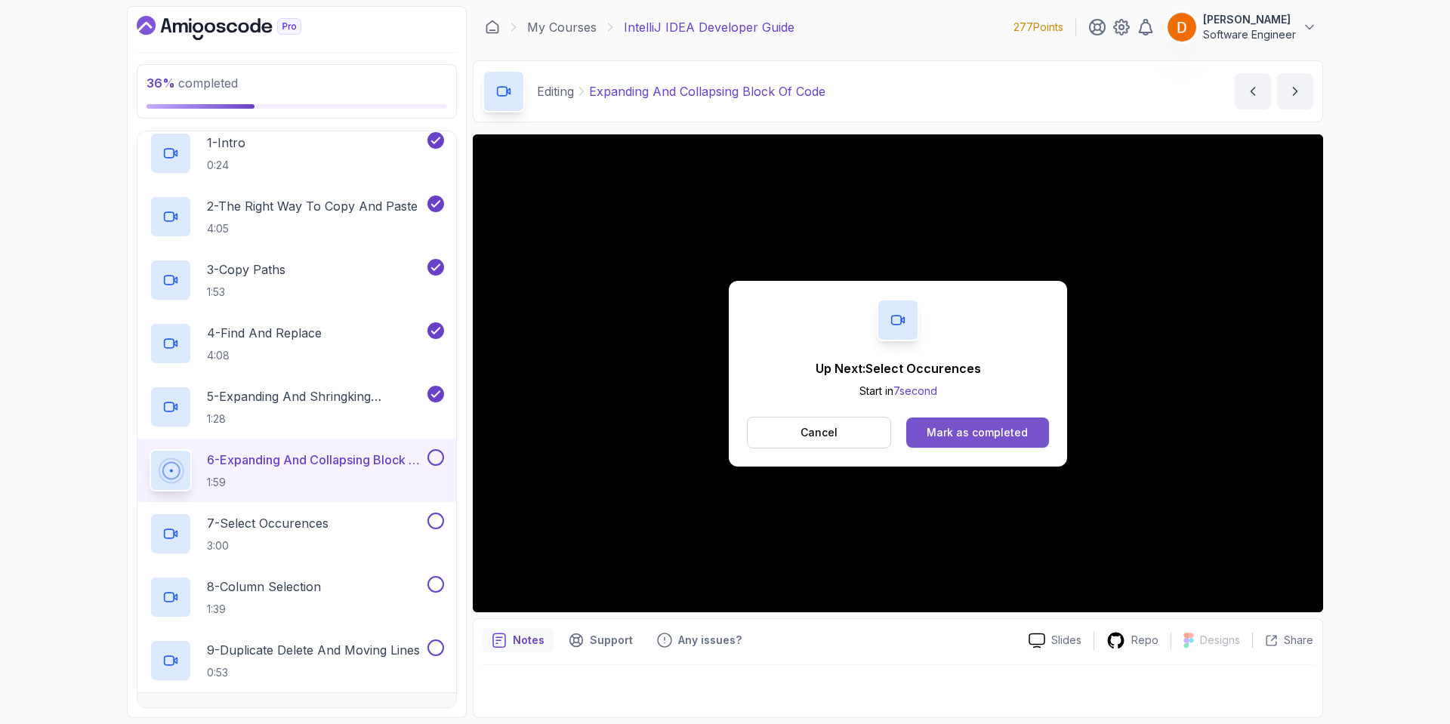
click at [985, 431] on div "Mark as completed" at bounding box center [977, 432] width 101 height 15
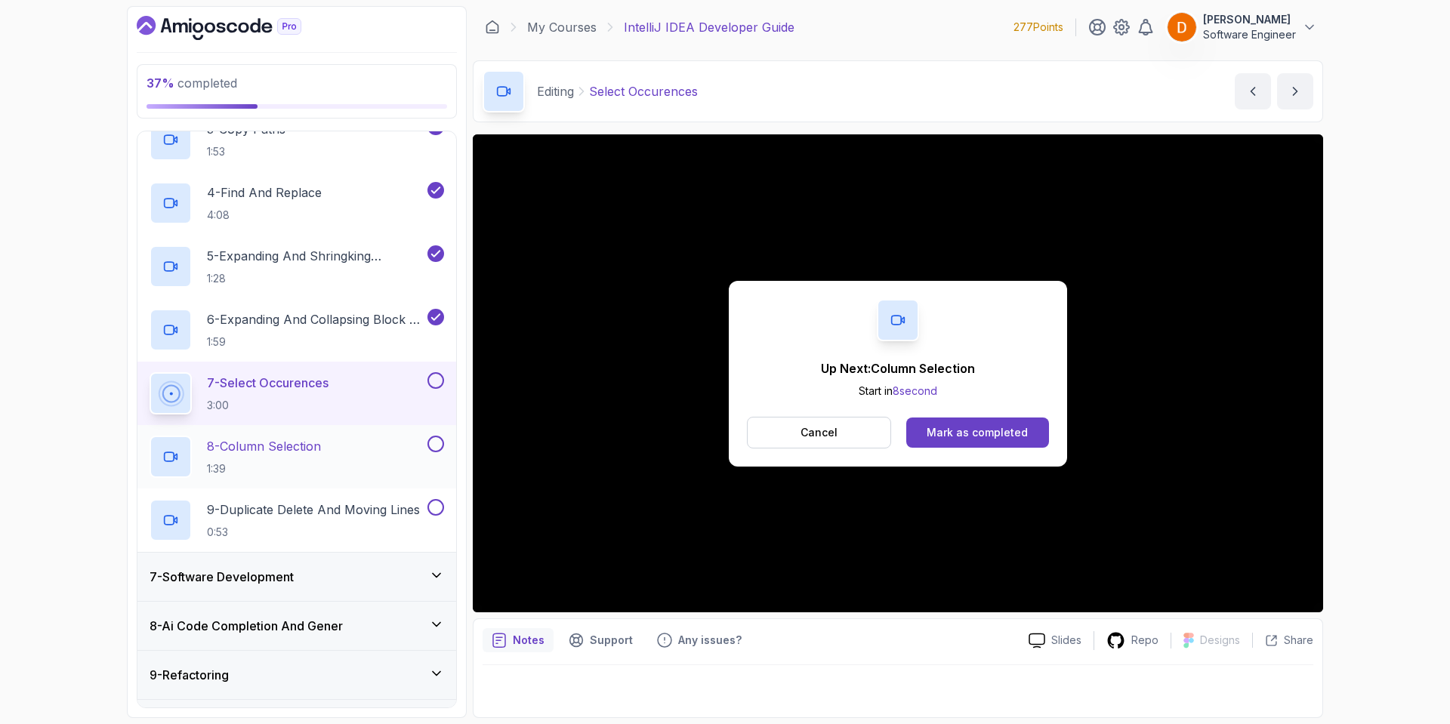
scroll to position [455, 0]
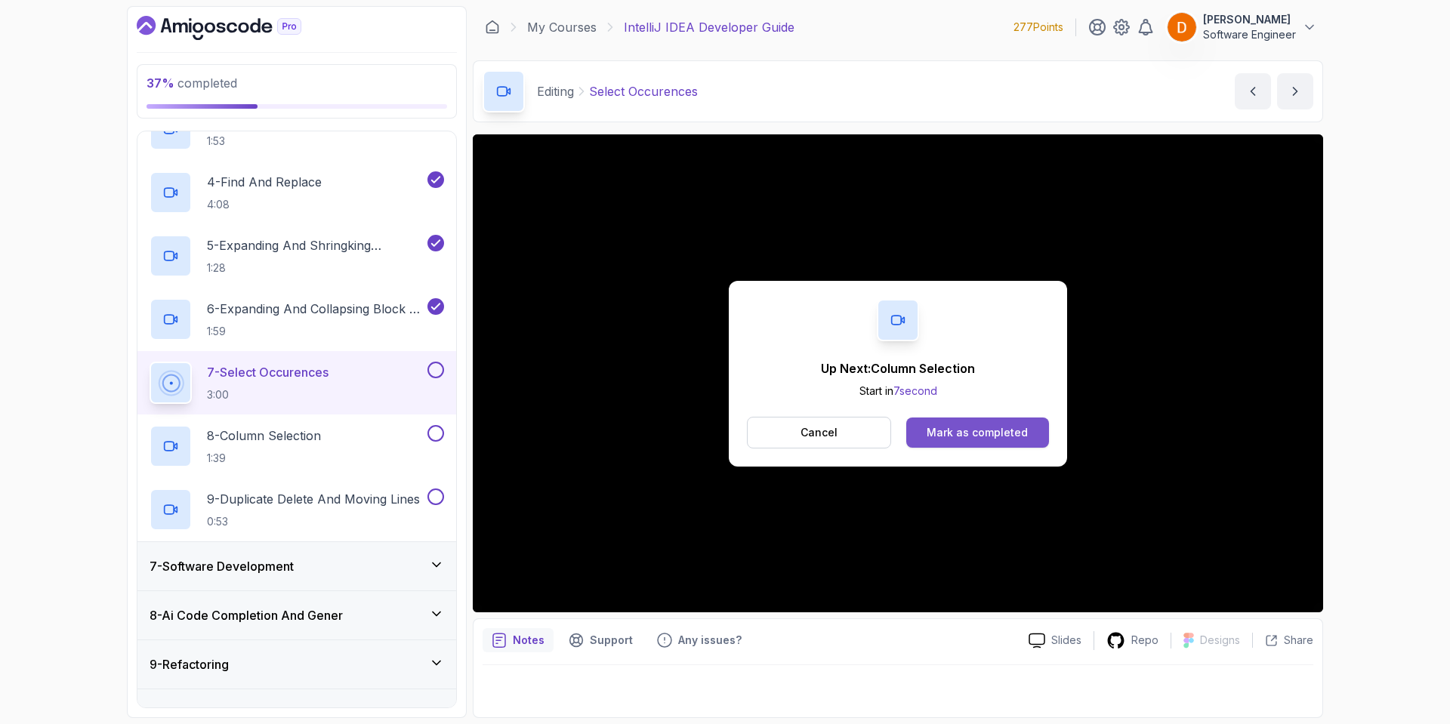
click at [991, 430] on div "Mark as completed" at bounding box center [977, 432] width 101 height 15
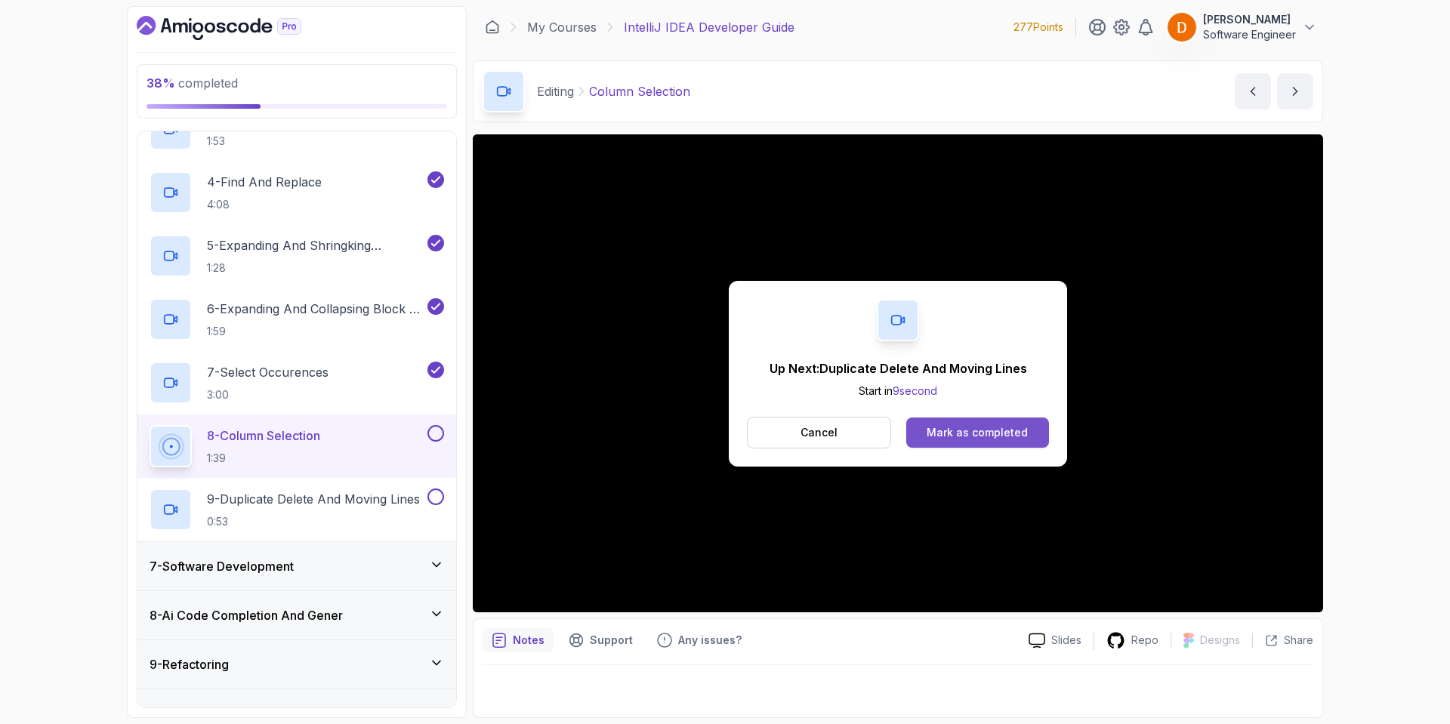
click at [967, 433] on div "Mark as completed" at bounding box center [977, 432] width 101 height 15
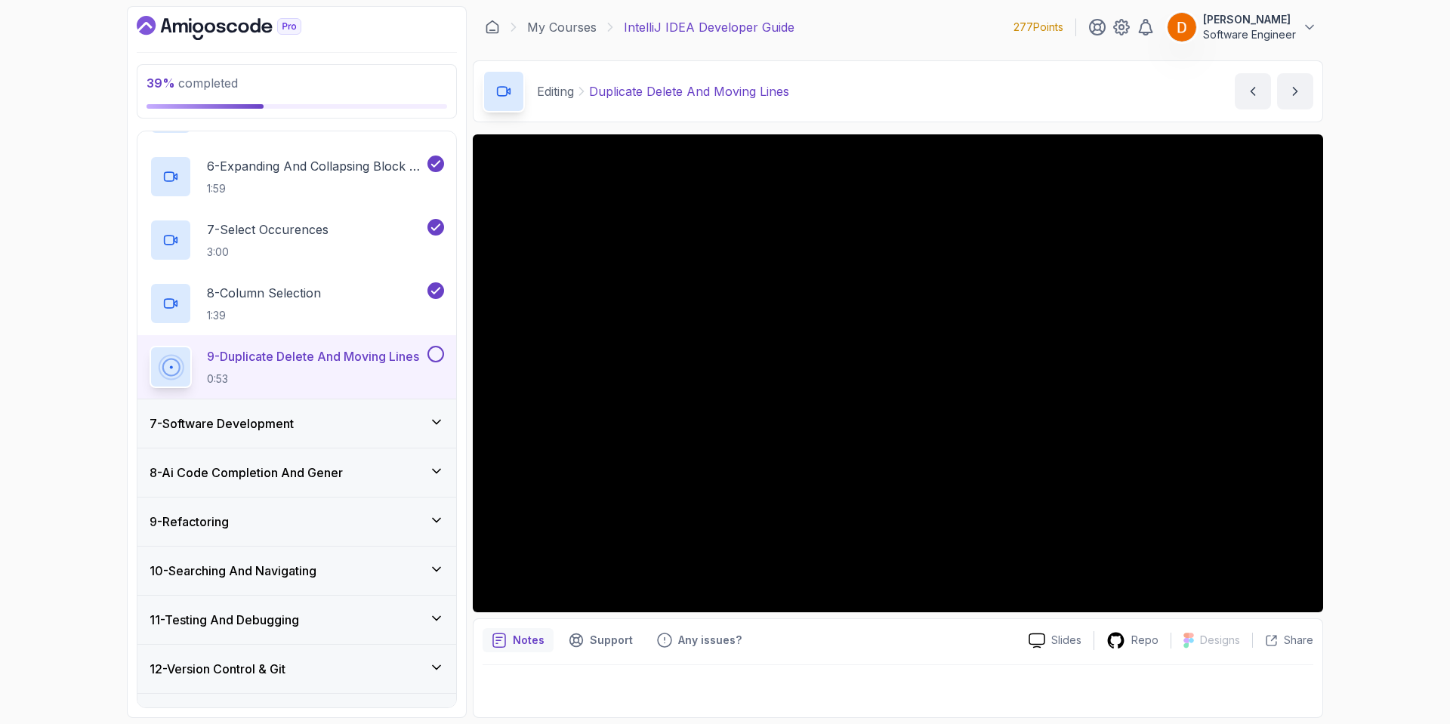
scroll to position [606, 0]
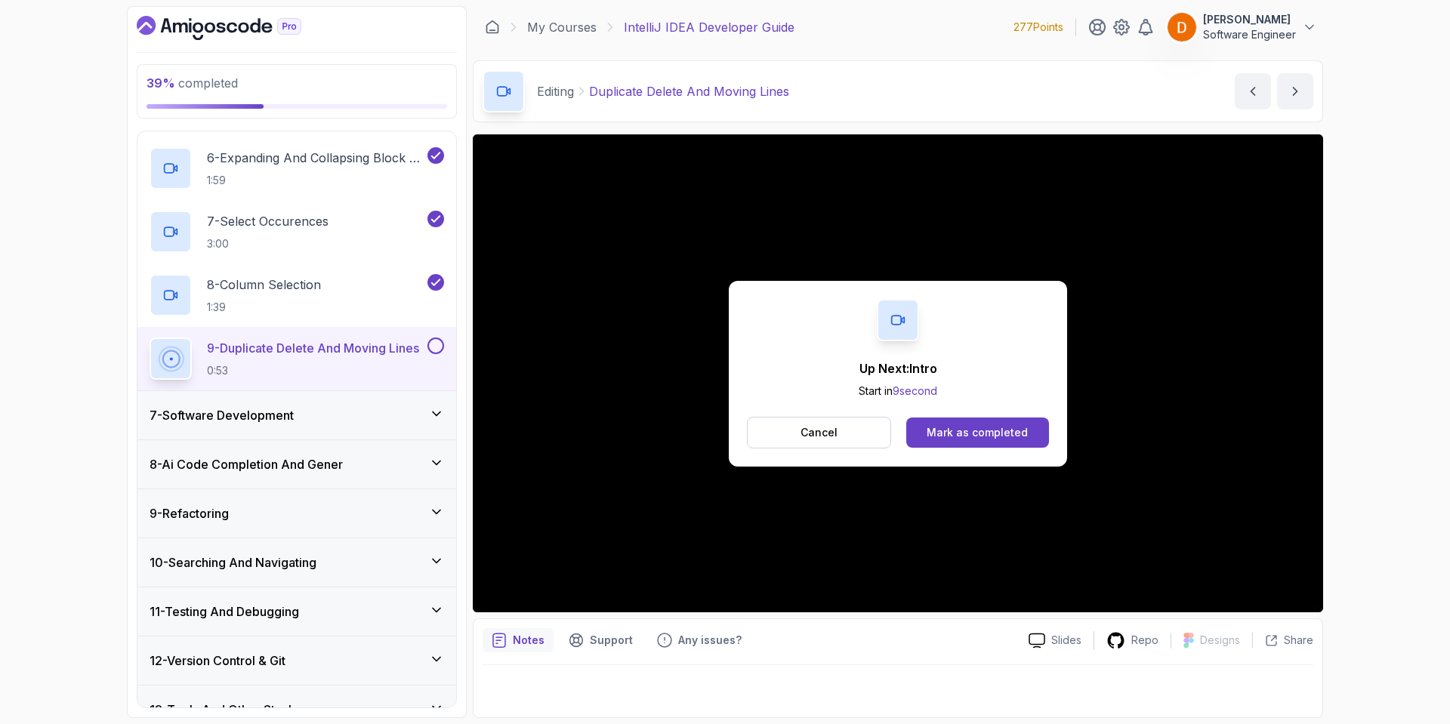
click at [939, 412] on div "Up Next: Intro Start in 9 second Cancel Mark as completed" at bounding box center [898, 374] width 338 height 186
click at [942, 414] on div "Up Next: Intro Start in 8 second Cancel Mark as completed" at bounding box center [898, 374] width 338 height 186
click at [949, 426] on div "Mark as completed" at bounding box center [977, 432] width 101 height 15
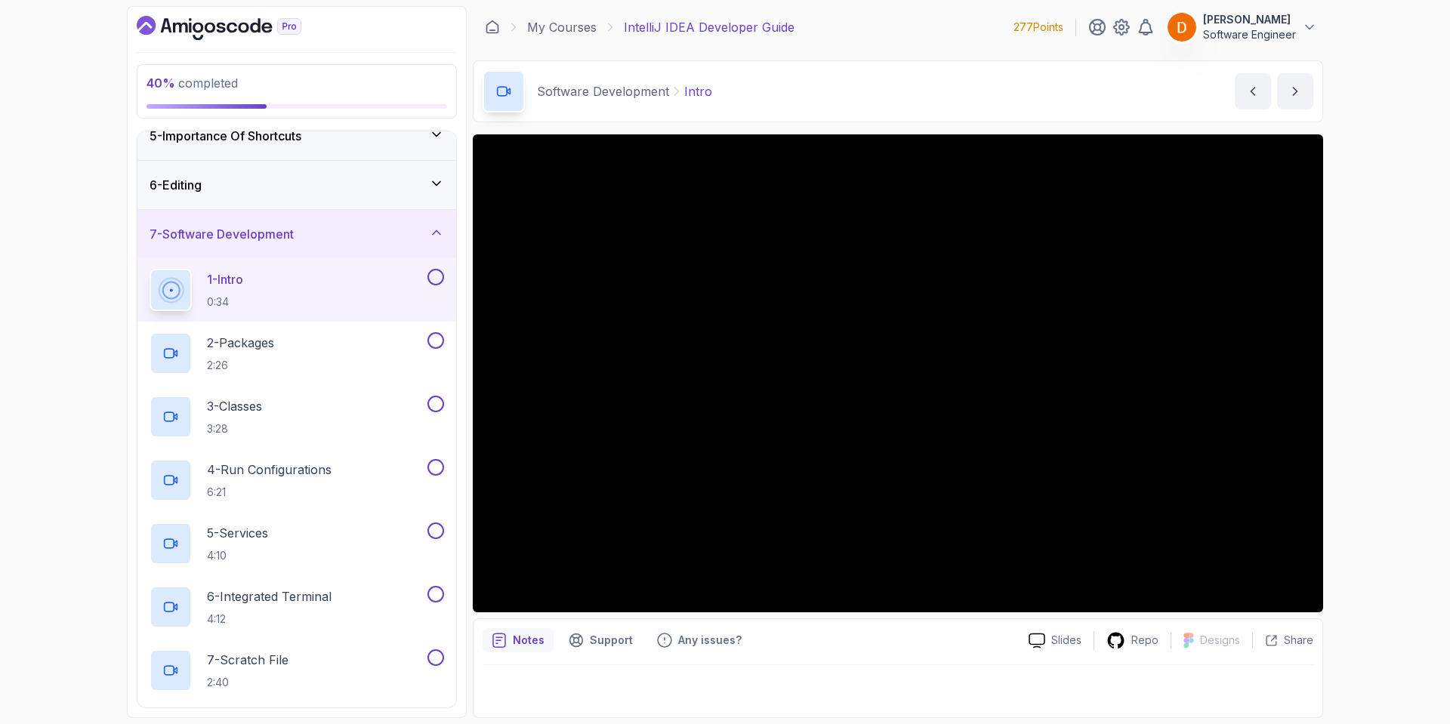
scroll to position [111, 0]
